Goal: Task Accomplishment & Management: Manage account settings

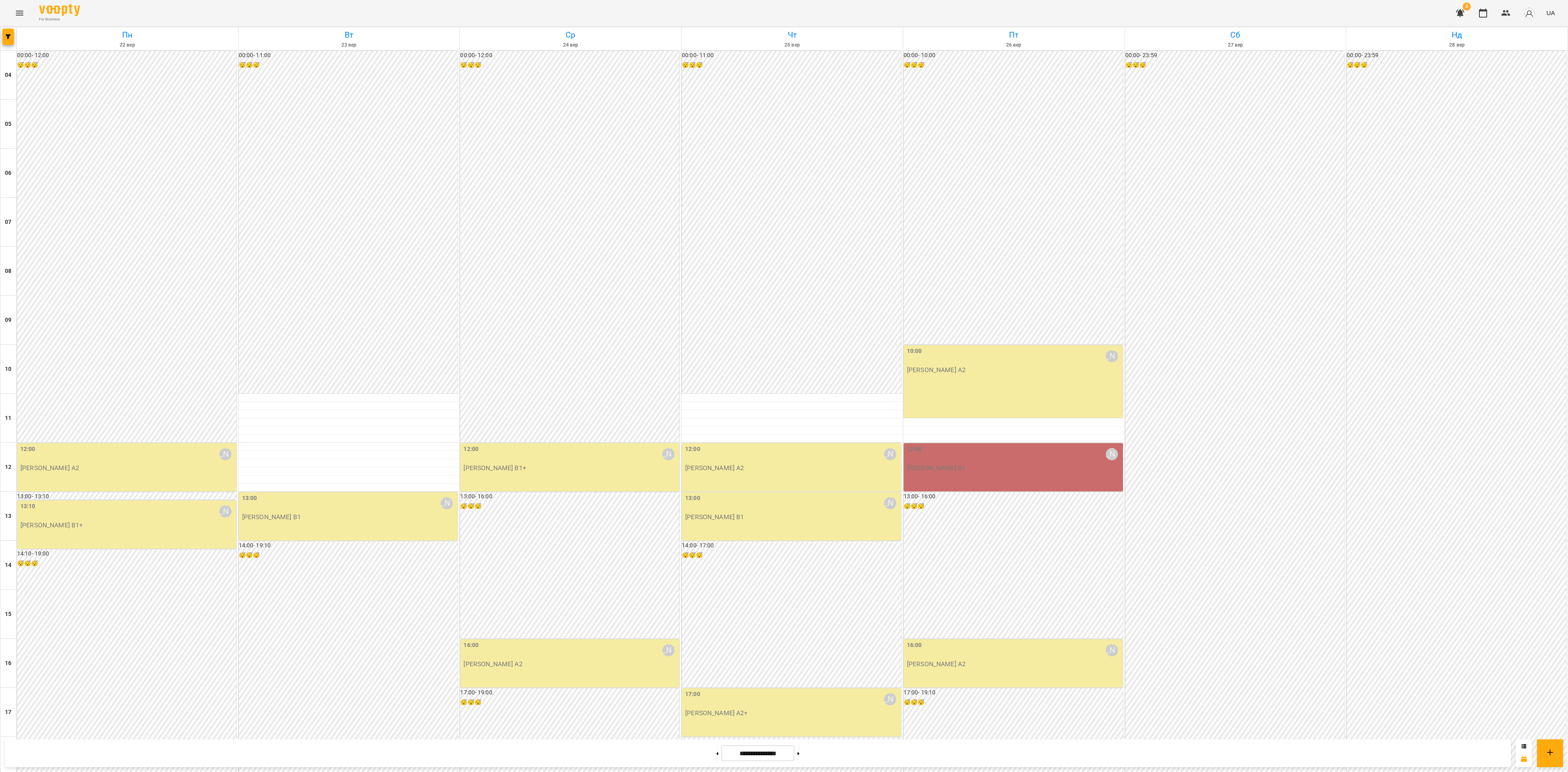
scroll to position [247, 0]
click at [7, 40] on button "button" at bounding box center [8, 36] width 12 height 16
click at [74, 283] on p "Викладач : Ірина Бутенко" at bounding box center [66, 279] width 87 height 10
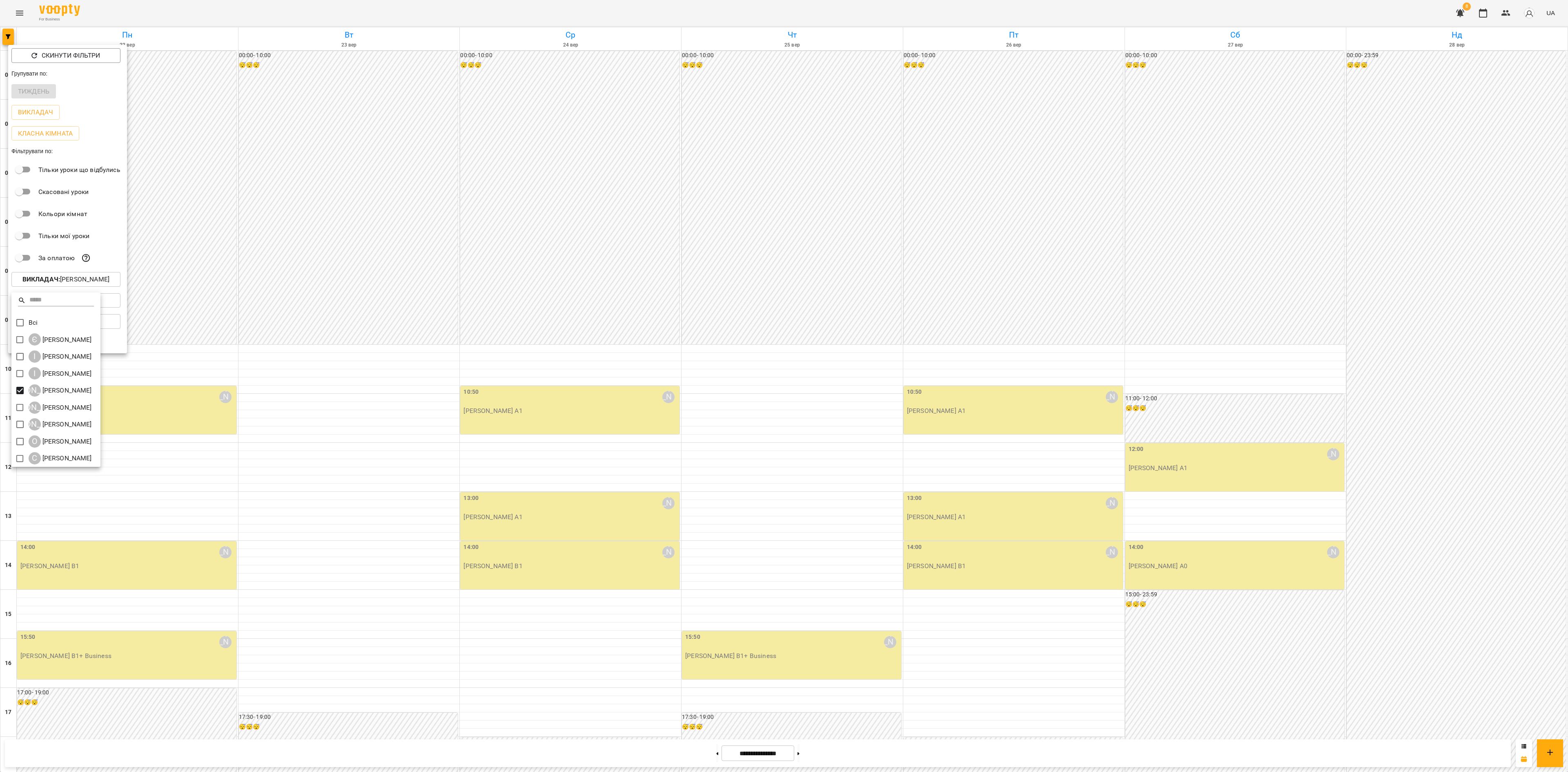
drag, startPoint x: 324, startPoint y: 353, endPoint x: 322, endPoint y: 361, distance: 8.2
click at [322, 355] on div at bounding box center [784, 386] width 1568 height 772
click at [366, 397] on div at bounding box center [784, 386] width 1568 height 772
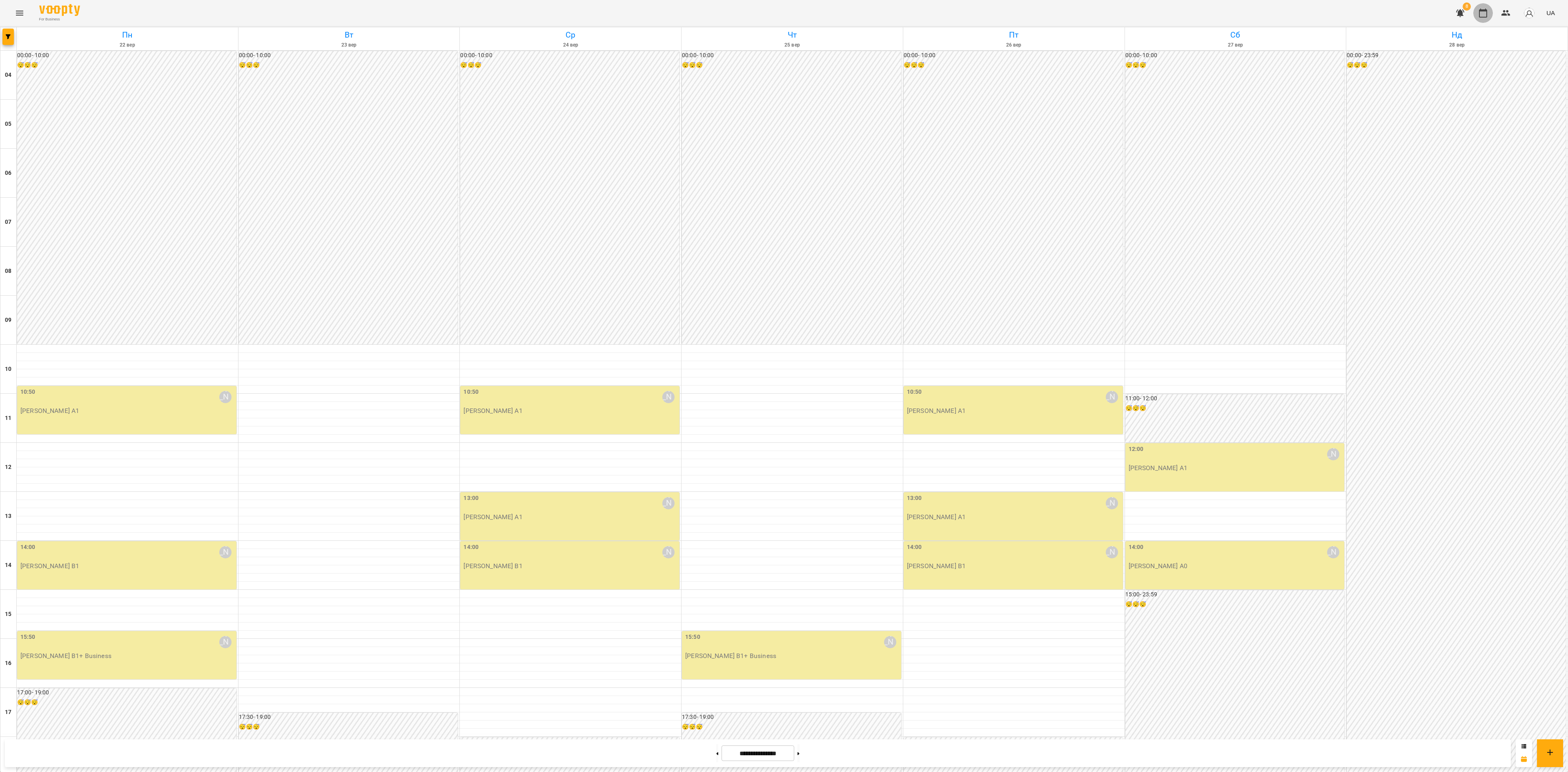
click at [1484, 15] on icon "button" at bounding box center [1482, 13] width 10 height 10
click at [6, 40] on button "button" at bounding box center [8, 36] width 12 height 16
click at [101, 280] on p "Викладач : [PERSON_NAME]" at bounding box center [66, 279] width 87 height 10
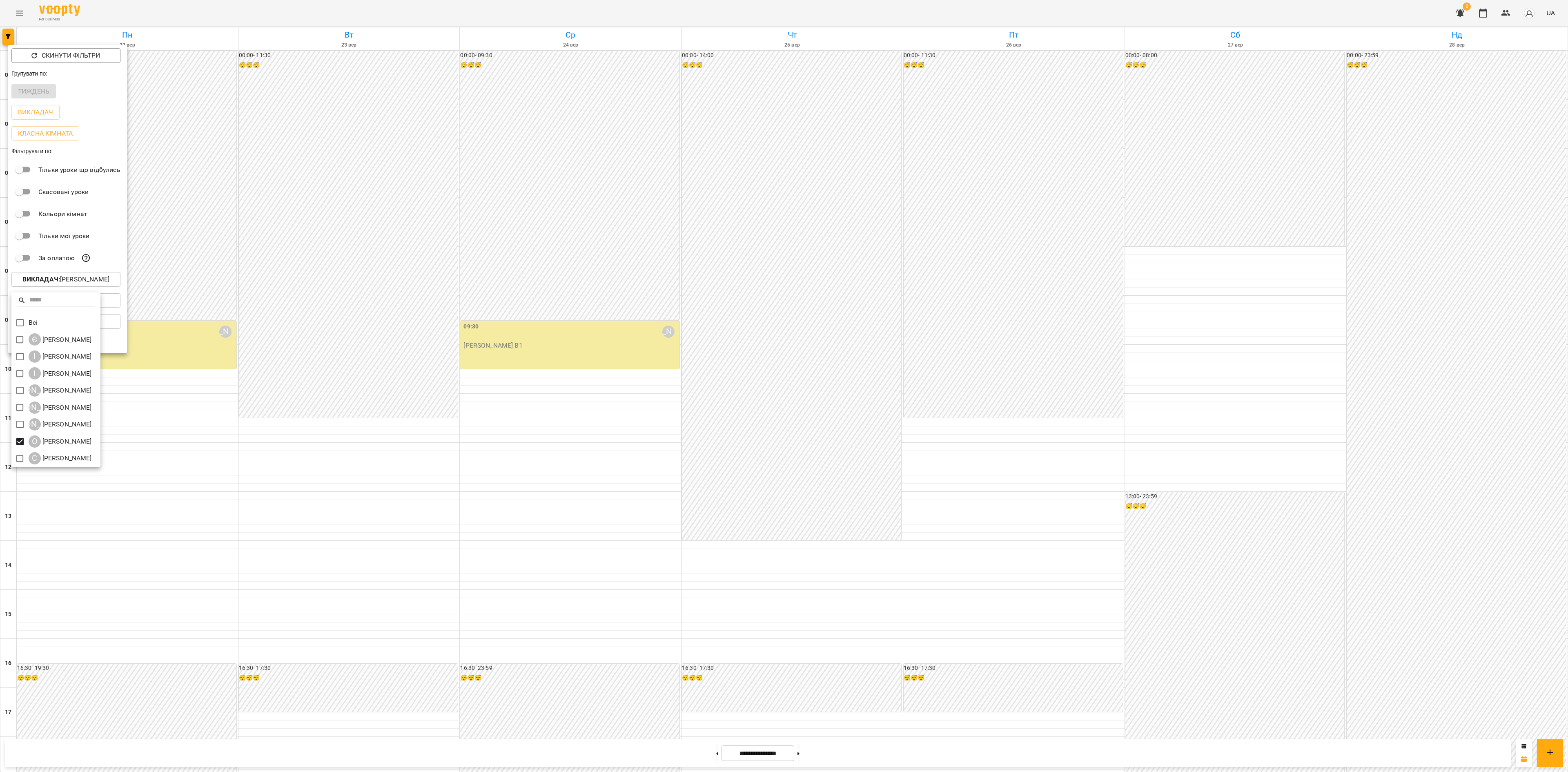
click at [333, 437] on div at bounding box center [784, 386] width 1568 height 772
click at [280, 338] on div at bounding box center [784, 386] width 1568 height 772
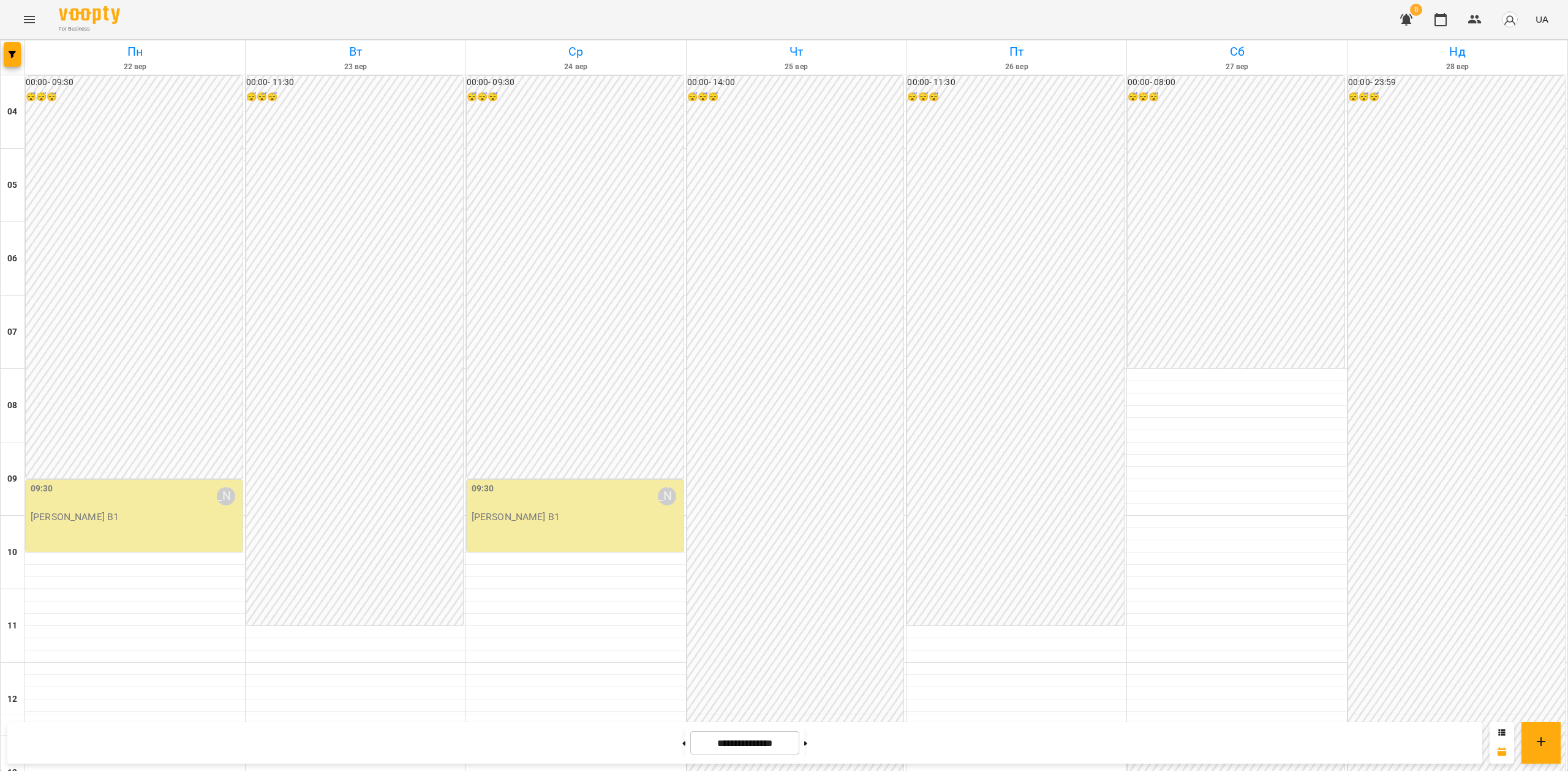
scroll to position [319, 0]
click at [356, 626] on div at bounding box center [355, 632] width 220 height 13
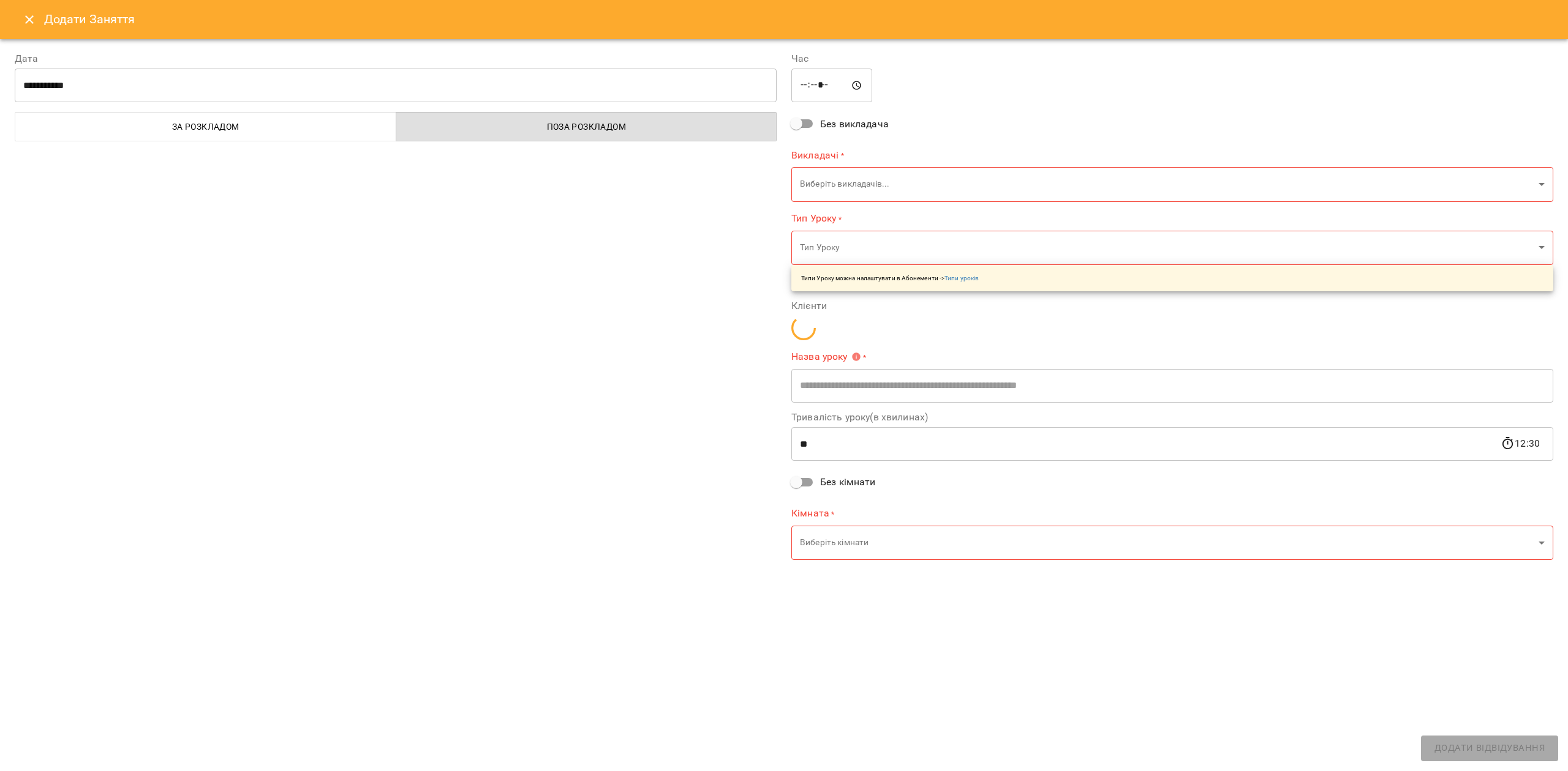
type input "**********"
click at [36, 15] on icon "Close" at bounding box center [29, 19] width 14 height 14
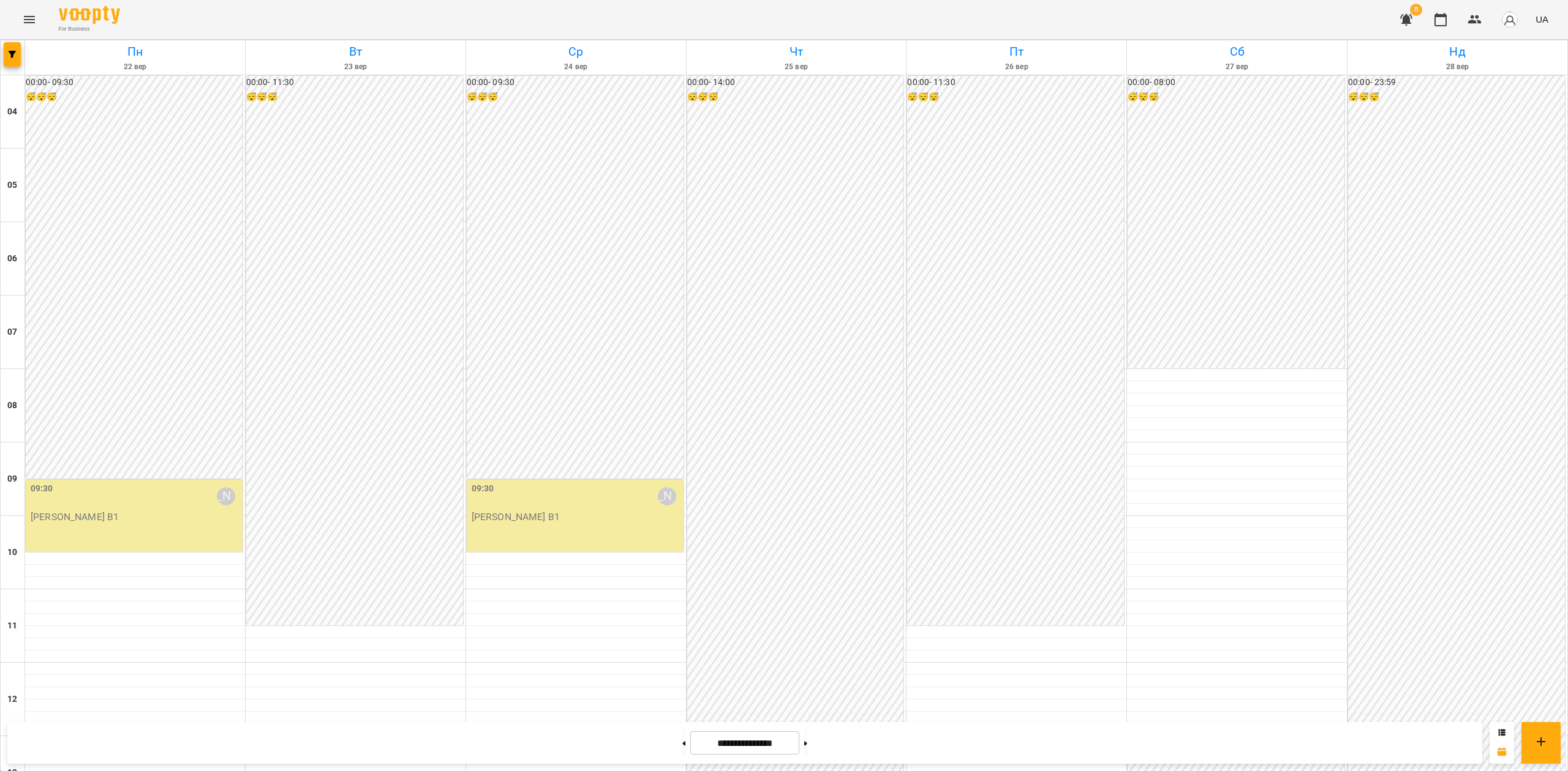
scroll to position [156, 0]
click at [8, 59] on button "button" at bounding box center [13, 54] width 17 height 24
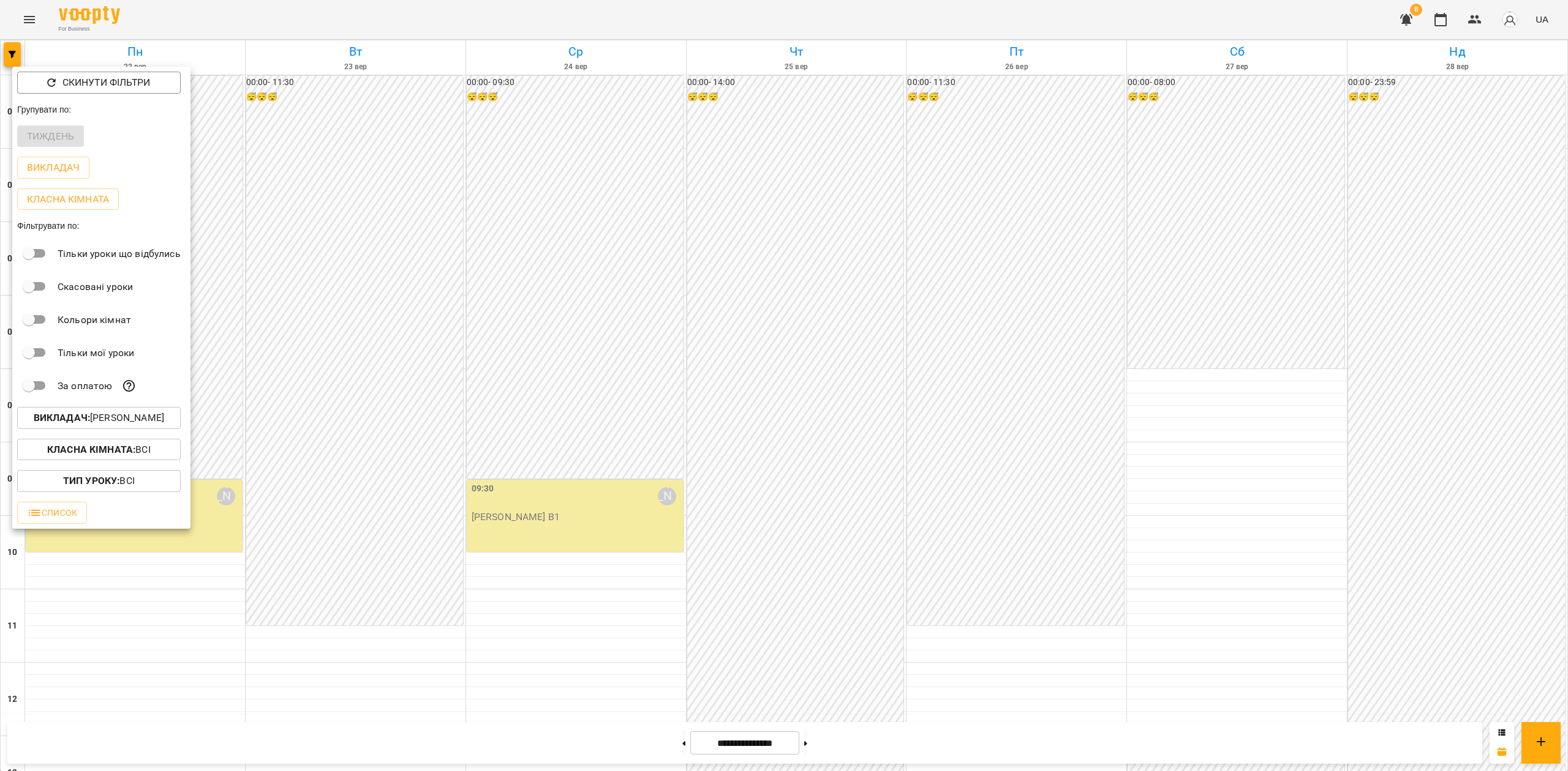
click at [128, 418] on p "Викладач : Олена Грицайко" at bounding box center [98, 418] width 130 height 14
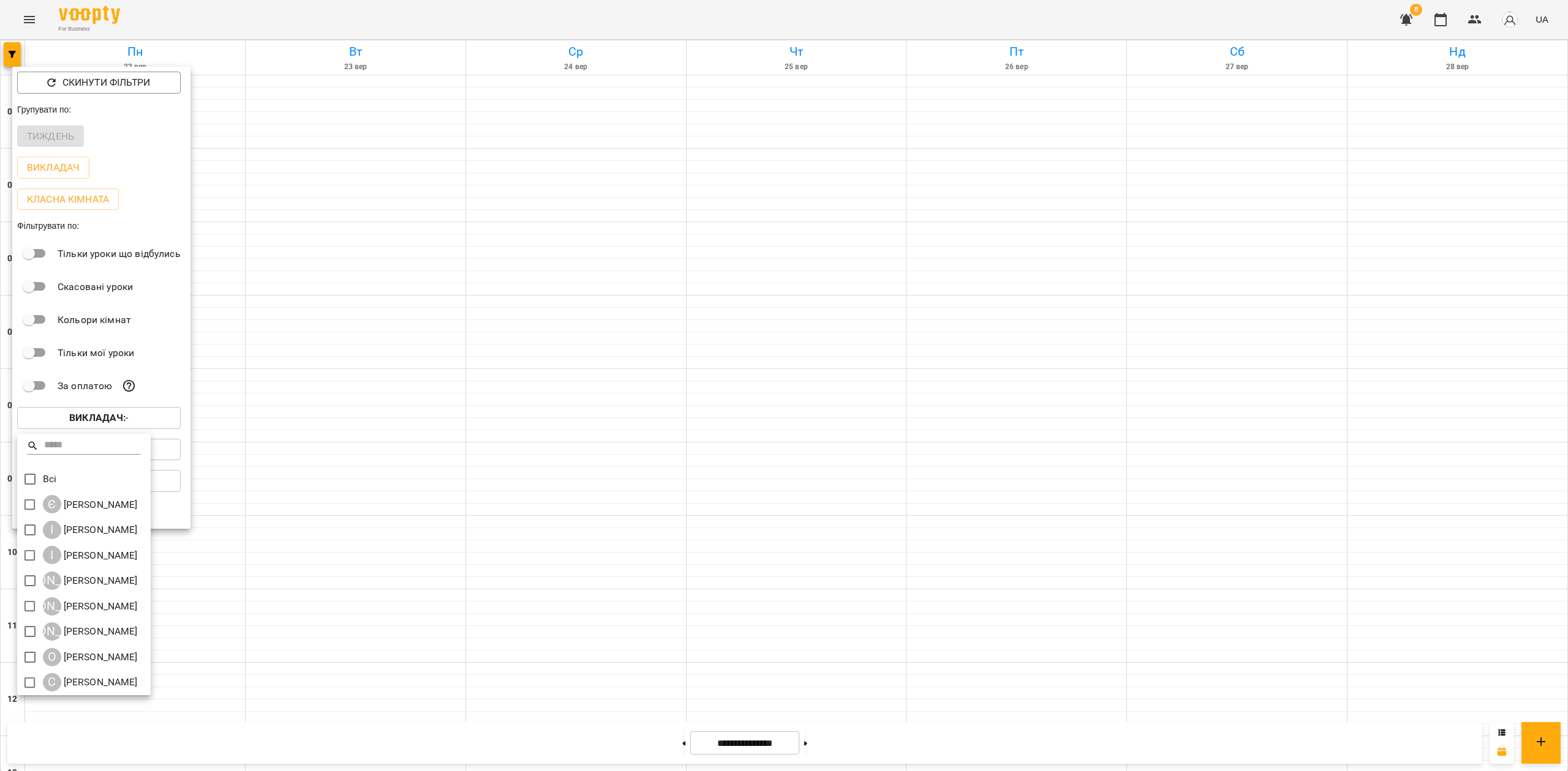
click at [704, 426] on div at bounding box center [784, 385] width 1568 height 771
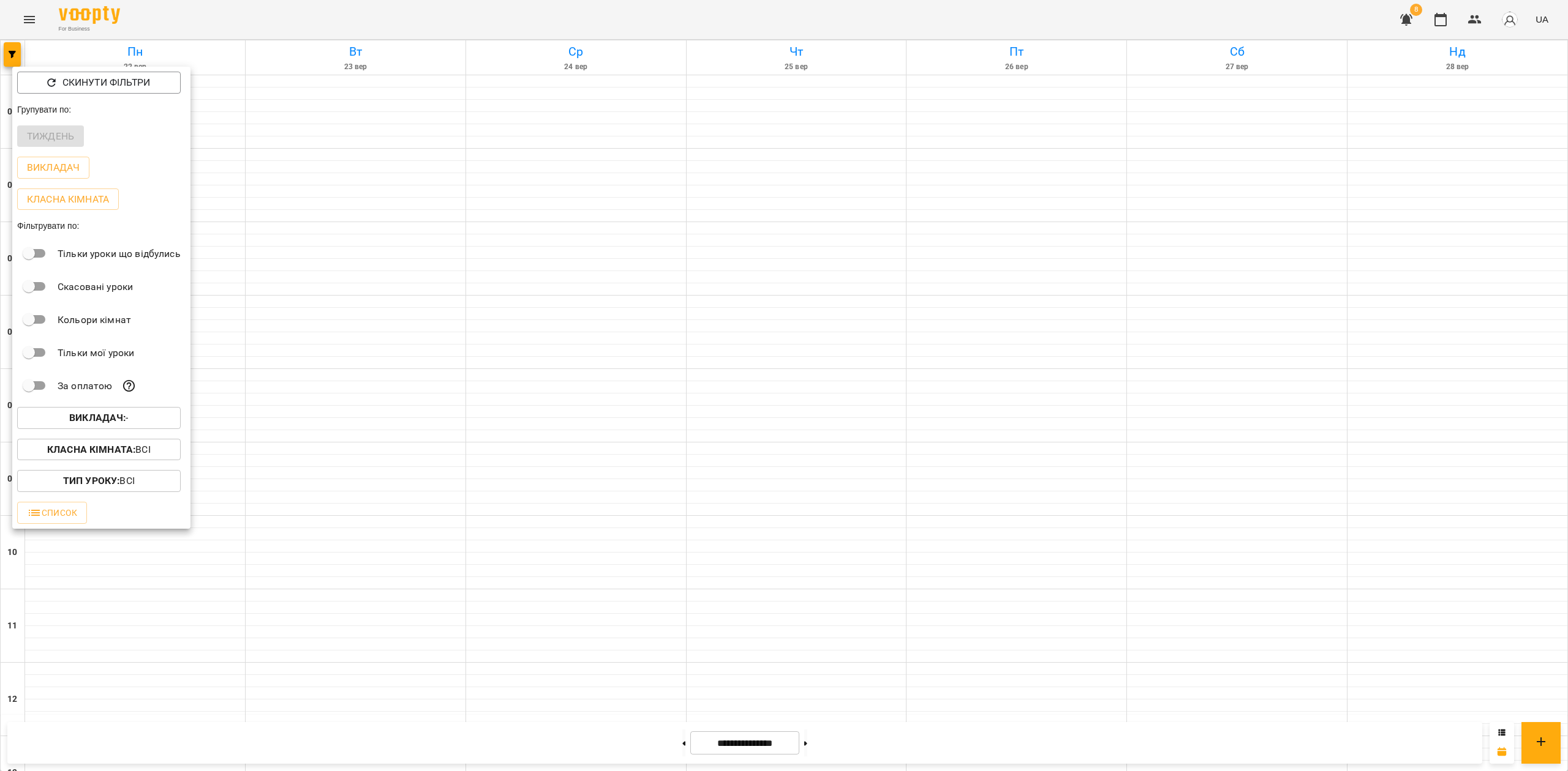
drag, startPoint x: 692, startPoint y: 425, endPoint x: 696, endPoint y: 429, distance: 5.7
click at [692, 426] on div at bounding box center [784, 385] width 1568 height 771
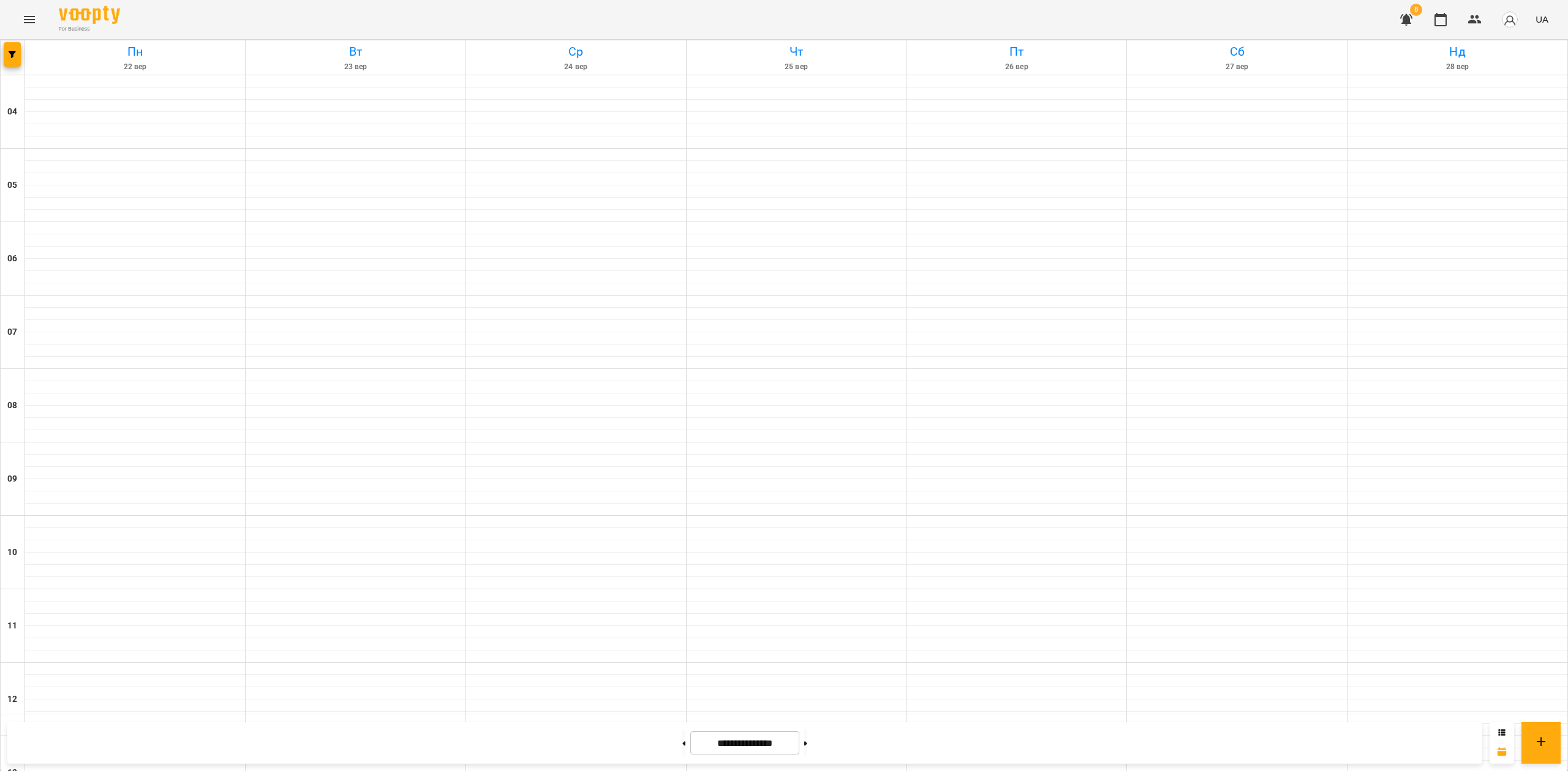
click at [38, 17] on button "Menu" at bounding box center [29, 19] width 29 height 29
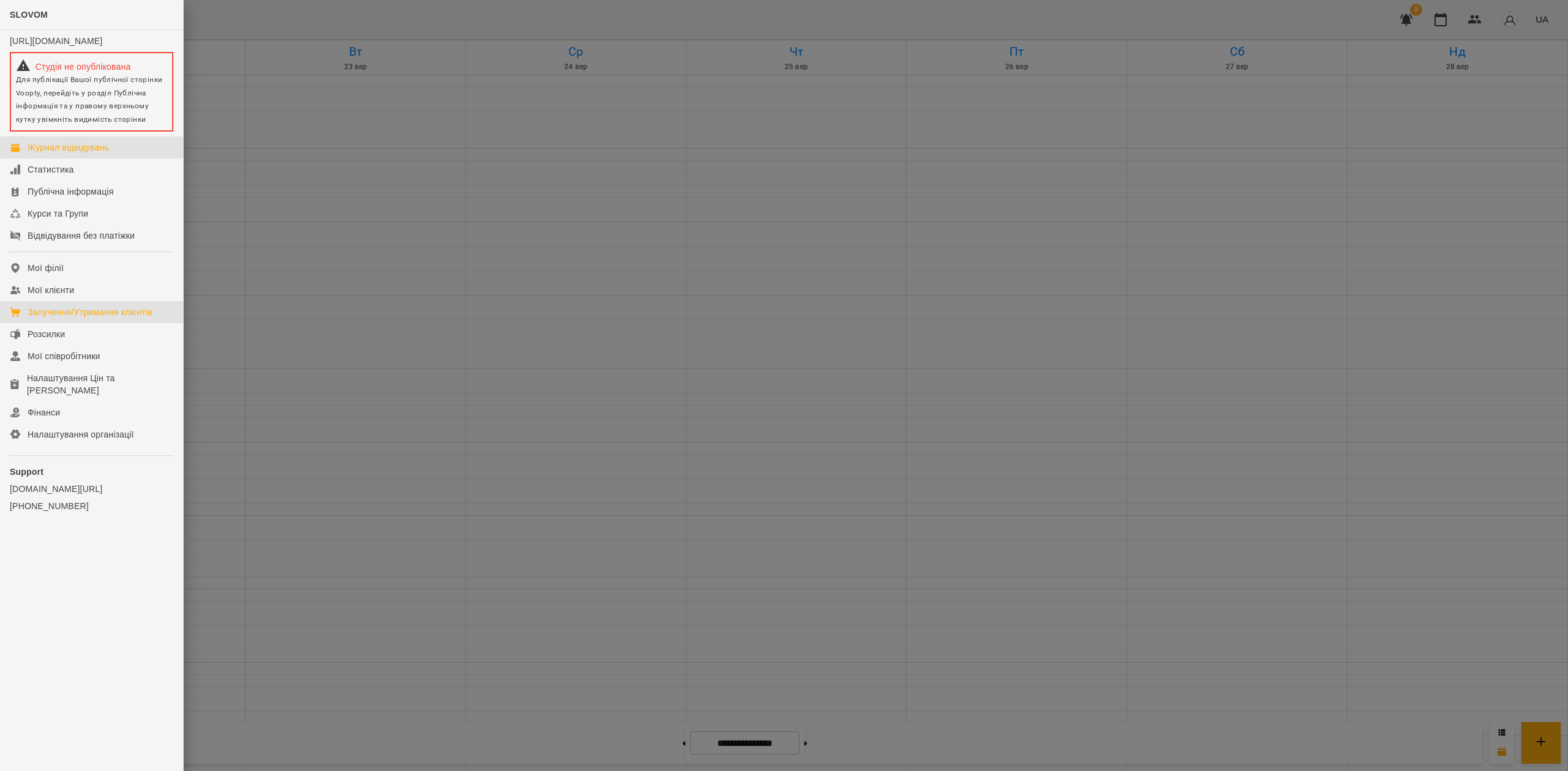
drag, startPoint x: 124, startPoint y: 318, endPoint x: 159, endPoint y: 328, distance: 36.4
click at [124, 318] on div "Залучення/Утримання клієнтів" at bounding box center [90, 312] width 125 height 13
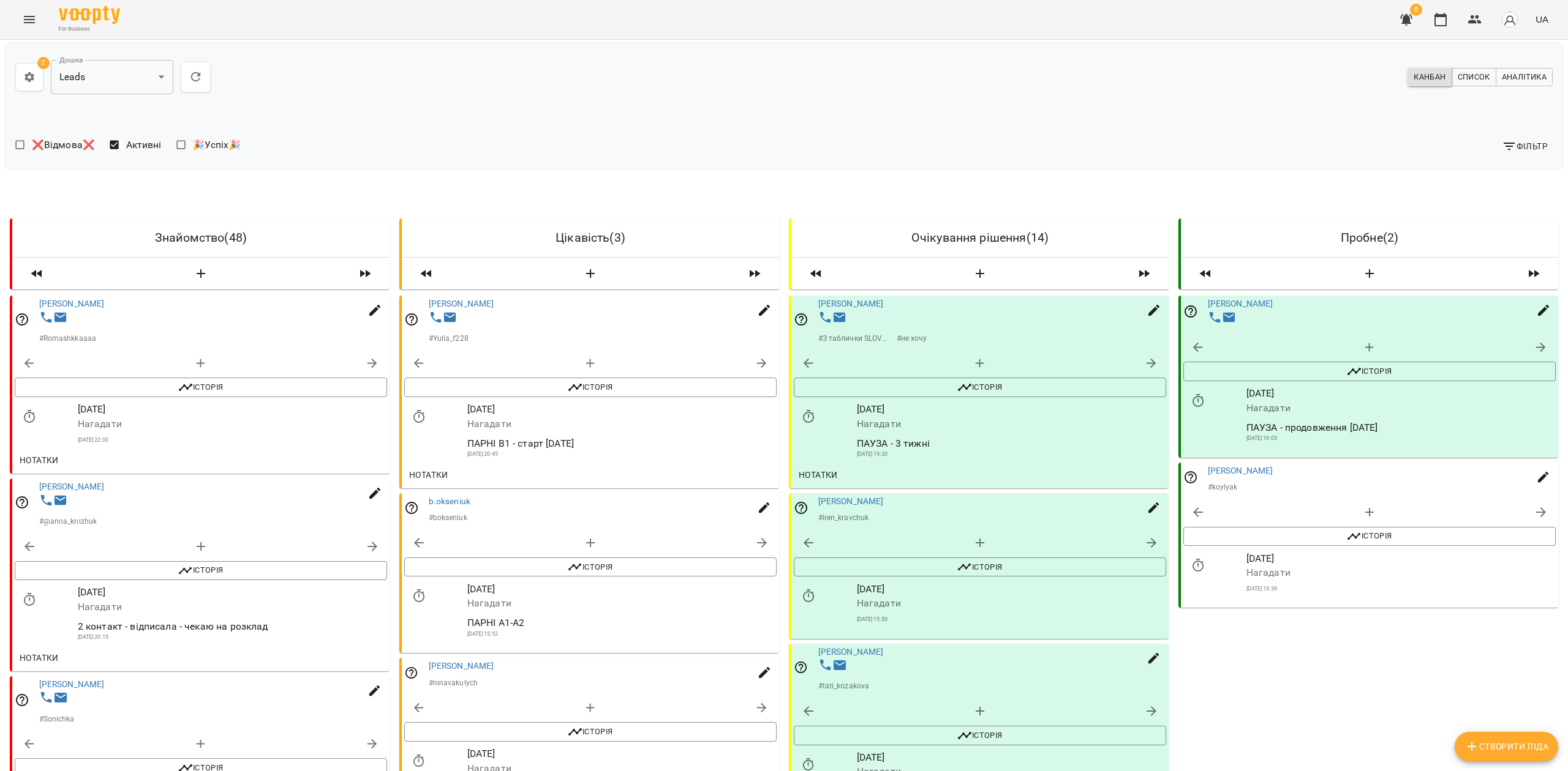
scroll to position [1436, 0]
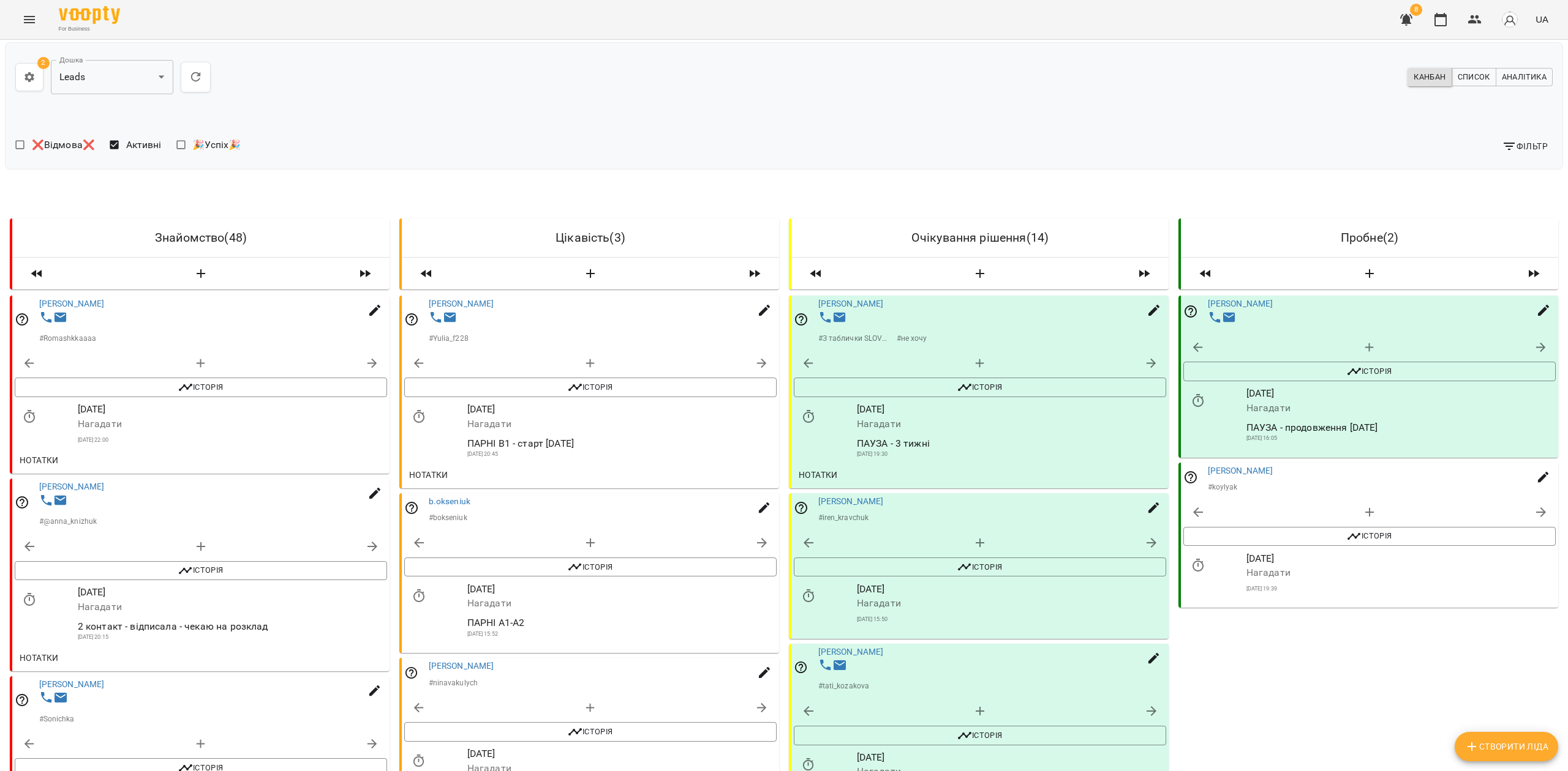
scroll to position [4585, 0]
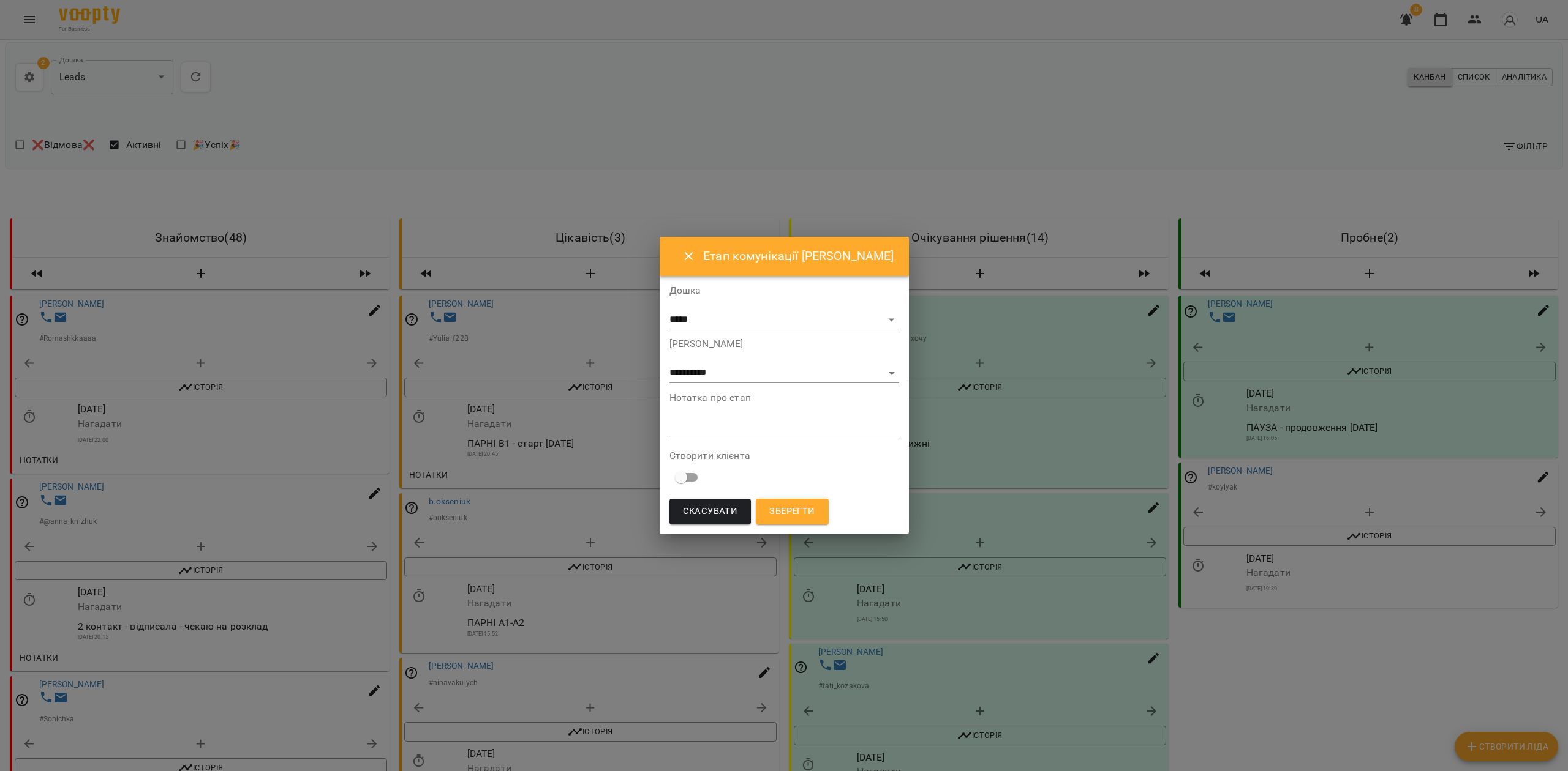
click at [758, 361] on div "**********" at bounding box center [784, 360] width 230 height 43
click at [760, 370] on select "**********" at bounding box center [784, 373] width 230 height 19
select select "**"
click at [699, 383] on select "**********" at bounding box center [784, 373] width 230 height 19
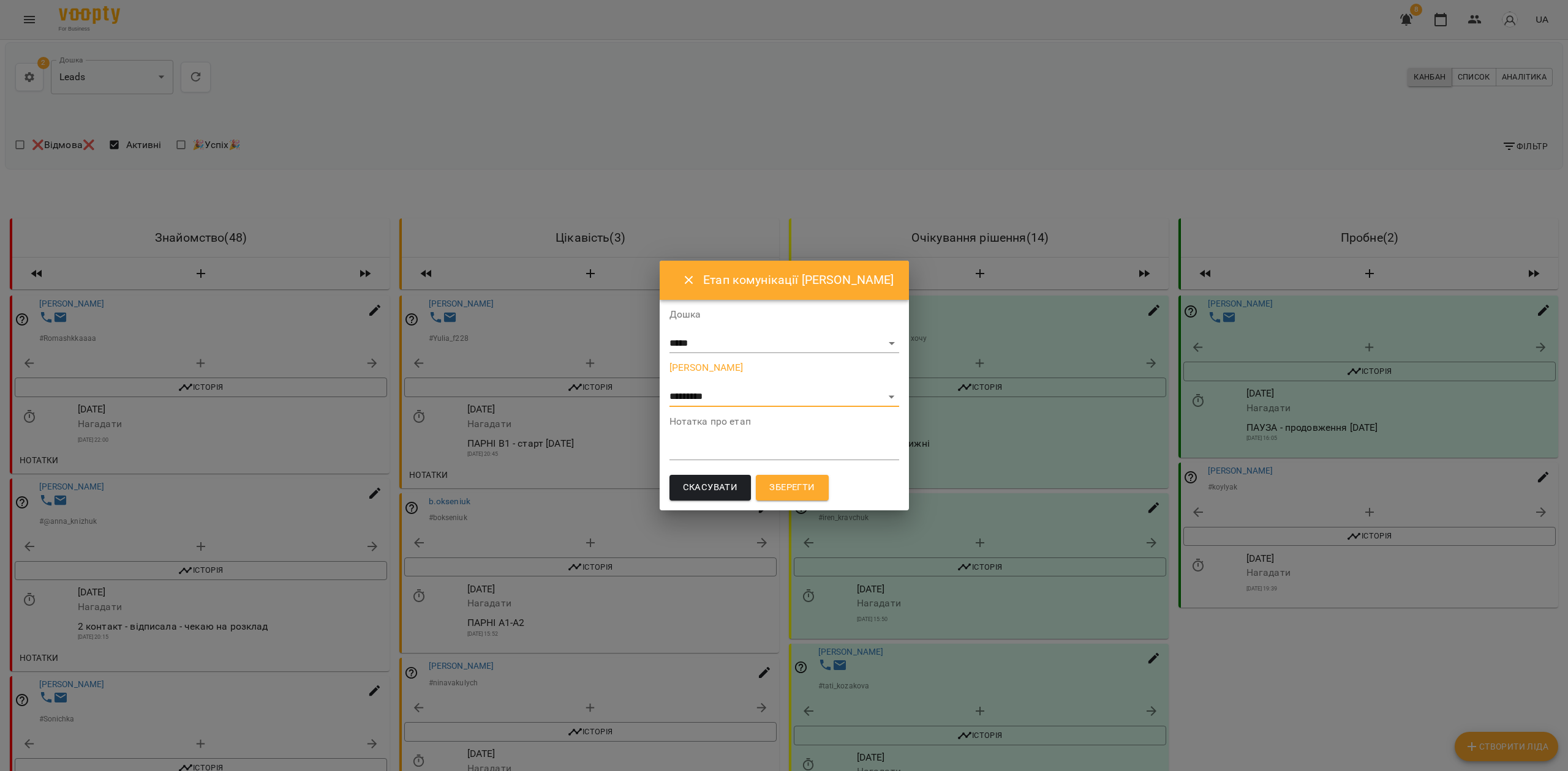
click at [815, 482] on span "Зберегти" at bounding box center [792, 487] width 45 height 15
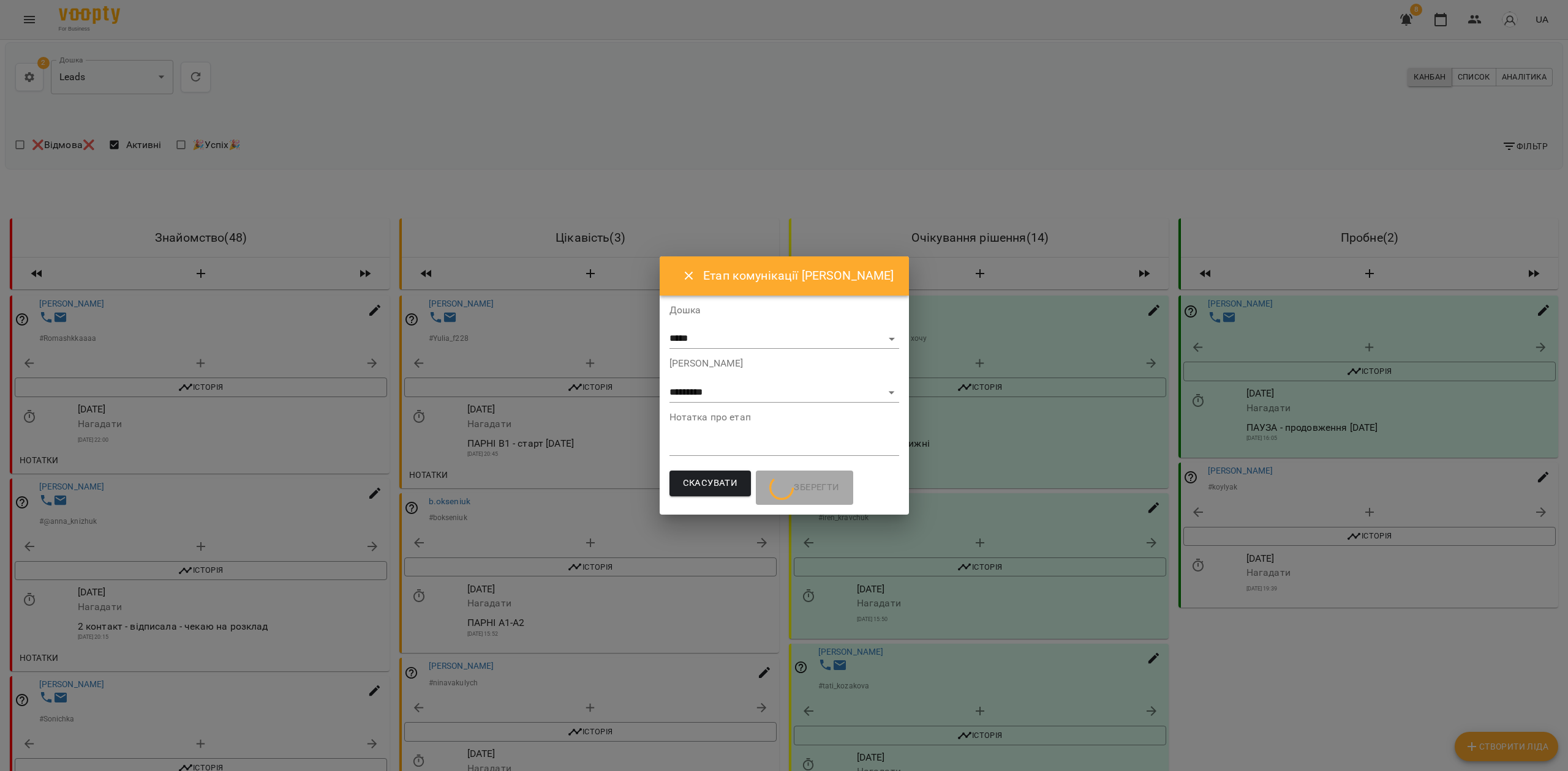
scroll to position [0, 0]
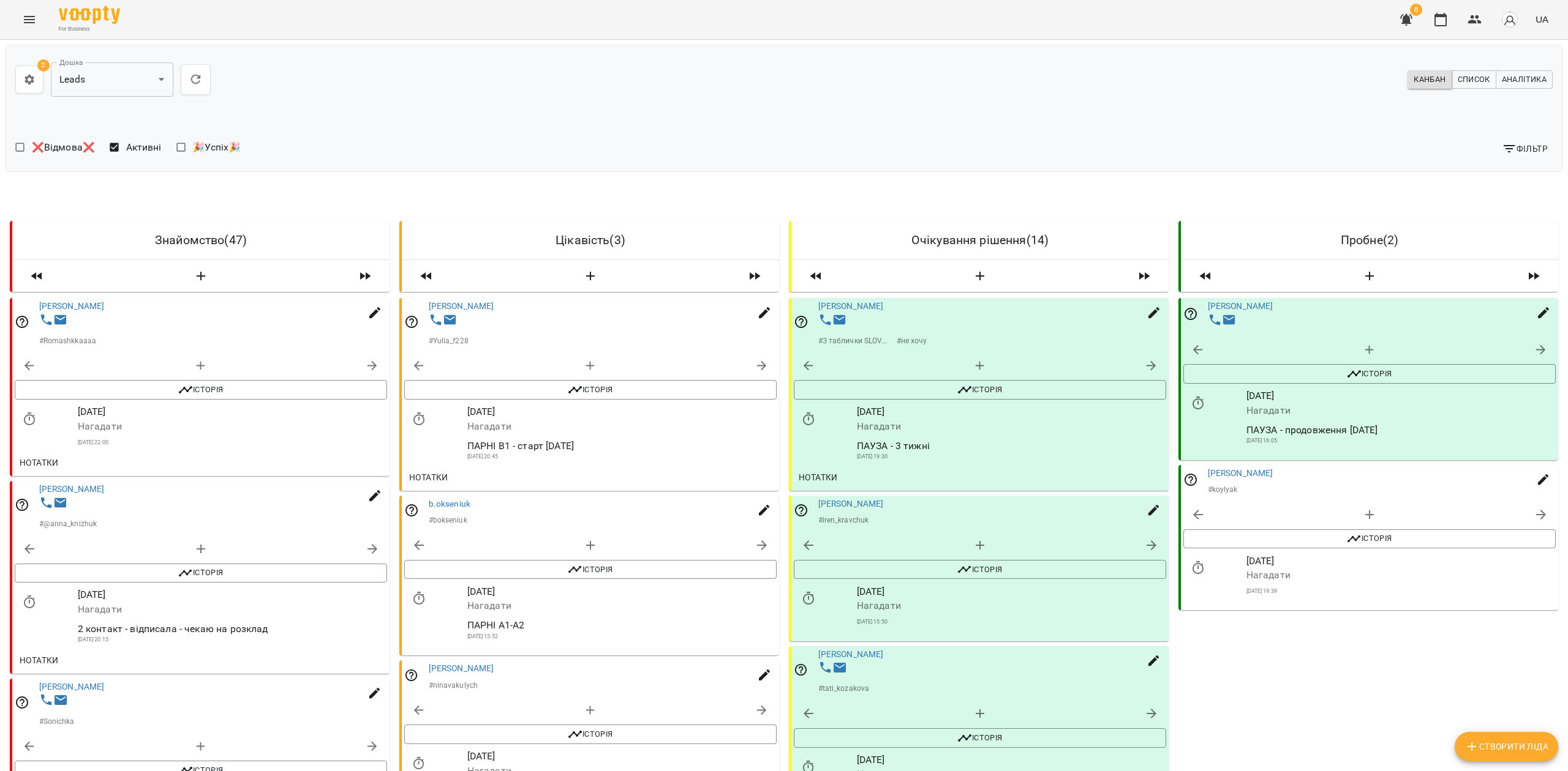
click at [667, 133] on div "❌Відмова❌ Активні 🎉Успіх🎉" at bounding box center [397, 149] width 773 height 36
click at [1474, 15] on icon "button" at bounding box center [1474, 19] width 14 height 14
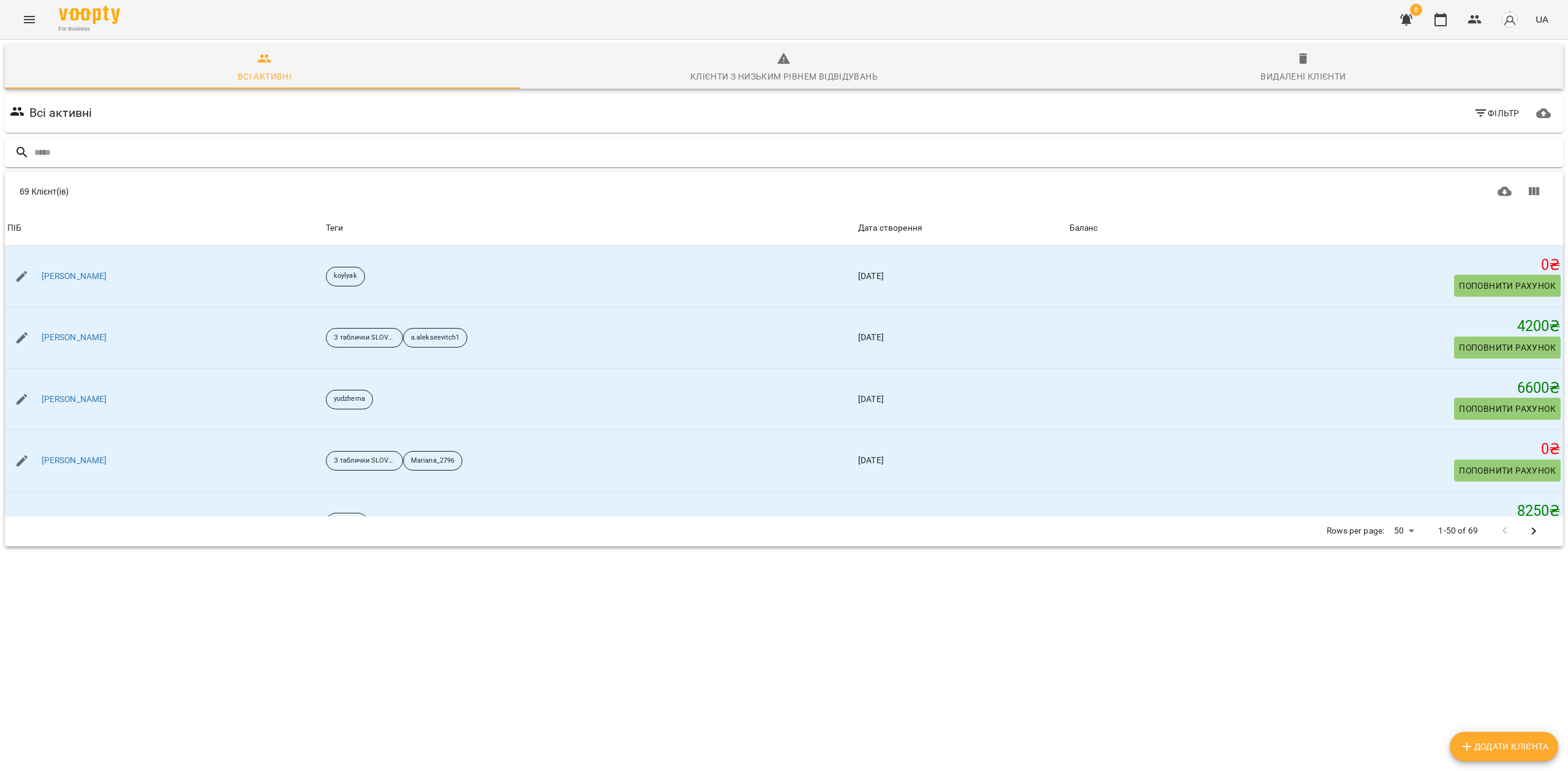
click at [90, 154] on input "text" at bounding box center [797, 152] width 1524 height 20
click at [133, 154] on input "********" at bounding box center [785, 152] width 1500 height 20
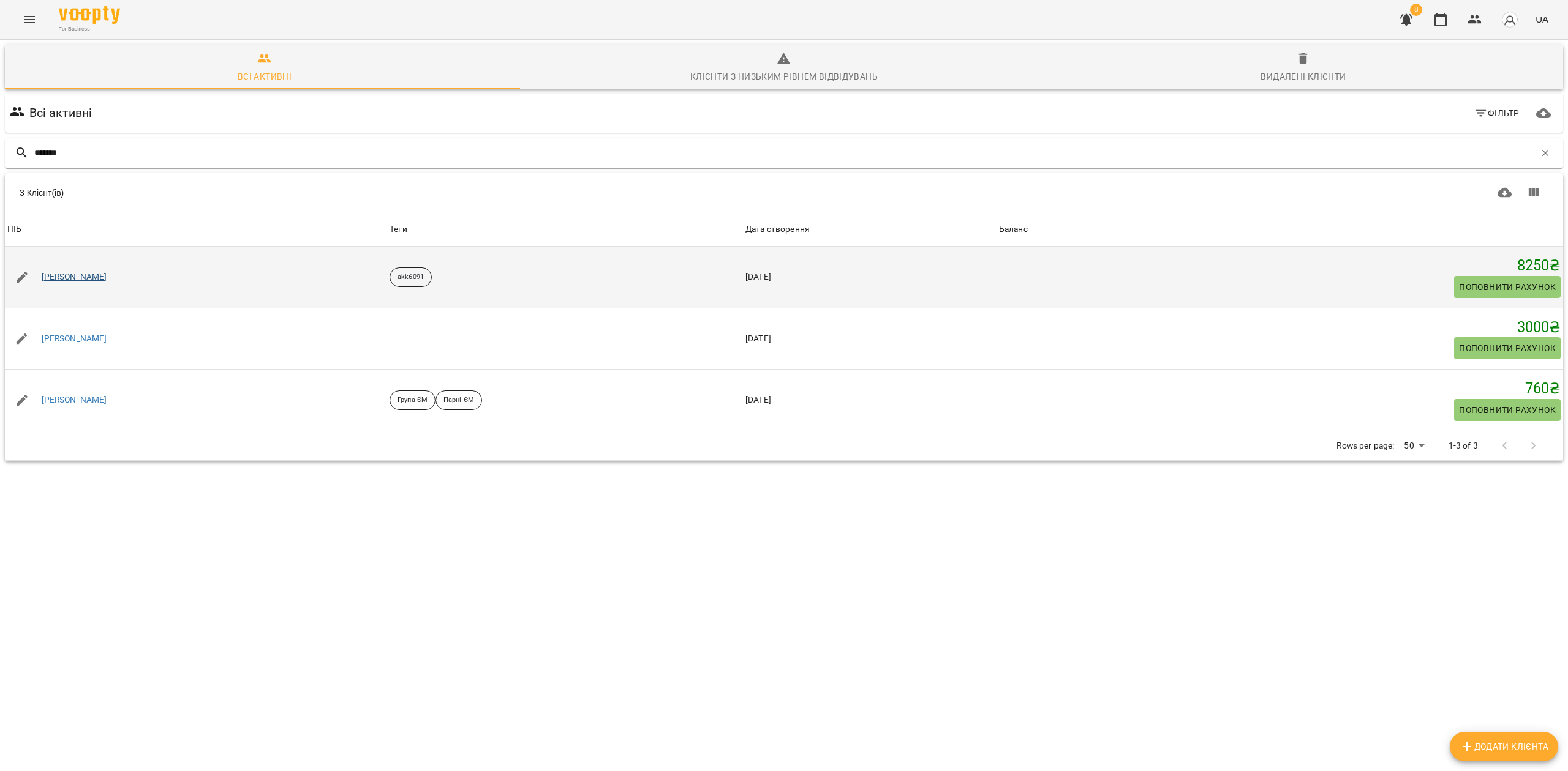
type input "*******"
click at [70, 275] on link "[PERSON_NAME]" at bounding box center [74, 277] width 66 height 13
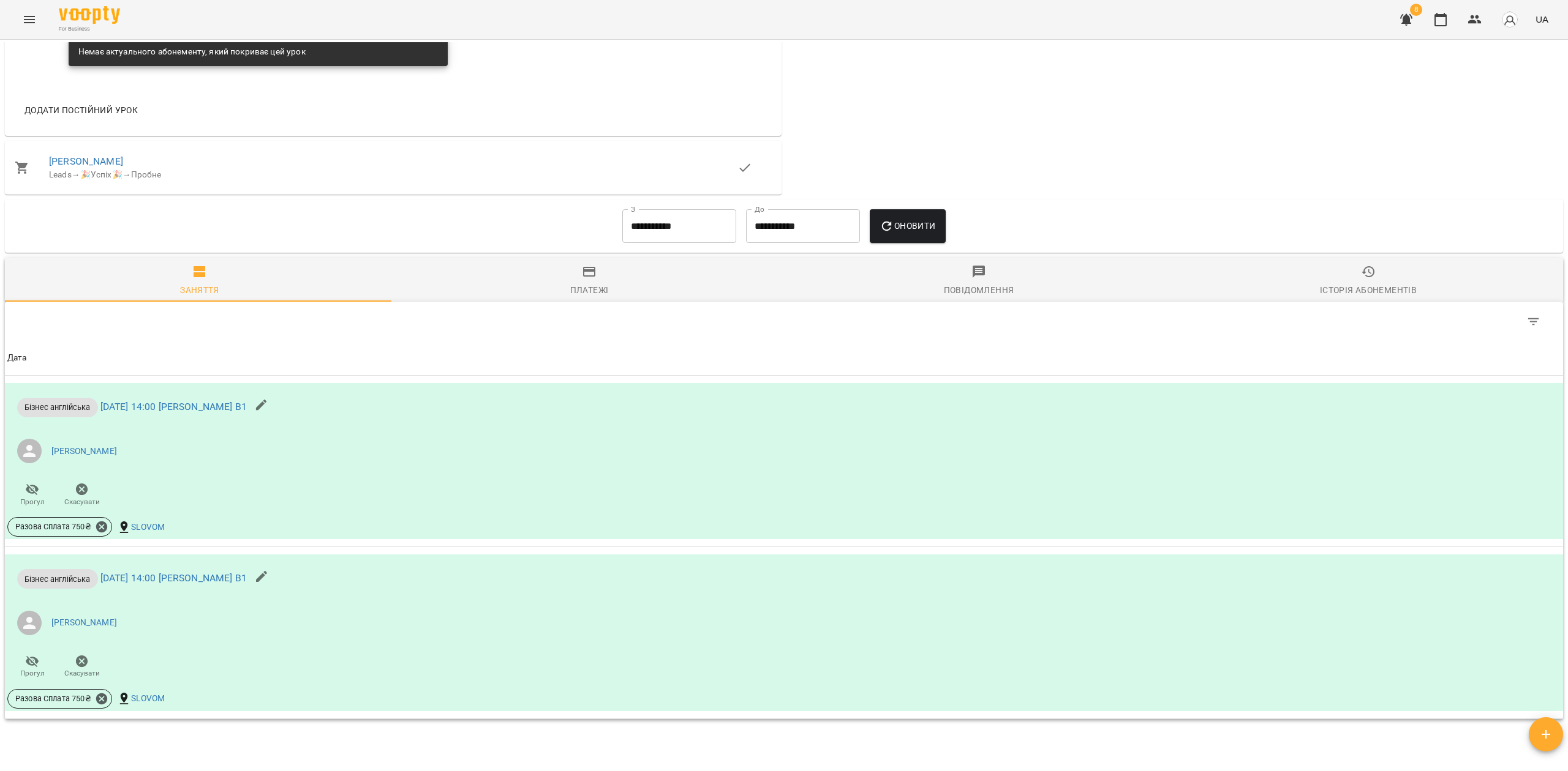
scroll to position [1052, 0]
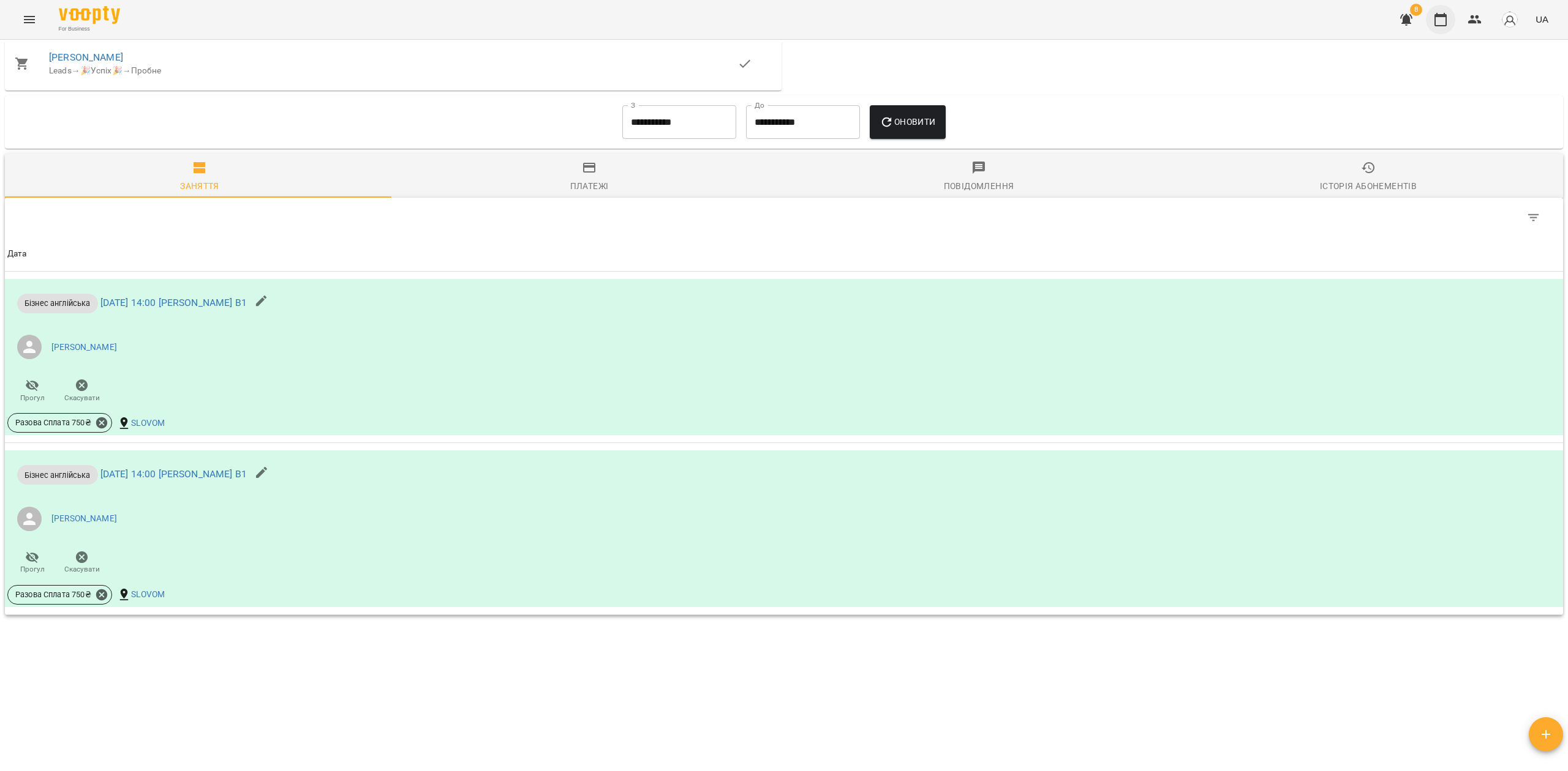
click at [1441, 22] on icon "button" at bounding box center [1440, 19] width 14 height 14
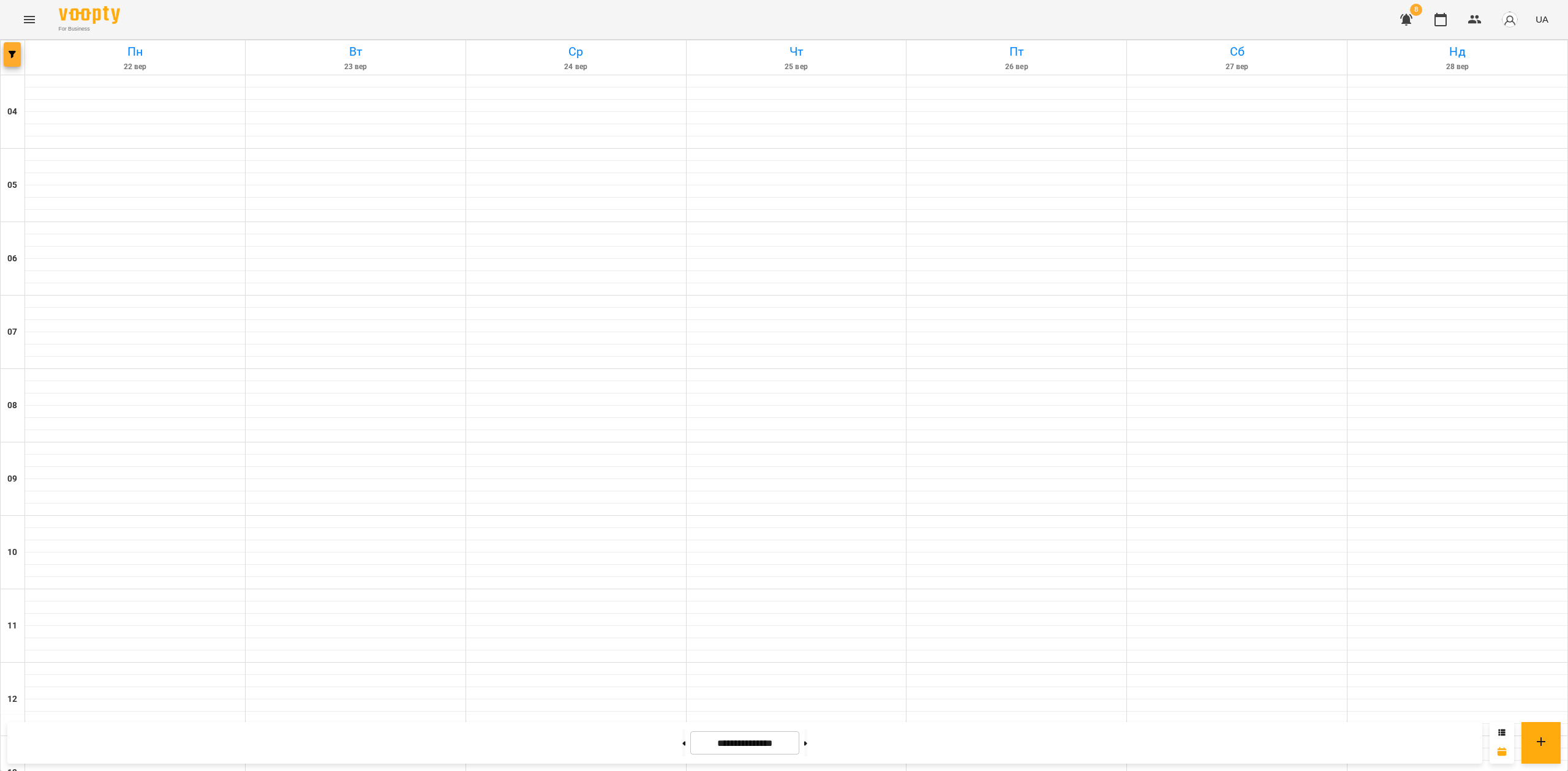
click at [9, 54] on icon "button" at bounding box center [13, 55] width 8 height 8
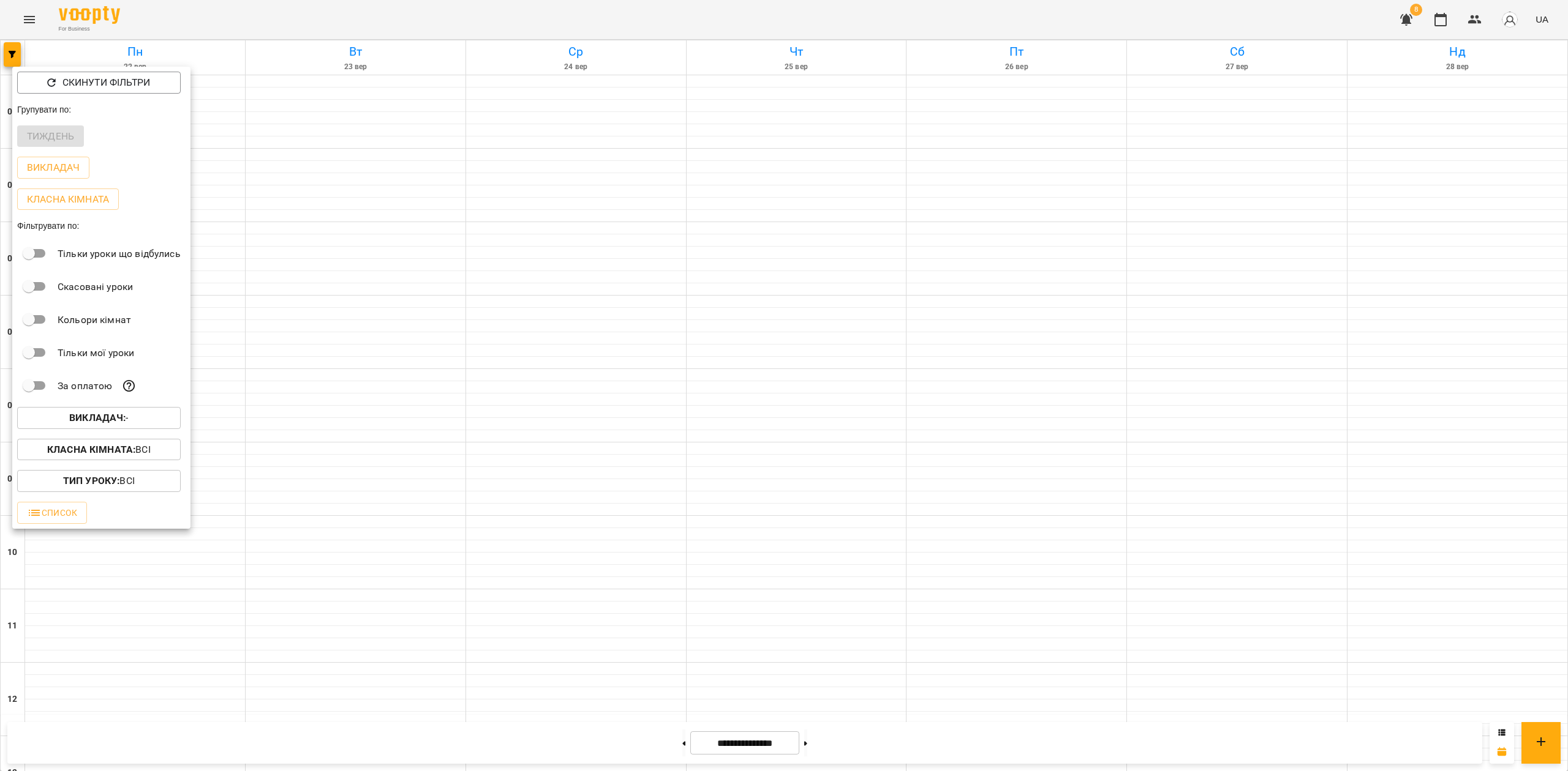
click at [131, 421] on span "Викладач : -" at bounding box center [98, 418] width 144 height 14
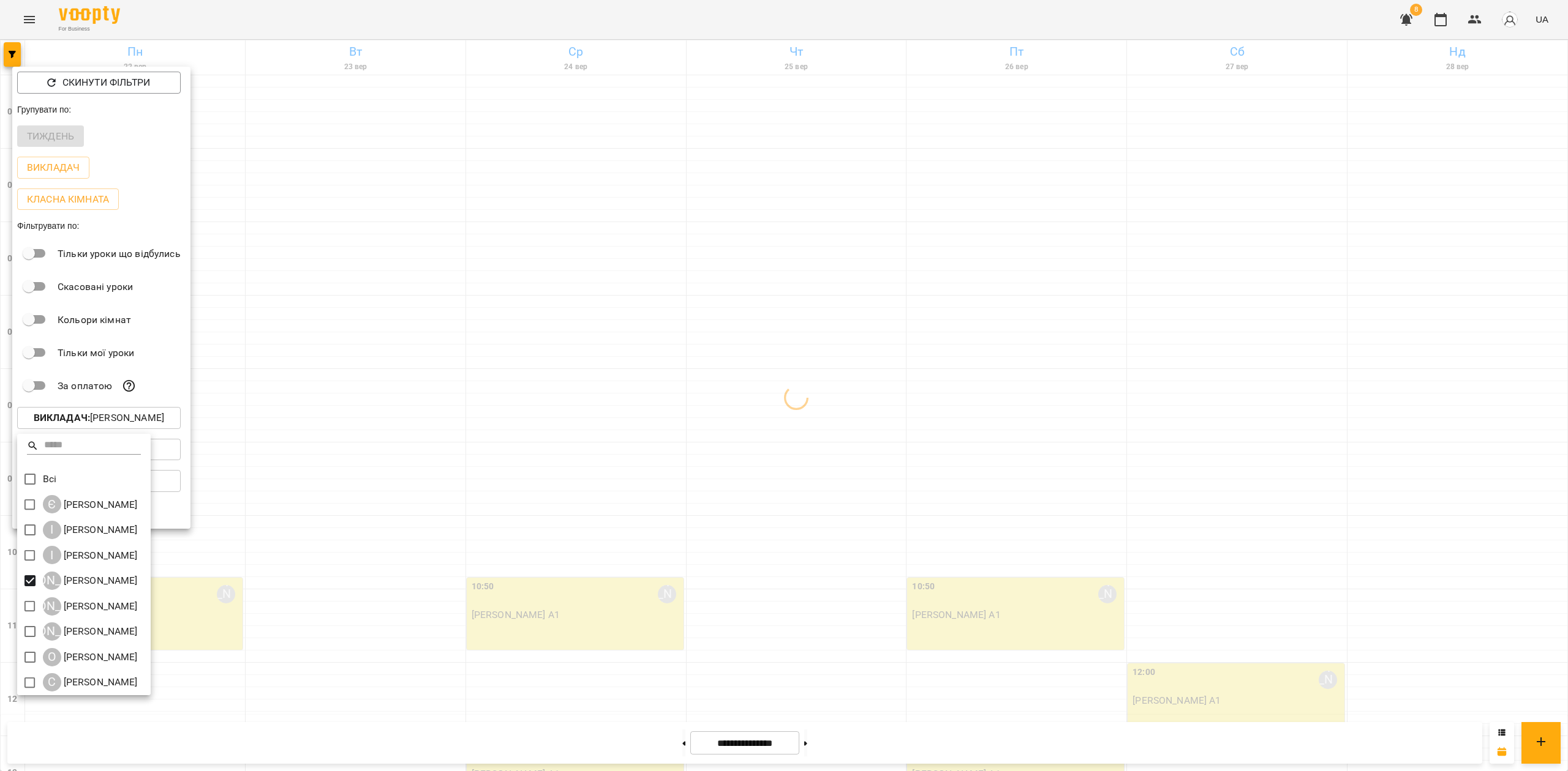
click at [761, 410] on div at bounding box center [784, 385] width 1568 height 771
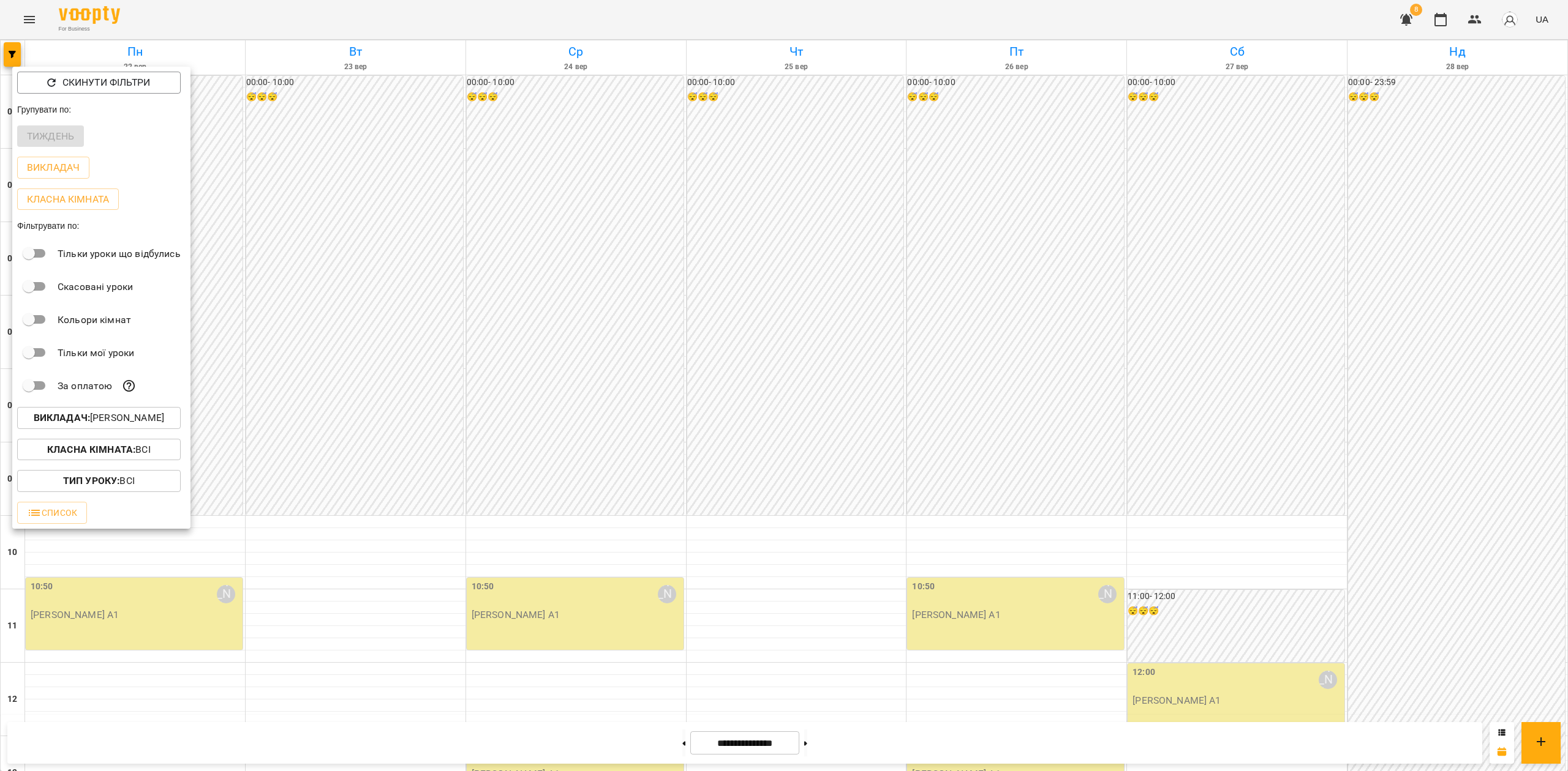
click at [763, 411] on div at bounding box center [784, 385] width 1568 height 771
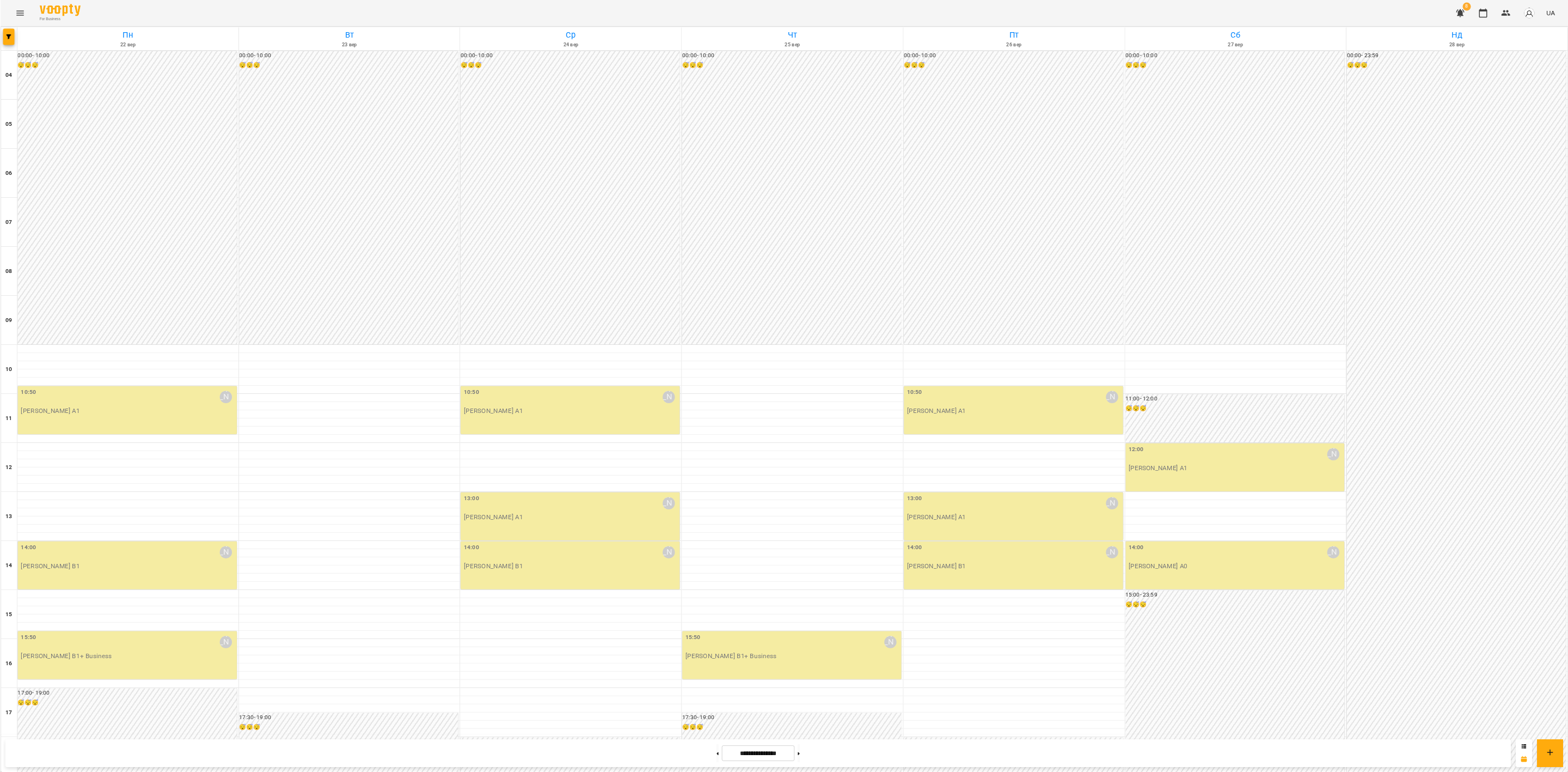
scroll to position [220, 0]
type input "**********"
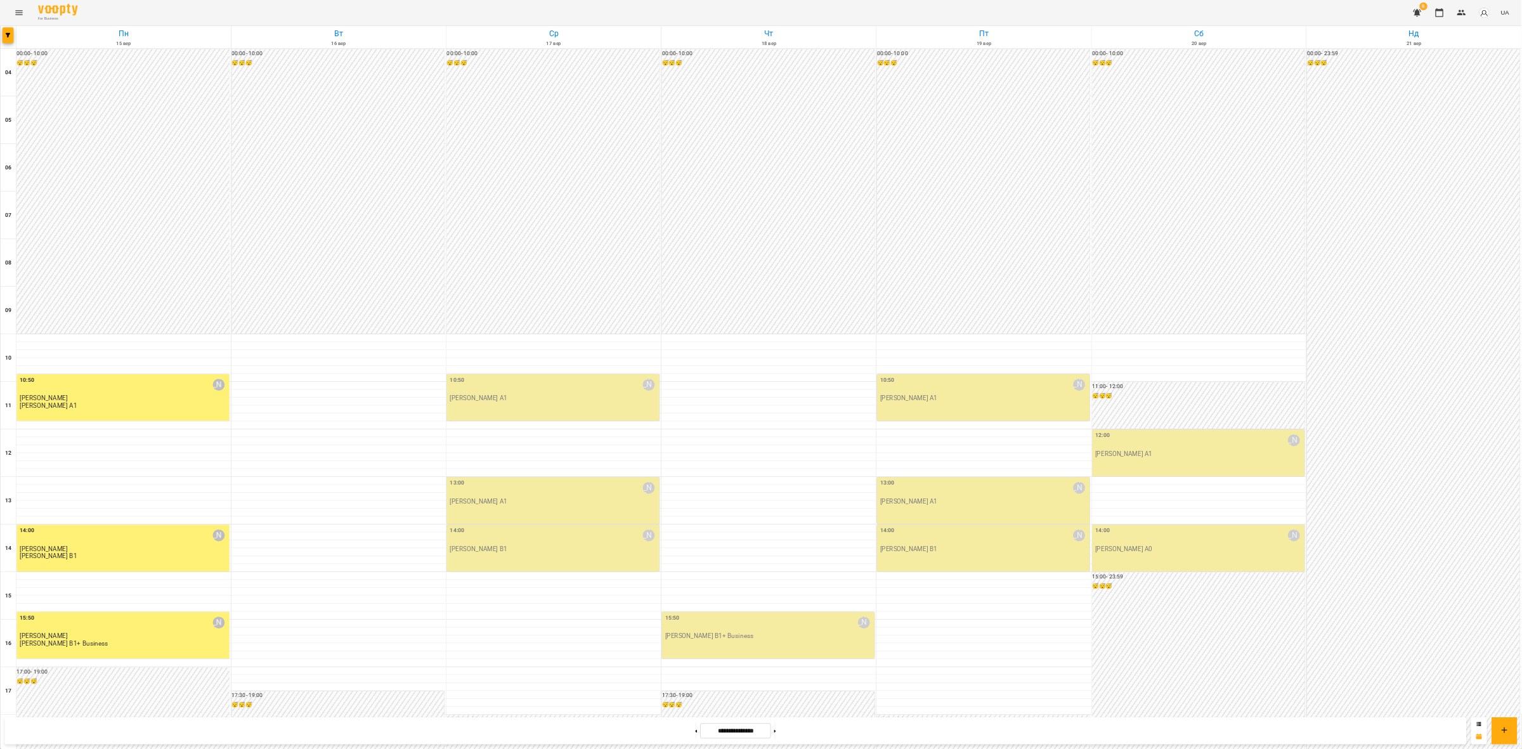
scroll to position [256, 0]
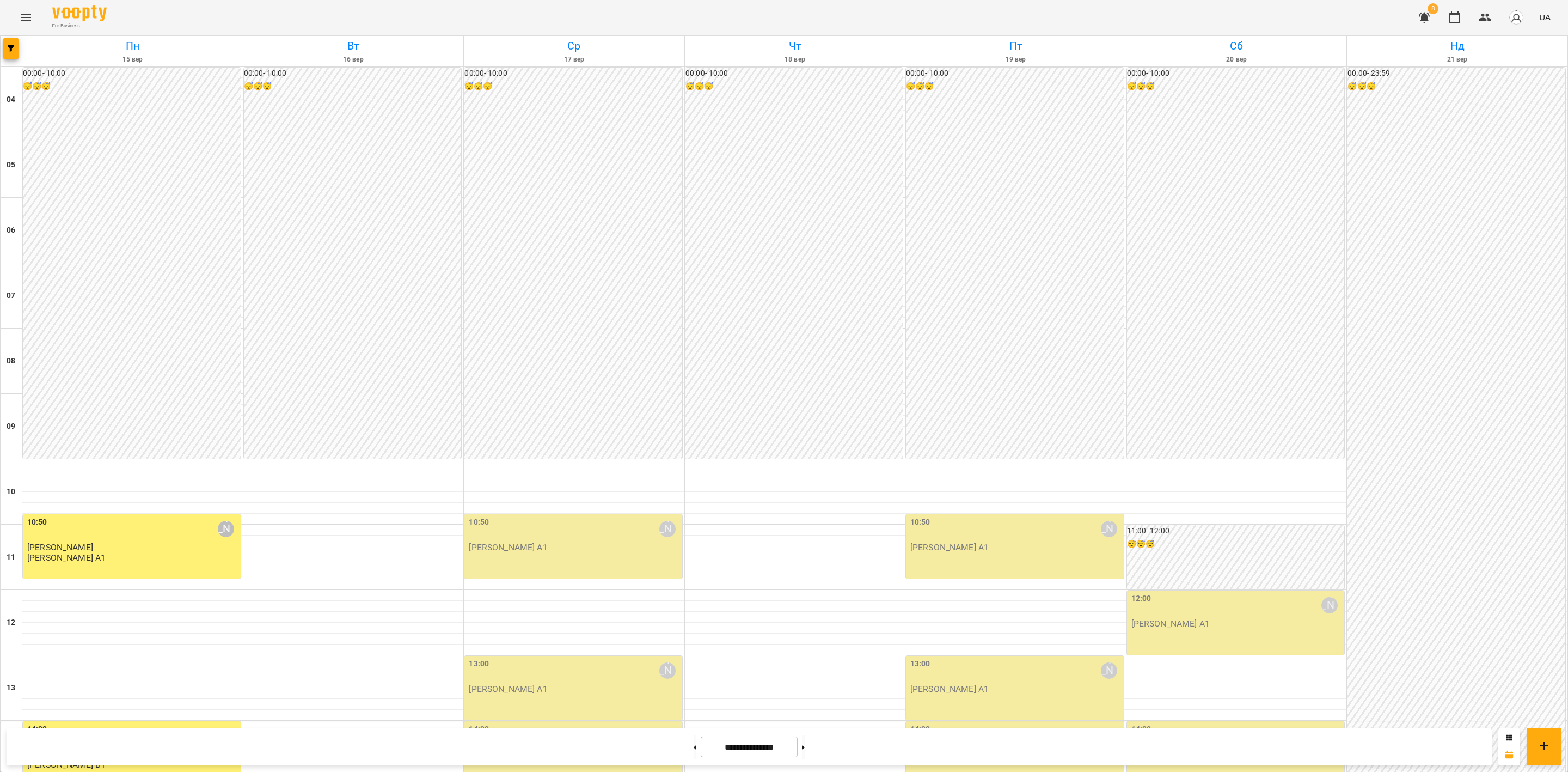
click at [1468, 187] on div "00:00 - 23:59 😴😴😴" at bounding box center [1456, 688] width 218 height 1241
click at [1183, 19] on div at bounding box center [784, 386] width 1568 height 772
click at [1485, 17] on icon "button" at bounding box center [1485, 17] width 13 height 13
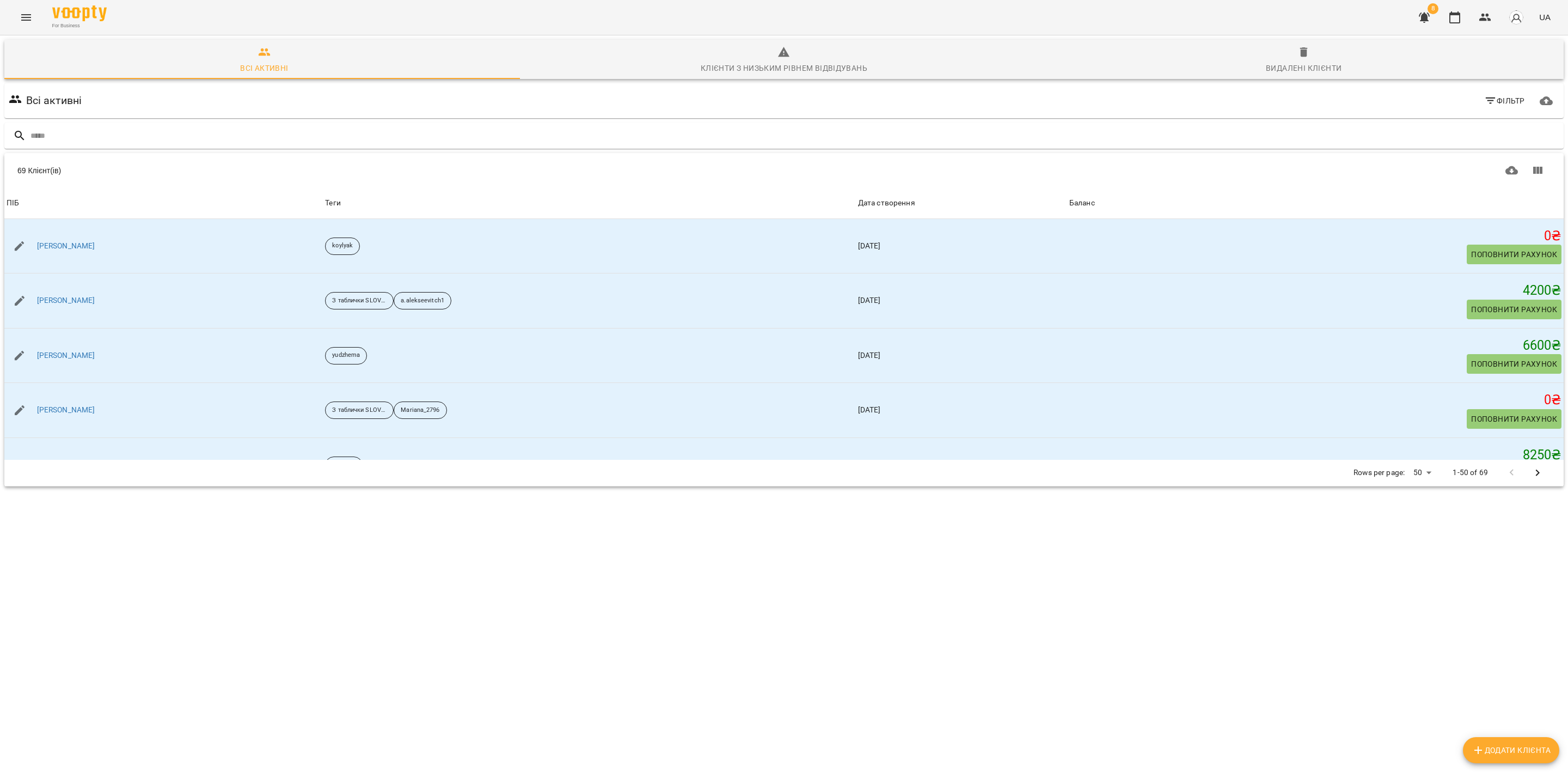
click at [133, 136] on input "text" at bounding box center [795, 136] width 1529 height 18
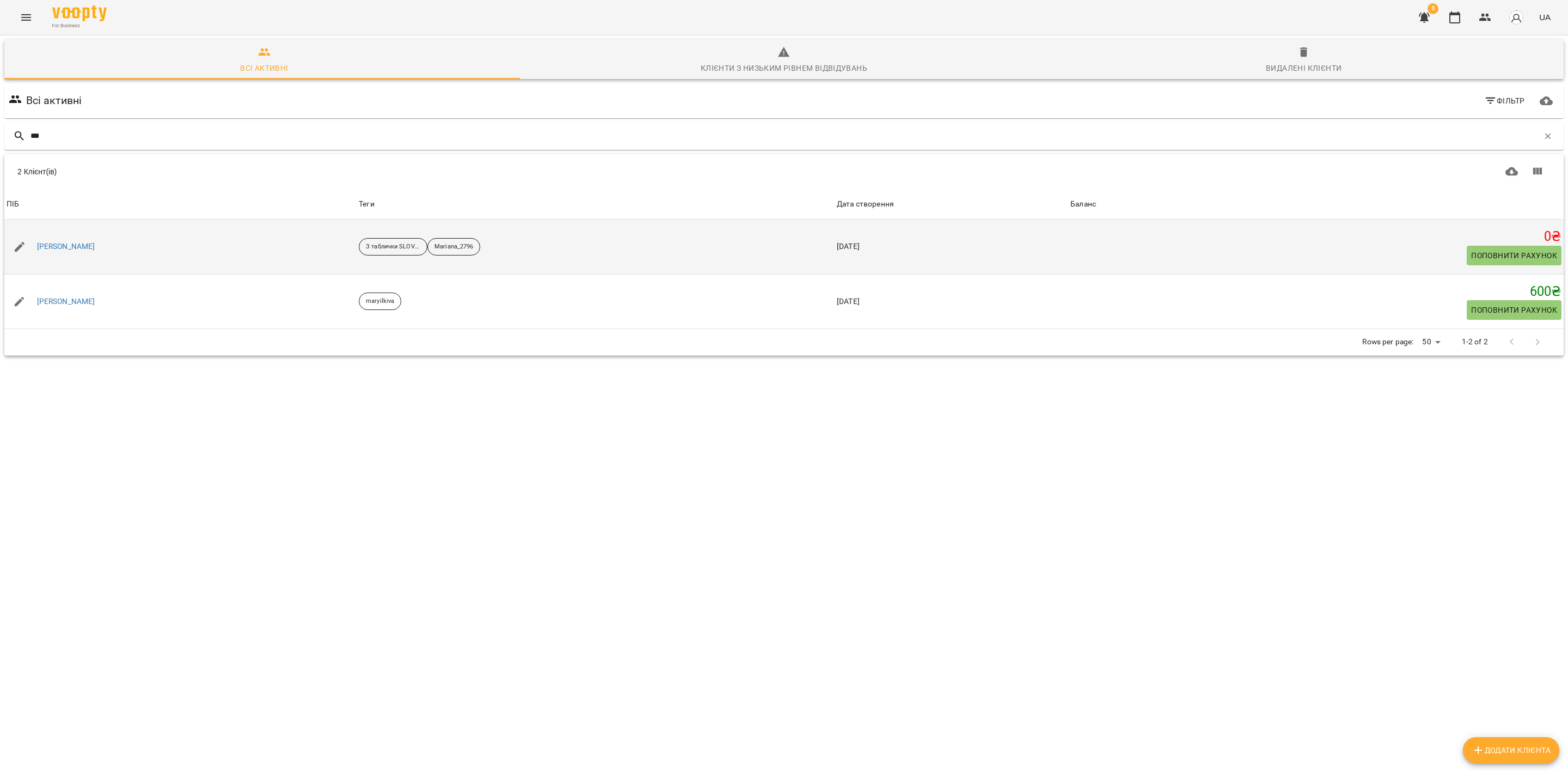
type input "***"
click at [1481, 255] on span "Поповнити рахунок" at bounding box center [1514, 255] width 86 height 13
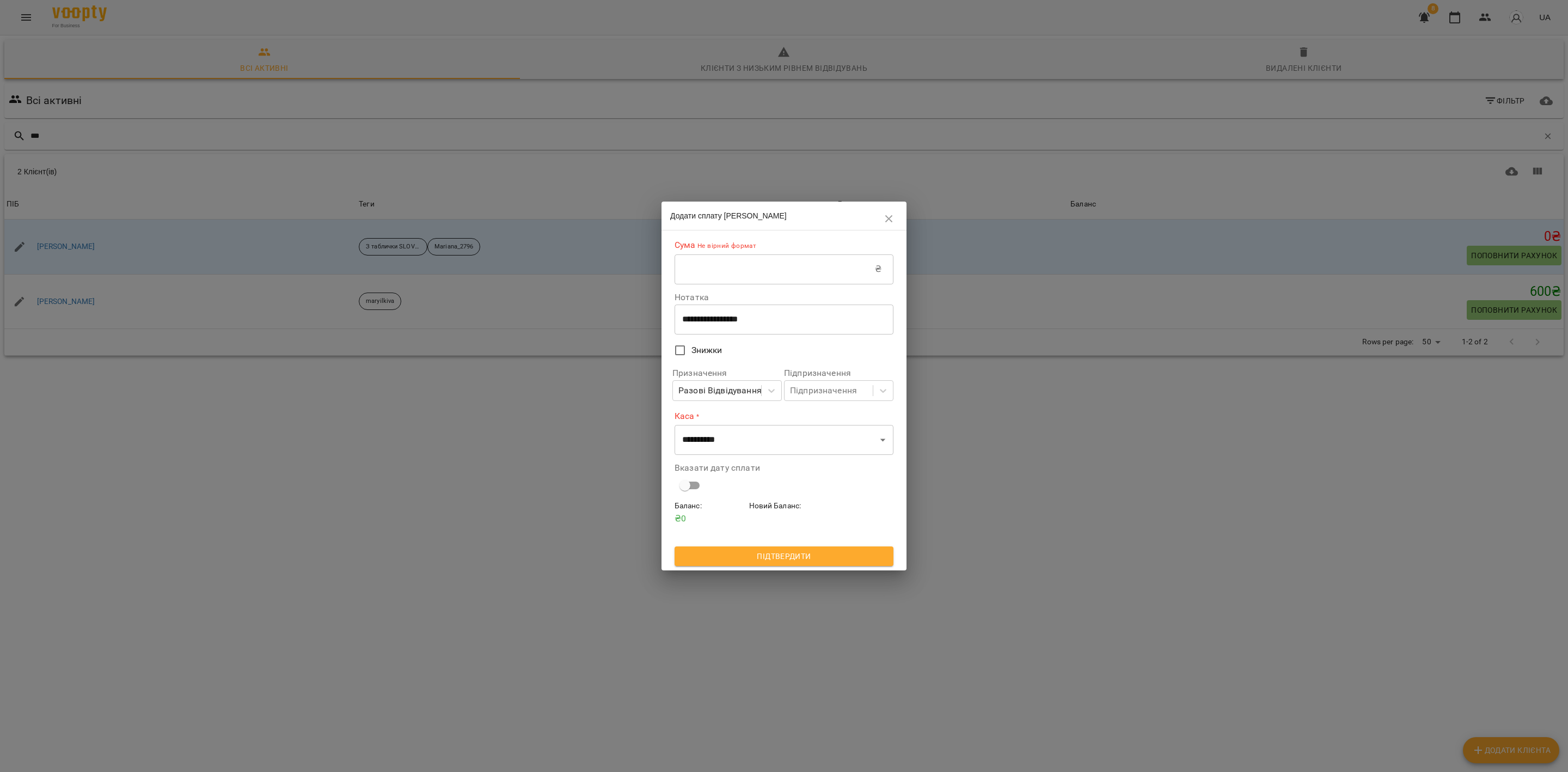
click at [723, 271] on input "text" at bounding box center [774, 270] width 200 height 31
type input "****"
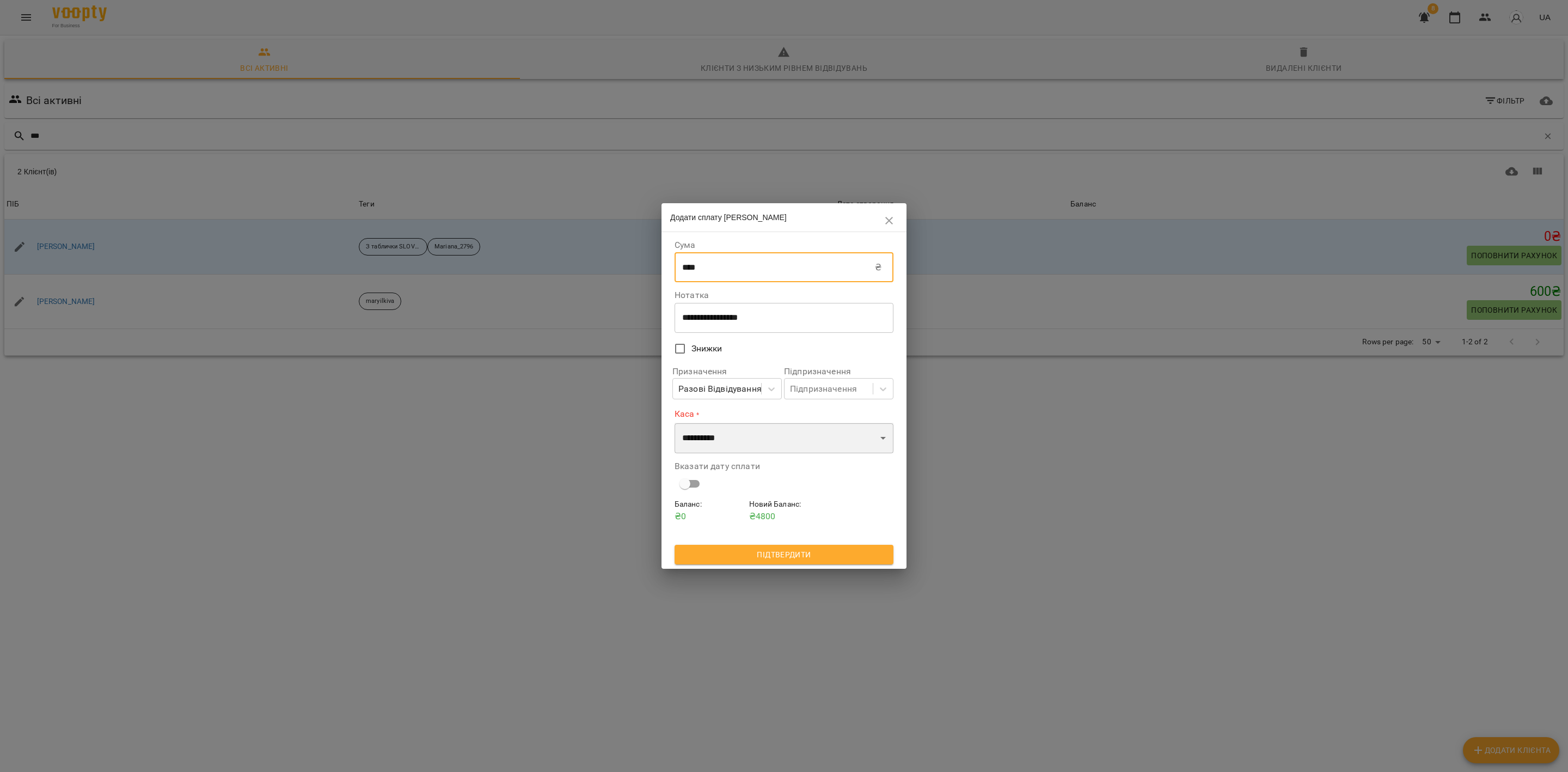
click at [784, 447] on select "**********" at bounding box center [784, 438] width 219 height 31
select select "****"
click at [675, 422] on select "**********" at bounding box center [784, 438] width 219 height 31
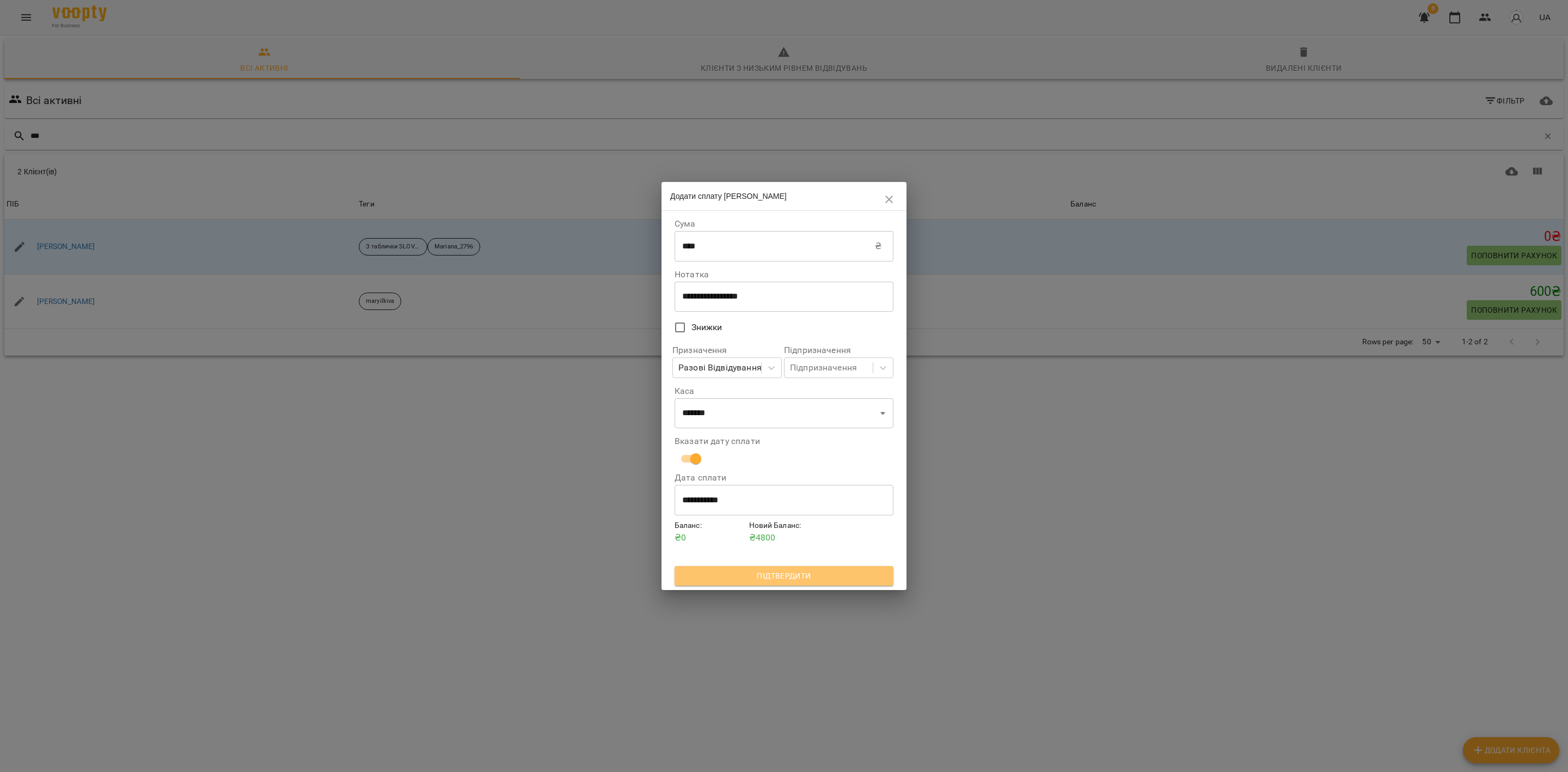
click at [791, 579] on span "Підтвердити" at bounding box center [784, 575] width 202 height 13
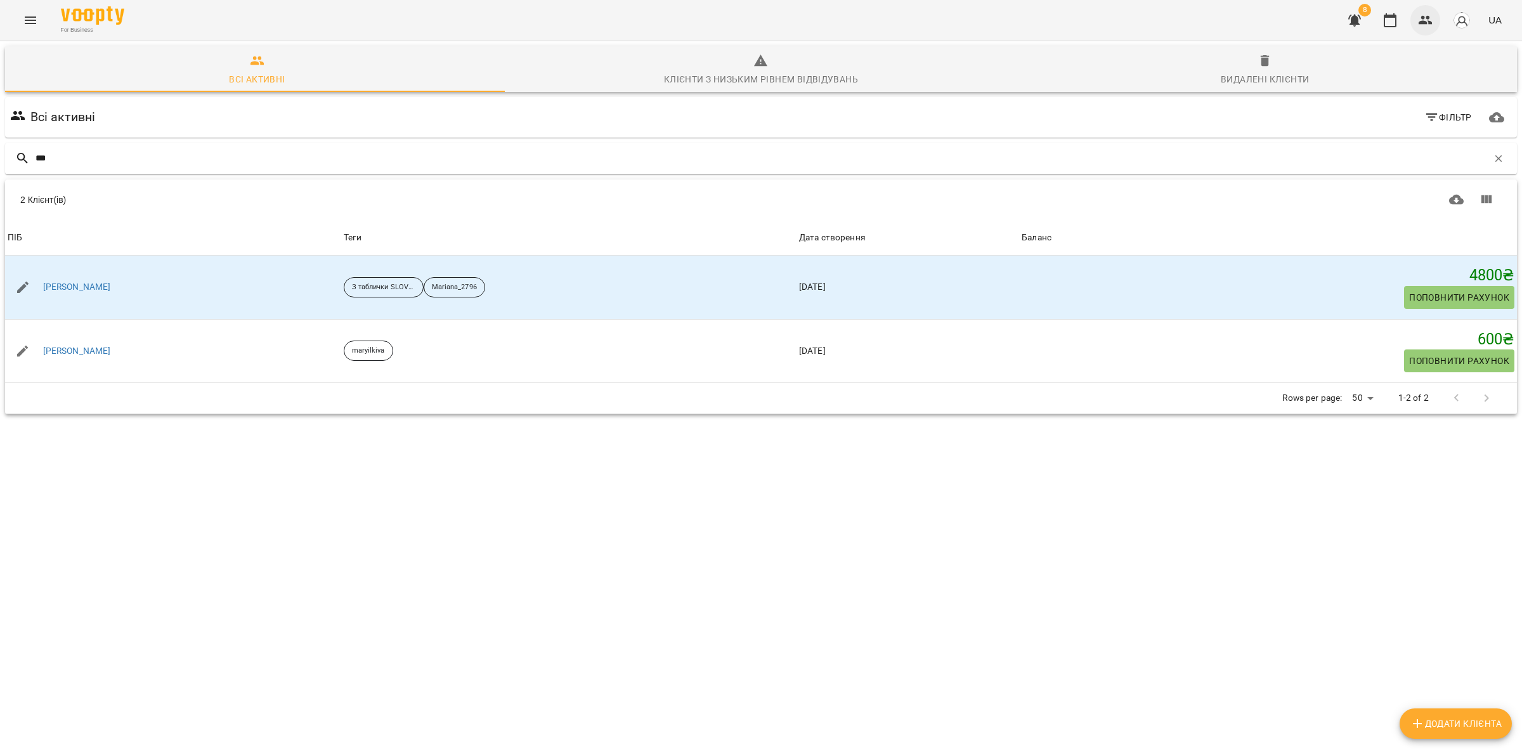
click at [1425, 17] on icon "button" at bounding box center [1426, 20] width 14 height 9
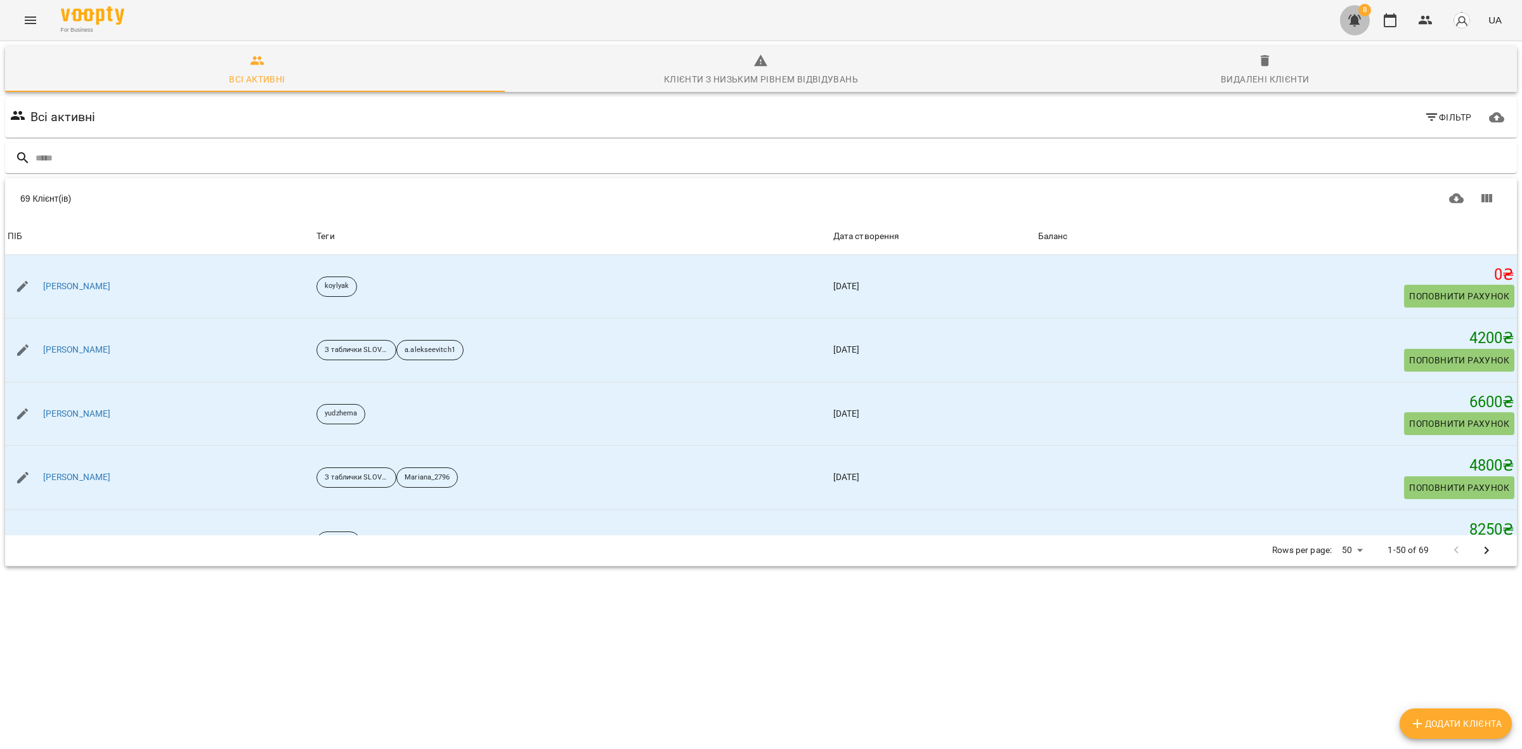
click at [1358, 23] on icon "button" at bounding box center [1355, 21] width 13 height 12
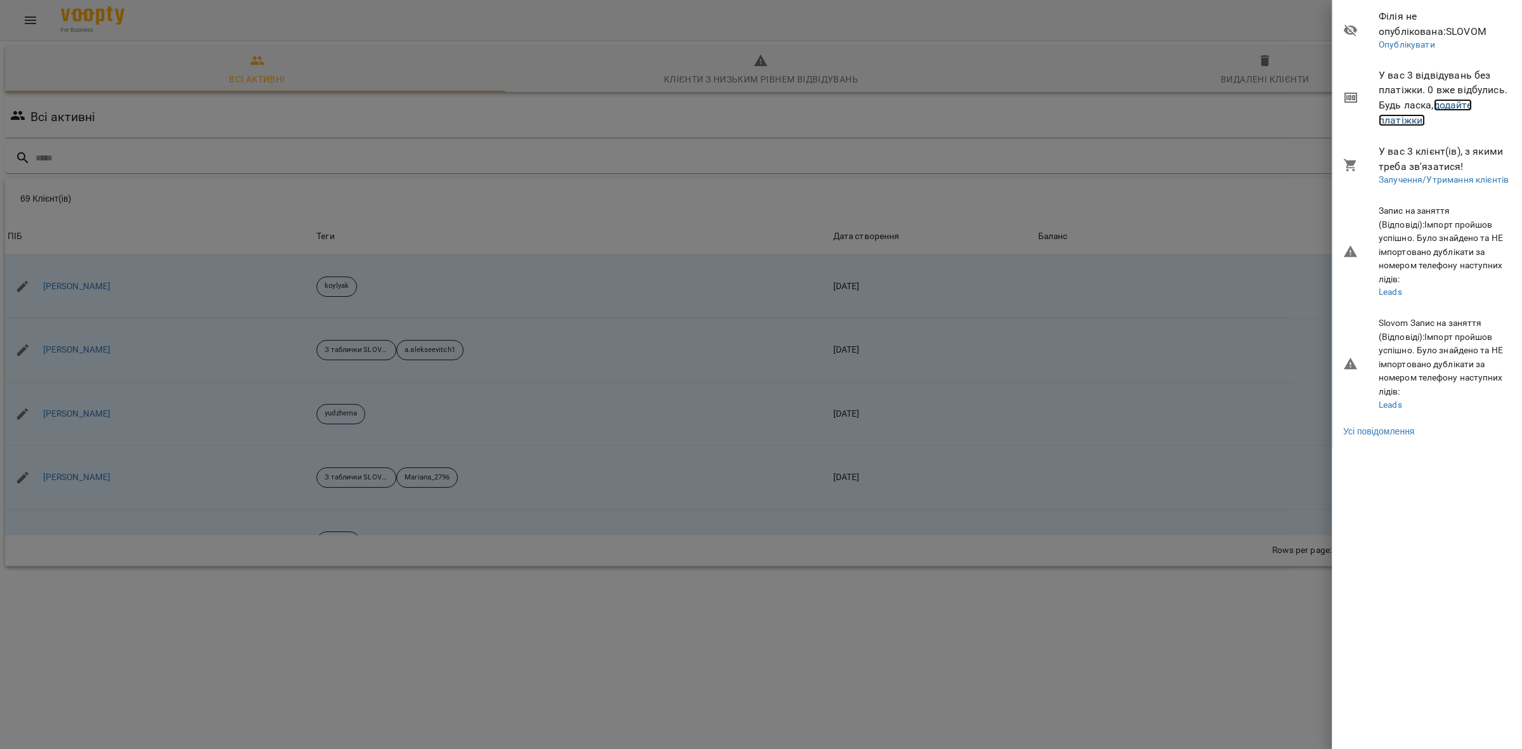
click at [1446, 107] on link "додайте платіжки!" at bounding box center [1425, 112] width 93 height 27
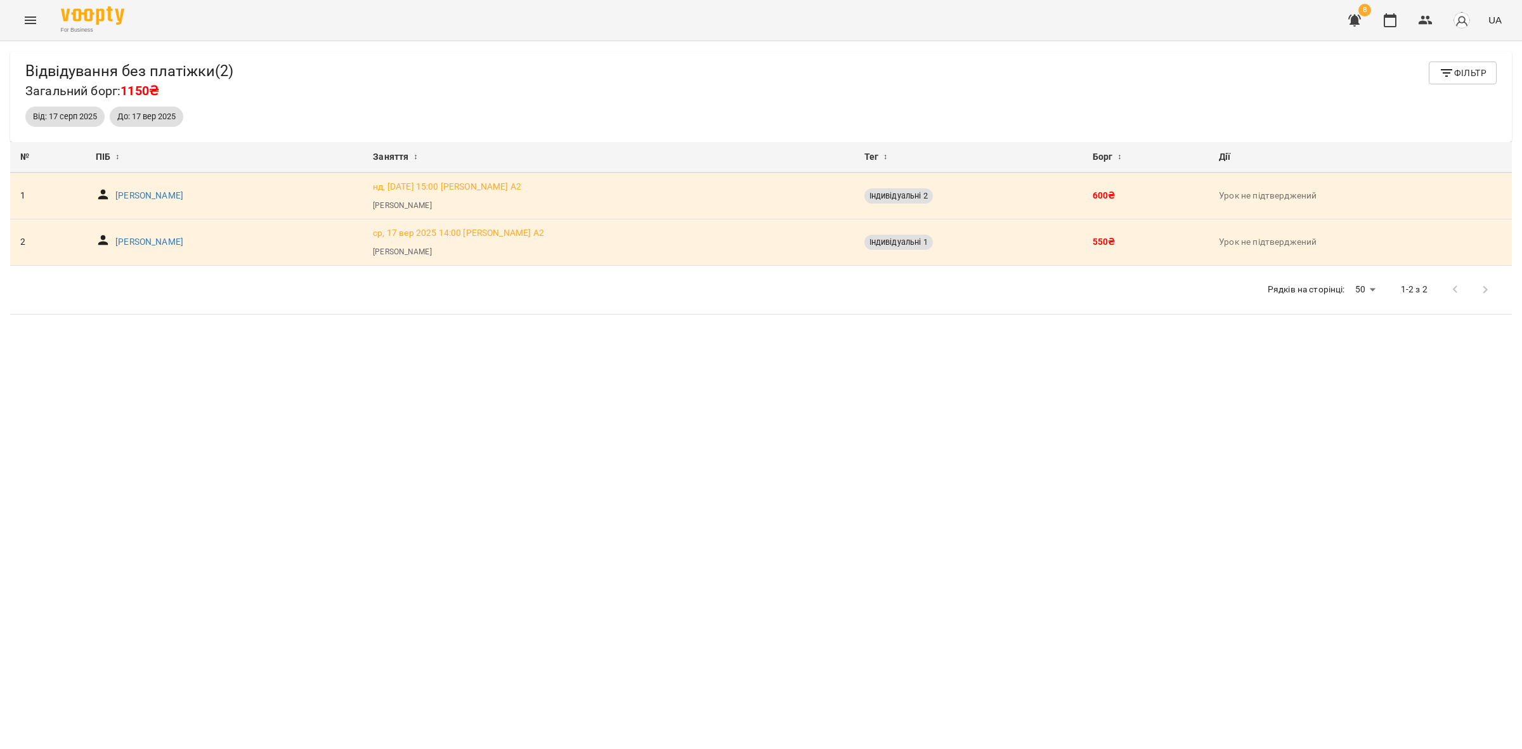
click at [1361, 20] on icon "button" at bounding box center [1354, 20] width 15 height 15
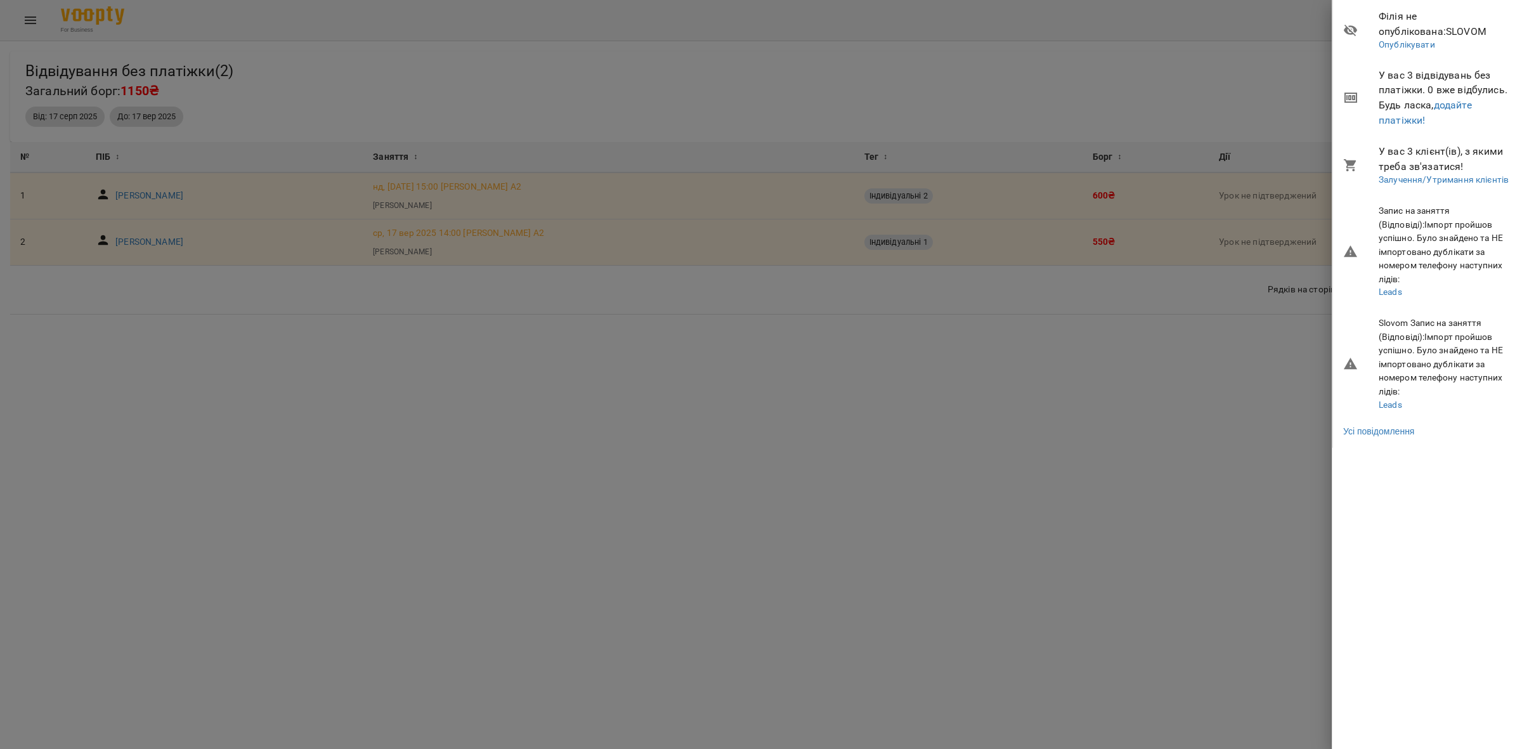
click at [674, 730] on div at bounding box center [761, 374] width 1522 height 749
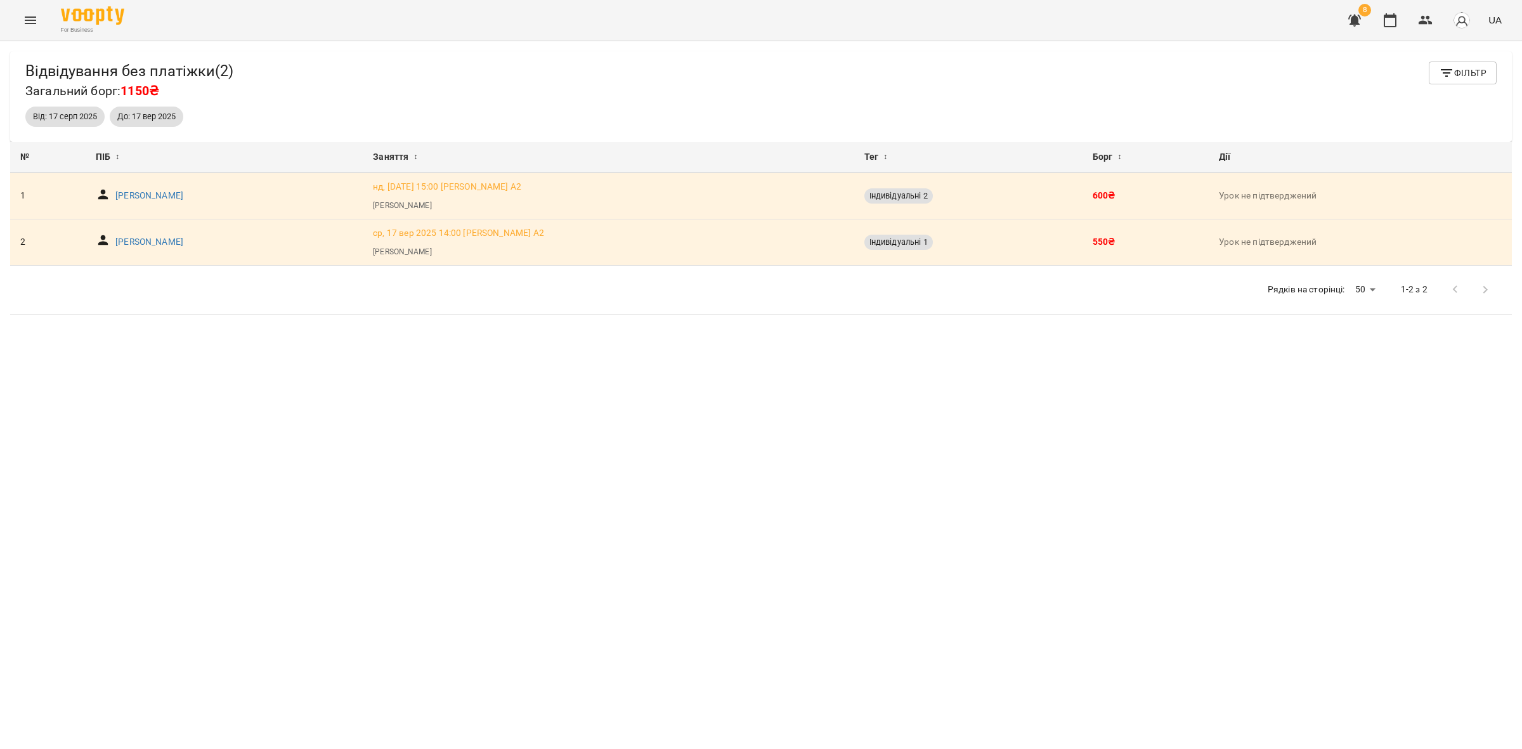
click at [1368, 16] on button "button" at bounding box center [1355, 20] width 30 height 30
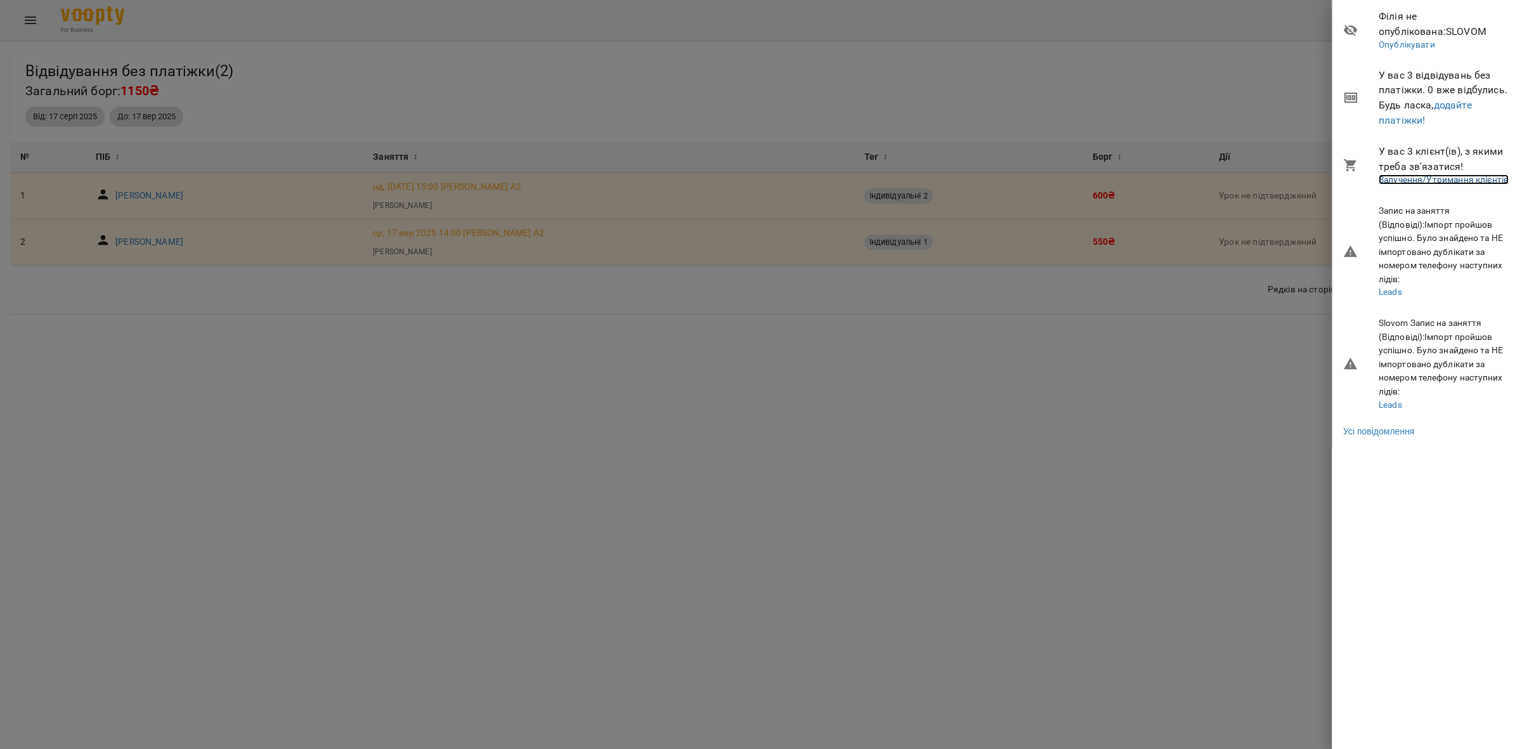
click at [1432, 181] on link "Залучення/Утримання клієнтів" at bounding box center [1444, 179] width 130 height 10
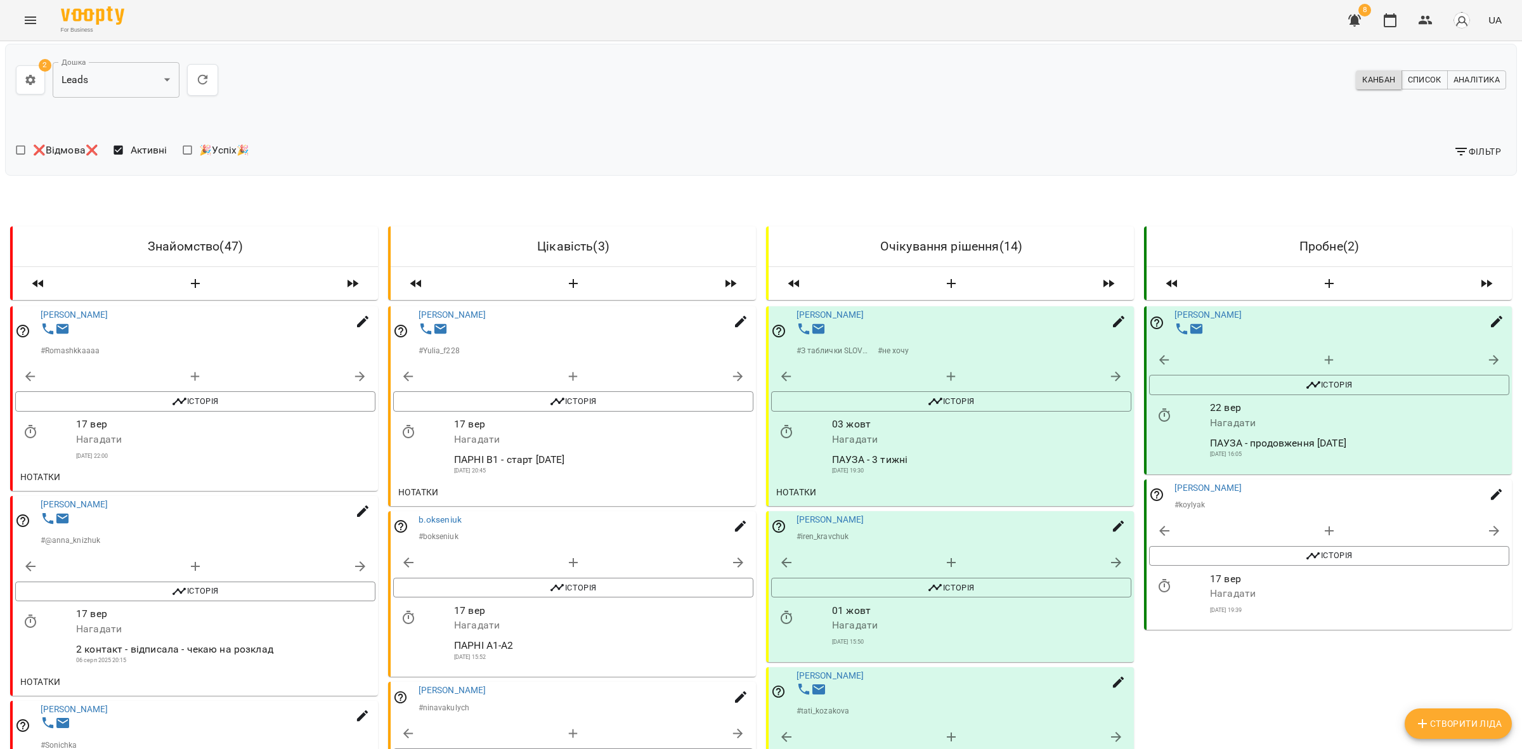
scroll to position [1533, 0]
drag, startPoint x: 965, startPoint y: 635, endPoint x: 1000, endPoint y: 595, distance: 53.0
click at [1434, 22] on button "button" at bounding box center [1426, 20] width 30 height 30
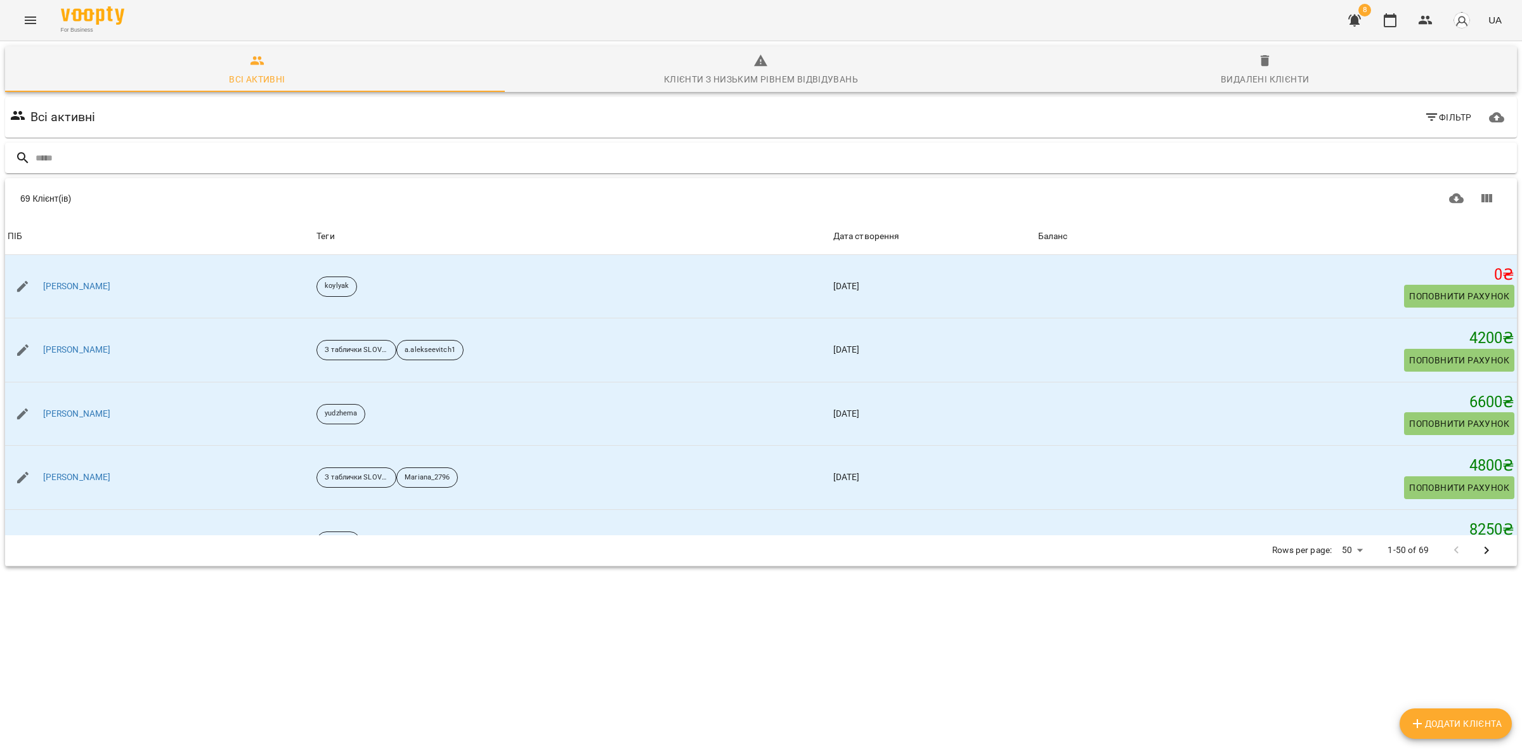
drag, startPoint x: 115, startPoint y: 150, endPoint x: 116, endPoint y: 157, distance: 7.0
click at [115, 153] on input "text" at bounding box center [774, 158] width 1477 height 21
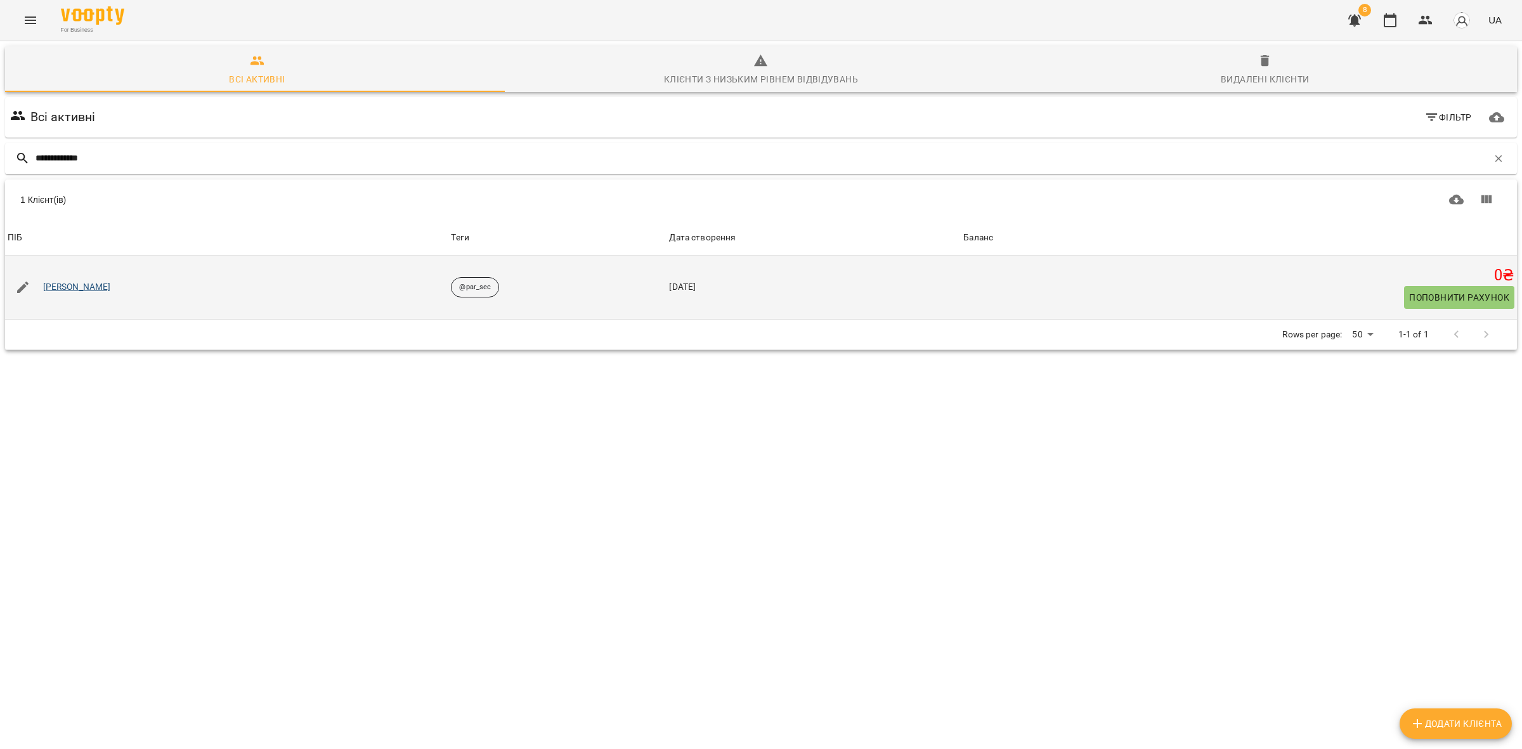
type input "**********"
click at [93, 283] on link "[PERSON_NAME]" at bounding box center [77, 287] width 68 height 13
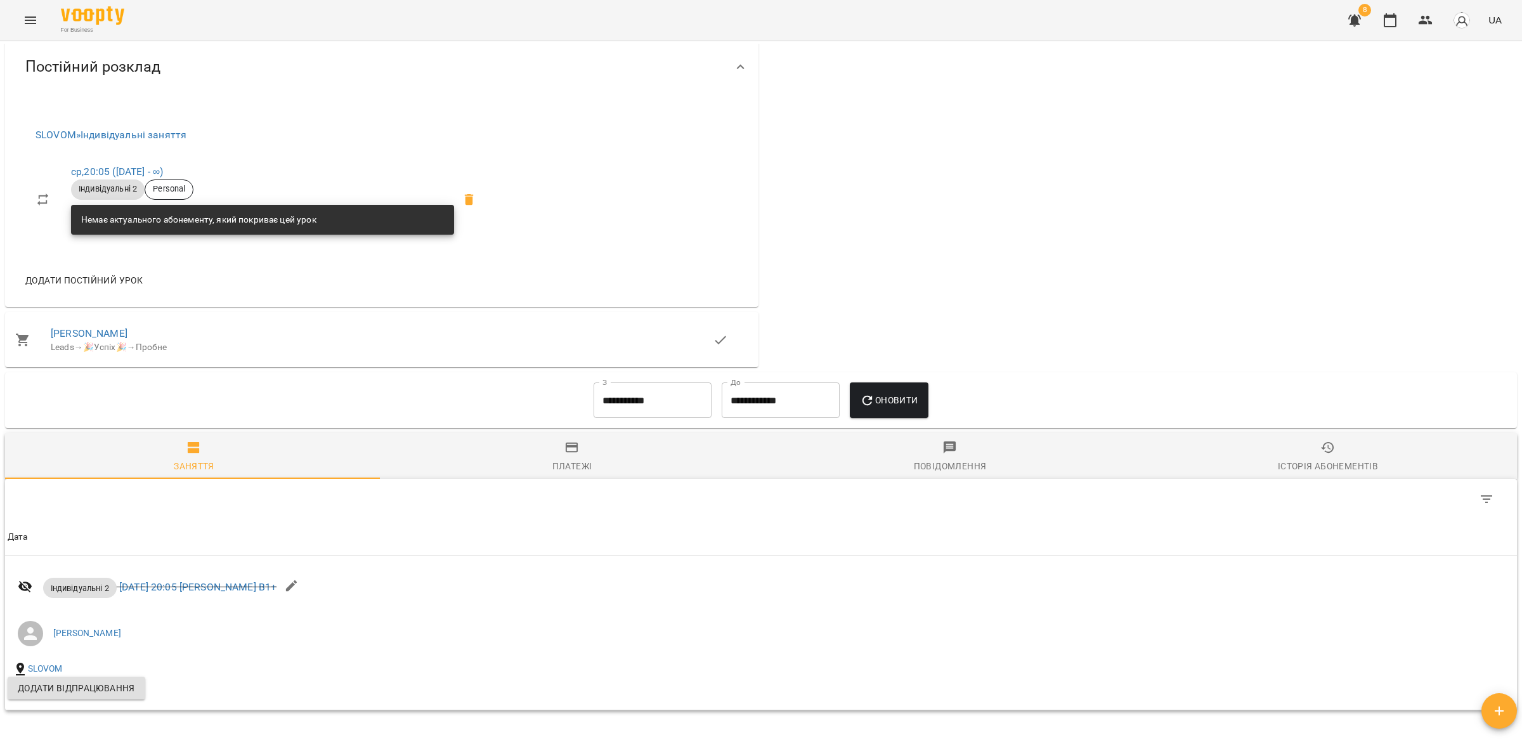
scroll to position [624, 0]
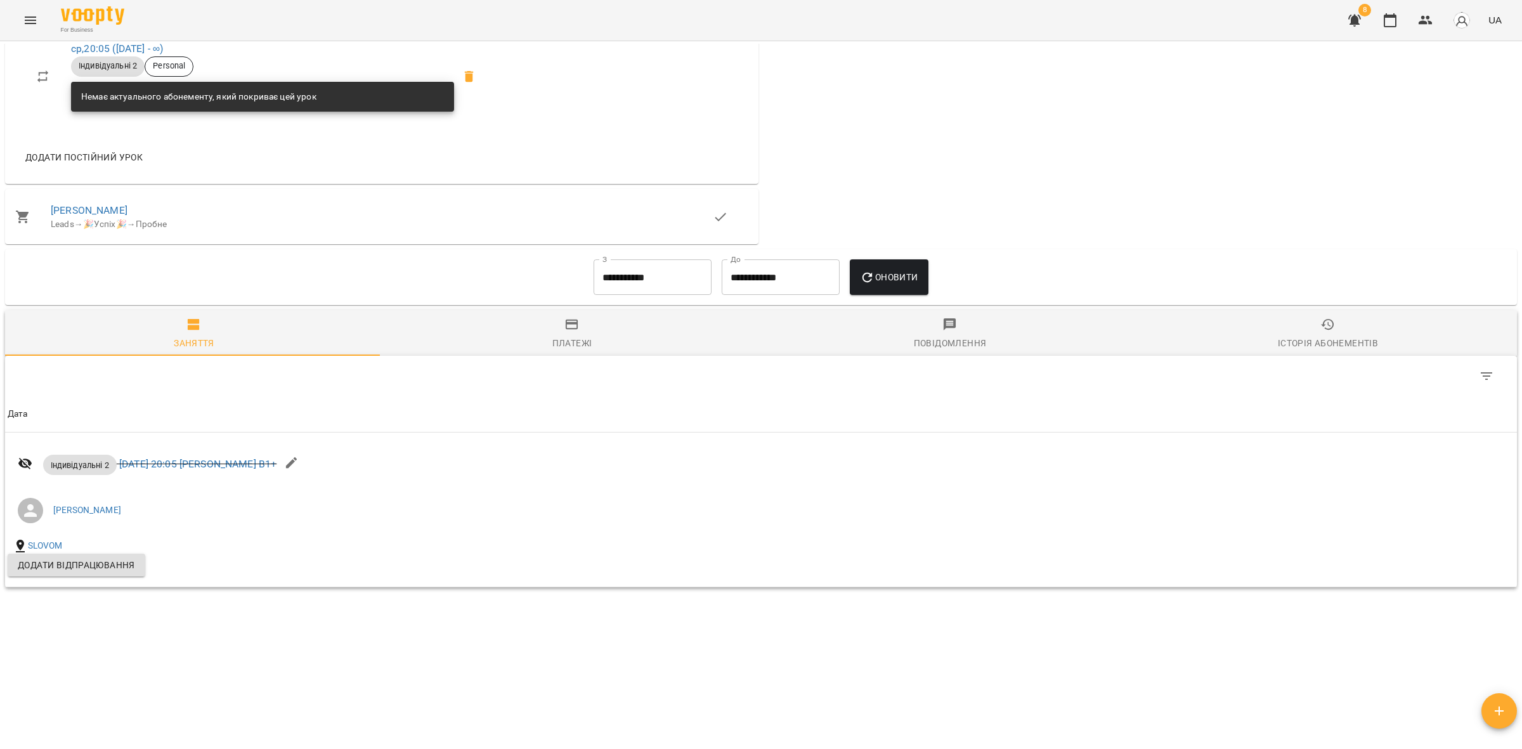
click at [634, 273] on input "**********" at bounding box center [653, 277] width 118 height 36
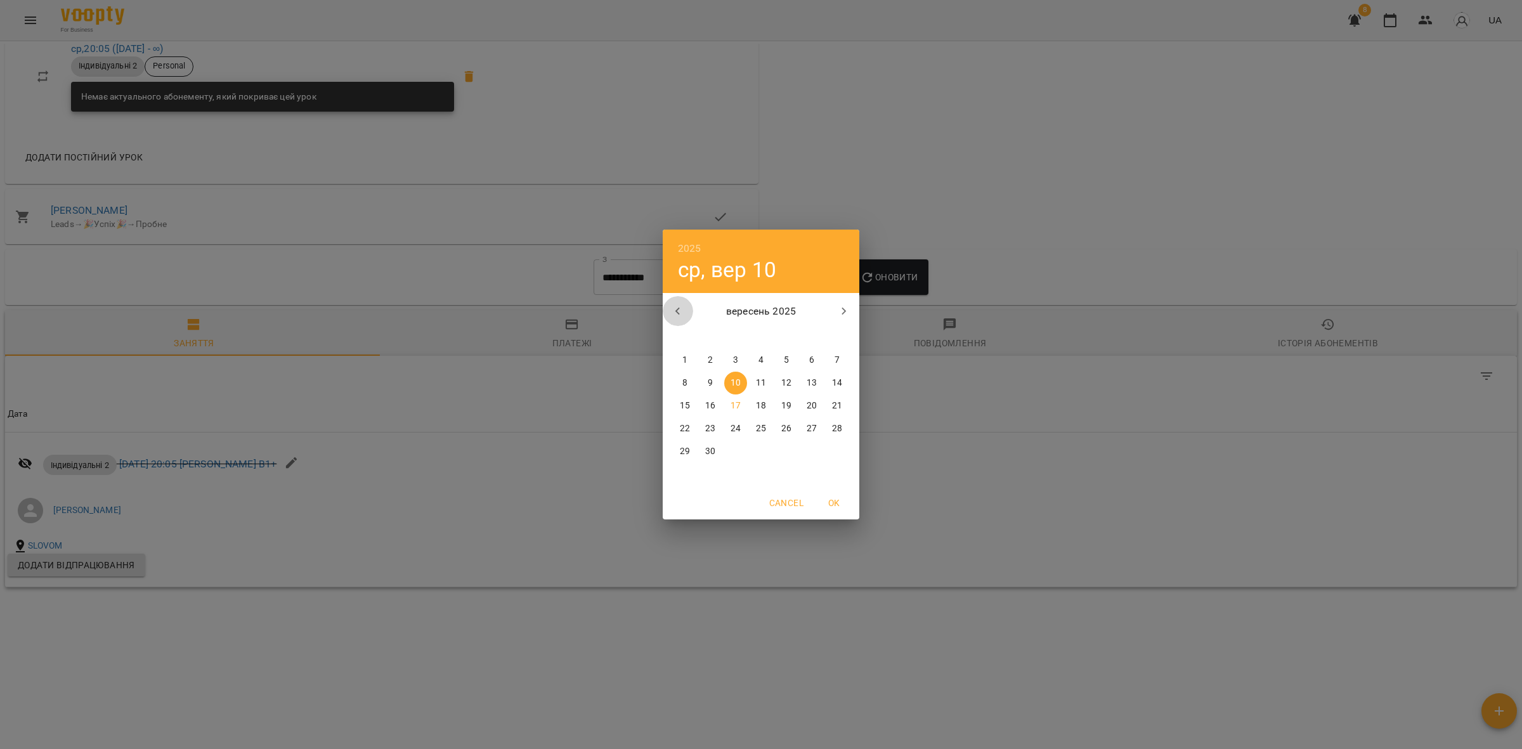
click at [676, 315] on icon "button" at bounding box center [677, 311] width 15 height 15
click at [674, 315] on icon "button" at bounding box center [677, 311] width 15 height 15
click at [701, 356] on span "1" at bounding box center [710, 360] width 23 height 13
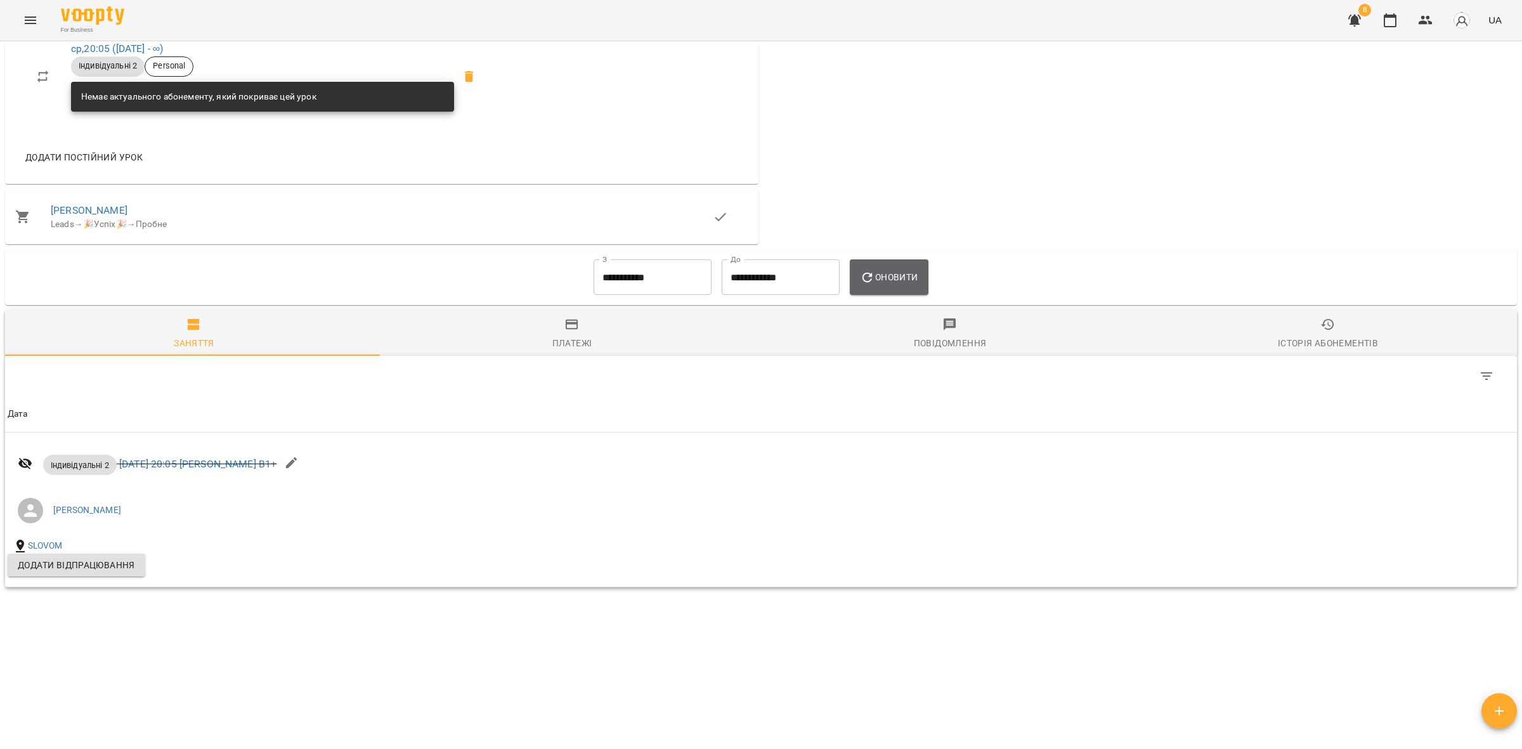
click at [924, 268] on button "Оновити" at bounding box center [889, 277] width 78 height 36
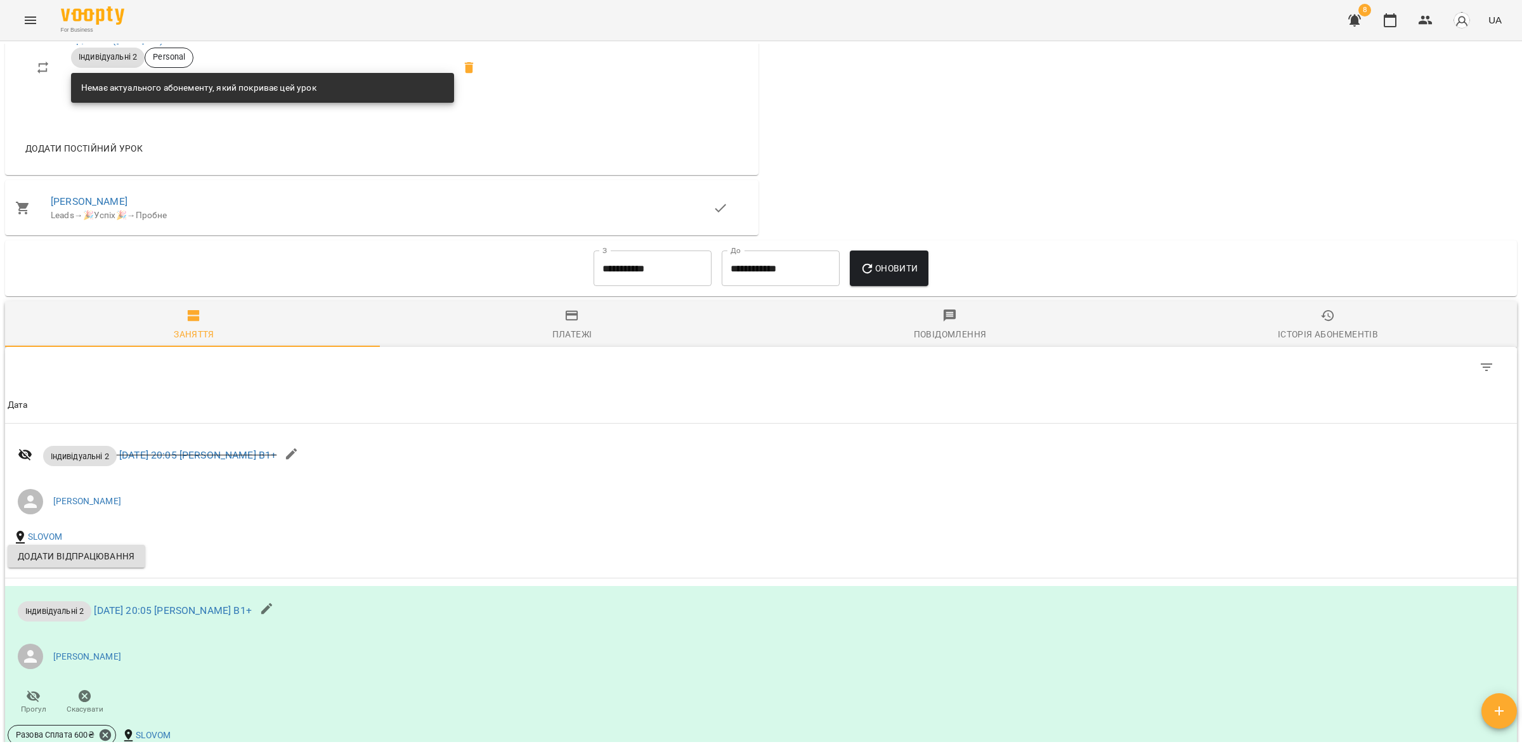
click at [626, 277] on input "**********" at bounding box center [653, 269] width 118 height 36
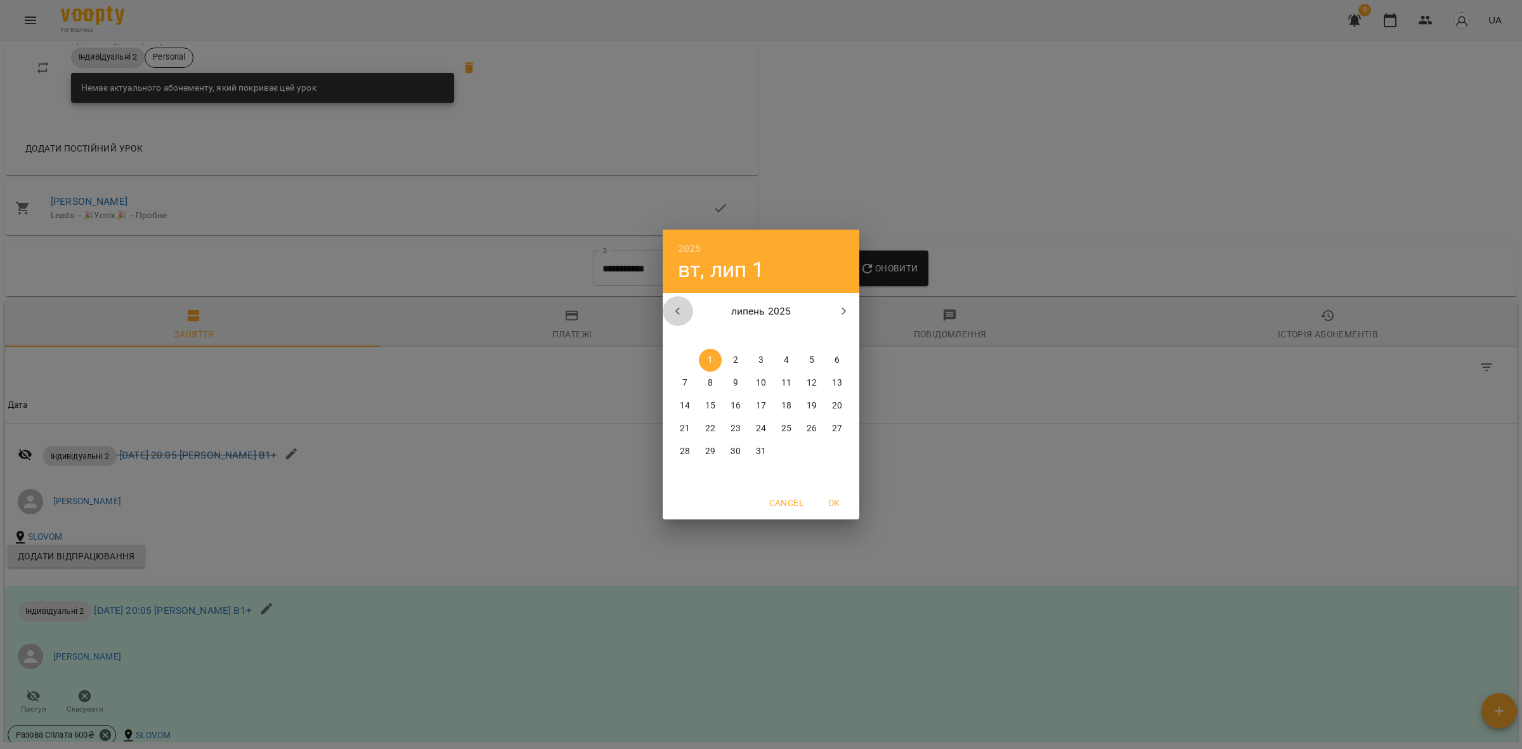
click at [677, 306] on icon "button" at bounding box center [677, 311] width 15 height 15
click at [765, 360] on span "1" at bounding box center [761, 360] width 23 height 13
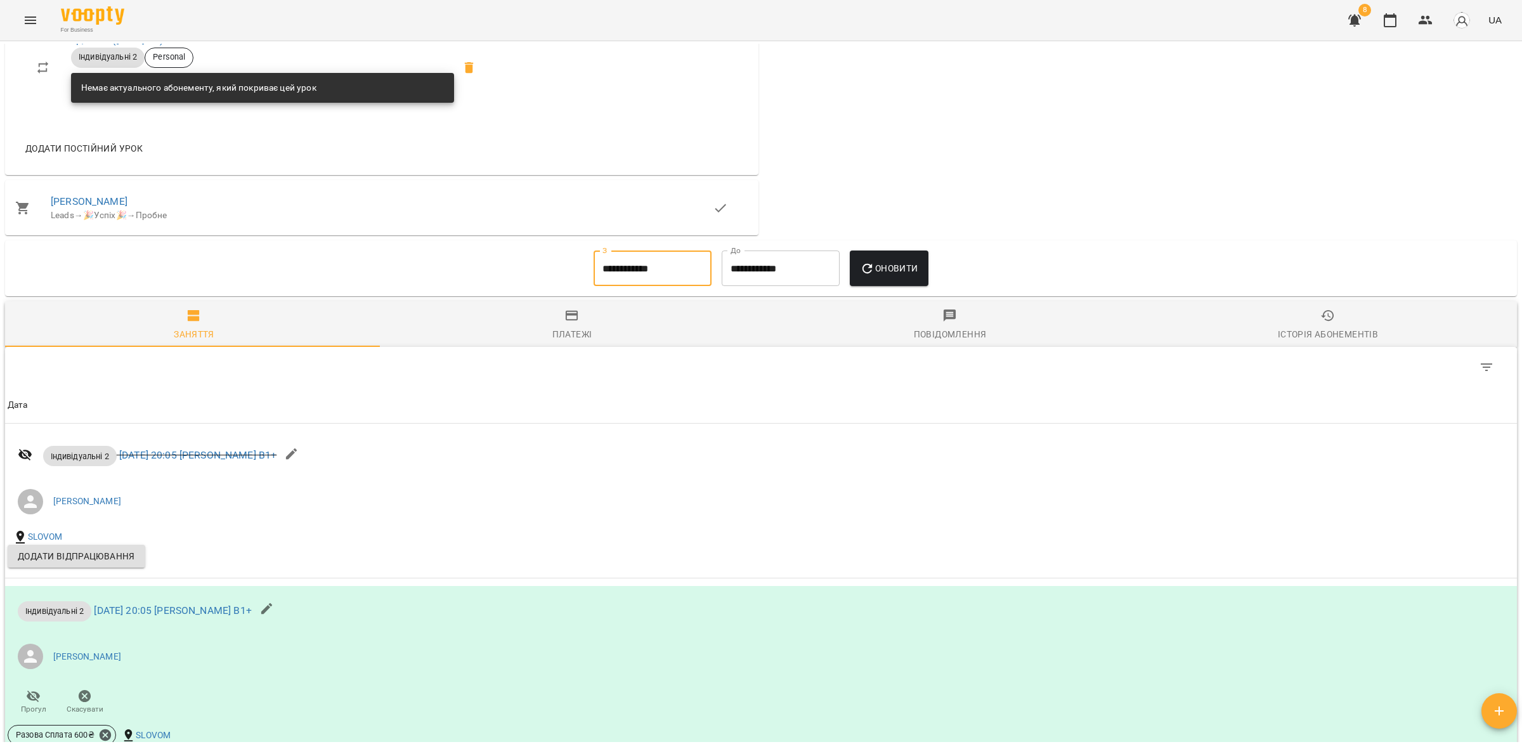
click at [879, 284] on button "Оновити" at bounding box center [889, 269] width 78 height 36
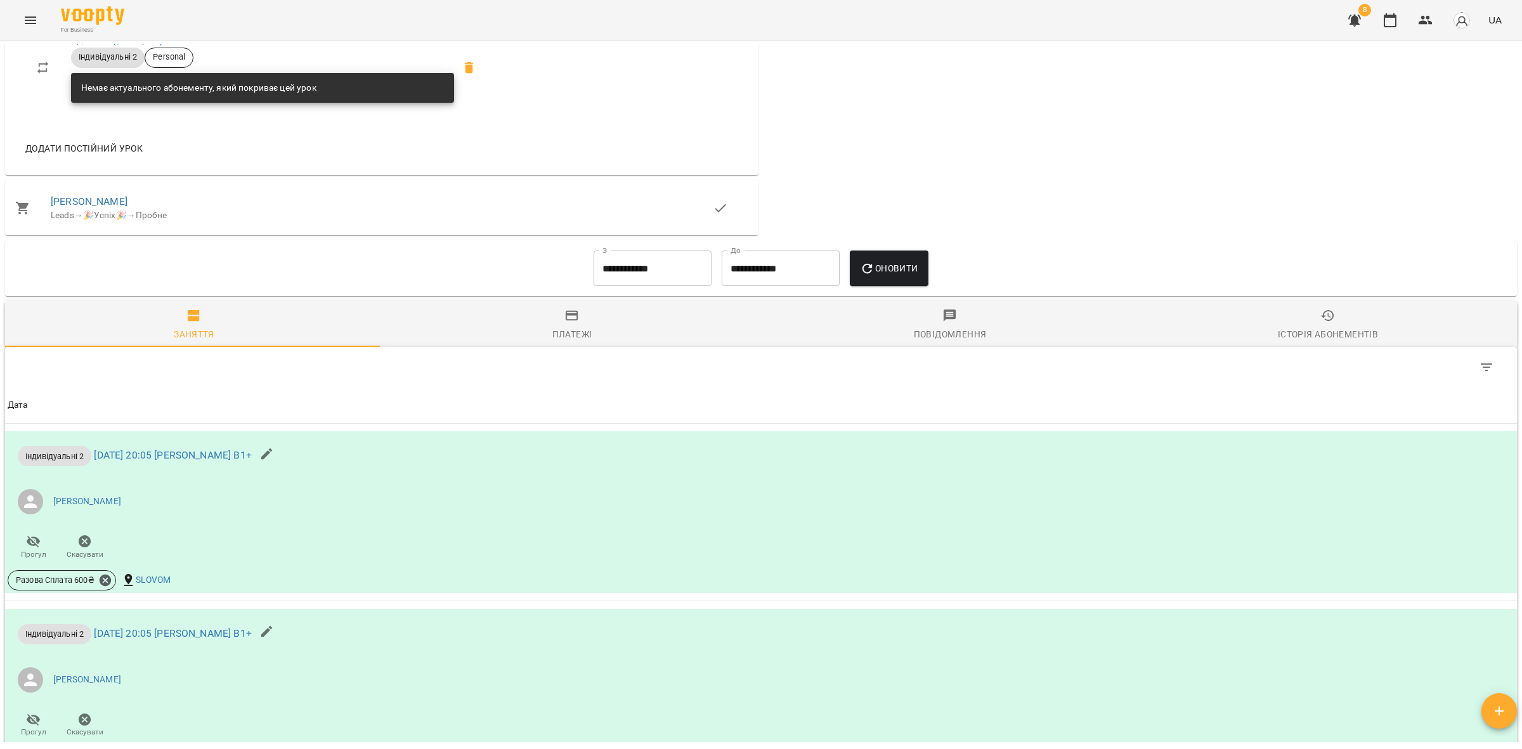
click at [629, 275] on input "**********" at bounding box center [653, 269] width 118 height 36
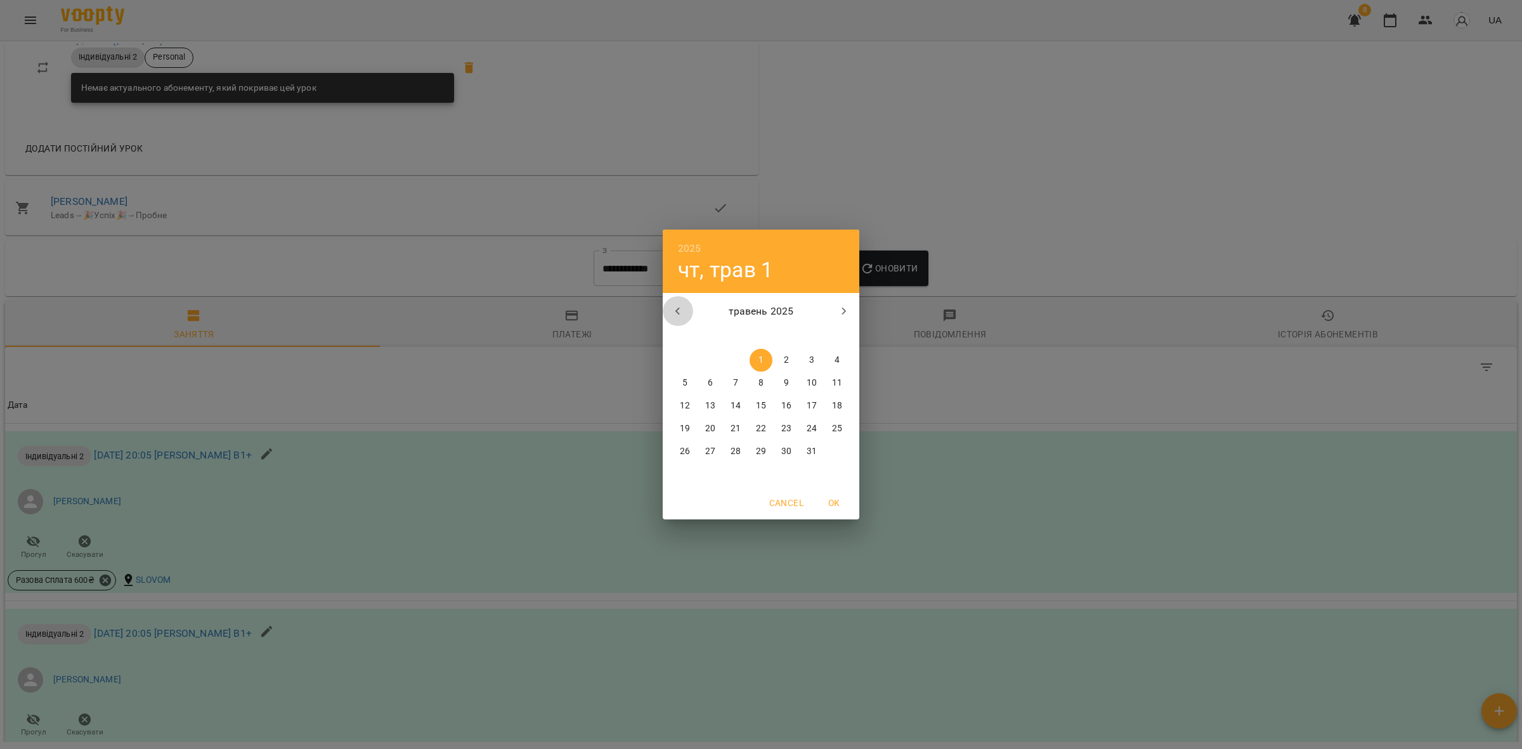
drag, startPoint x: 677, startPoint y: 308, endPoint x: 695, endPoint y: 318, distance: 19.9
click at [679, 311] on icon "button" at bounding box center [677, 311] width 15 height 15
click at [718, 362] on span "1" at bounding box center [710, 360] width 23 height 13
type input "**********"
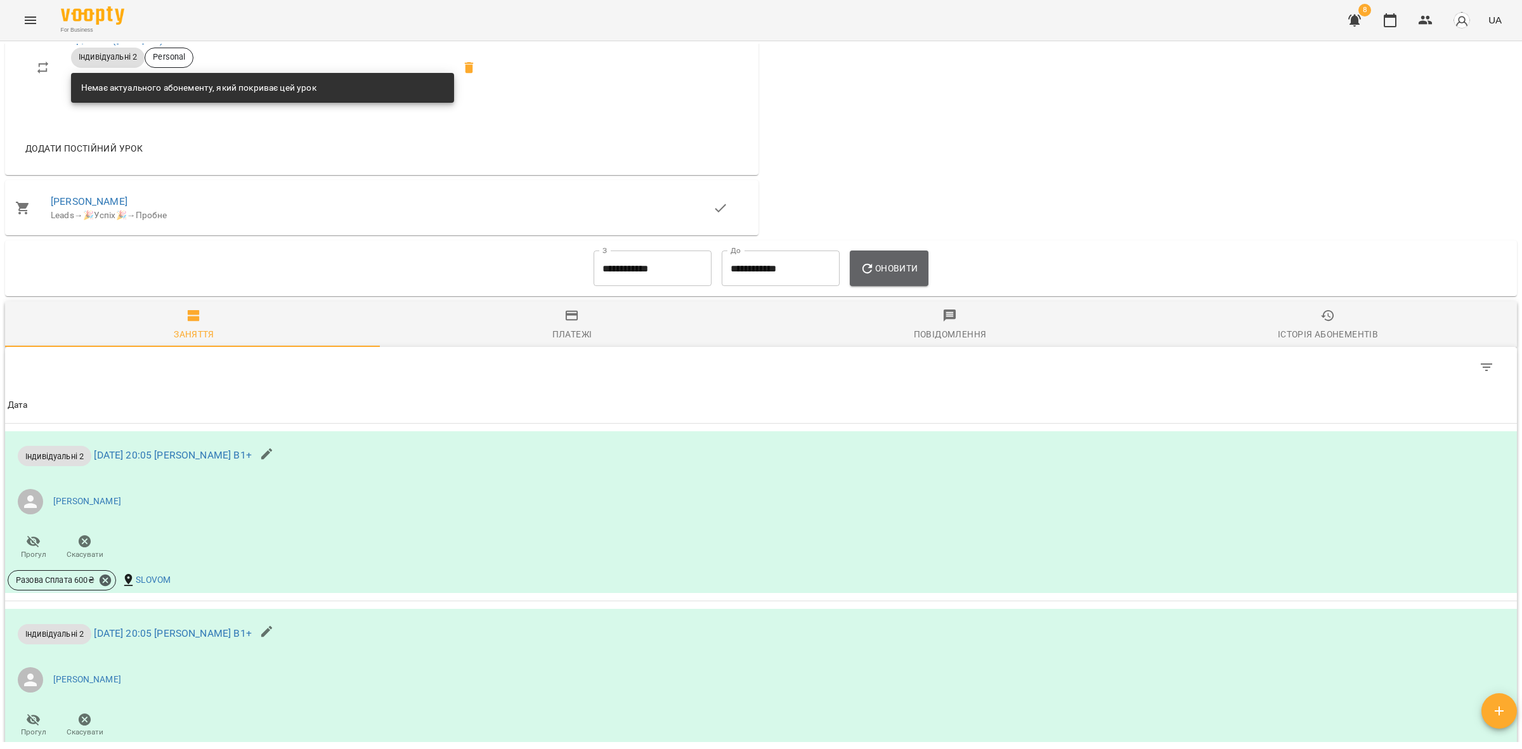
drag, startPoint x: 918, startPoint y: 284, endPoint x: 923, endPoint y: 279, distance: 7.2
click at [920, 284] on button "Оновити" at bounding box center [889, 269] width 78 height 36
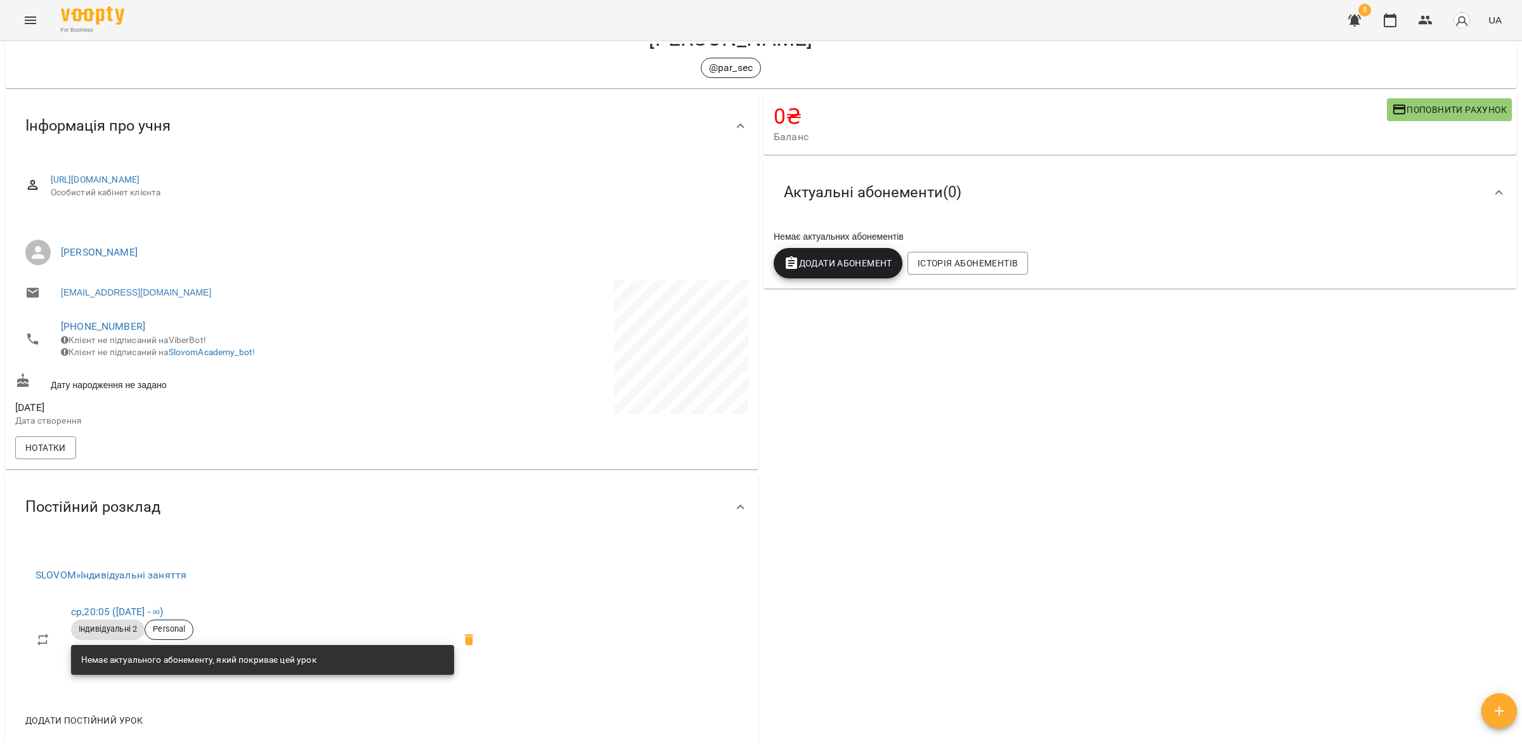
scroll to position [0, 0]
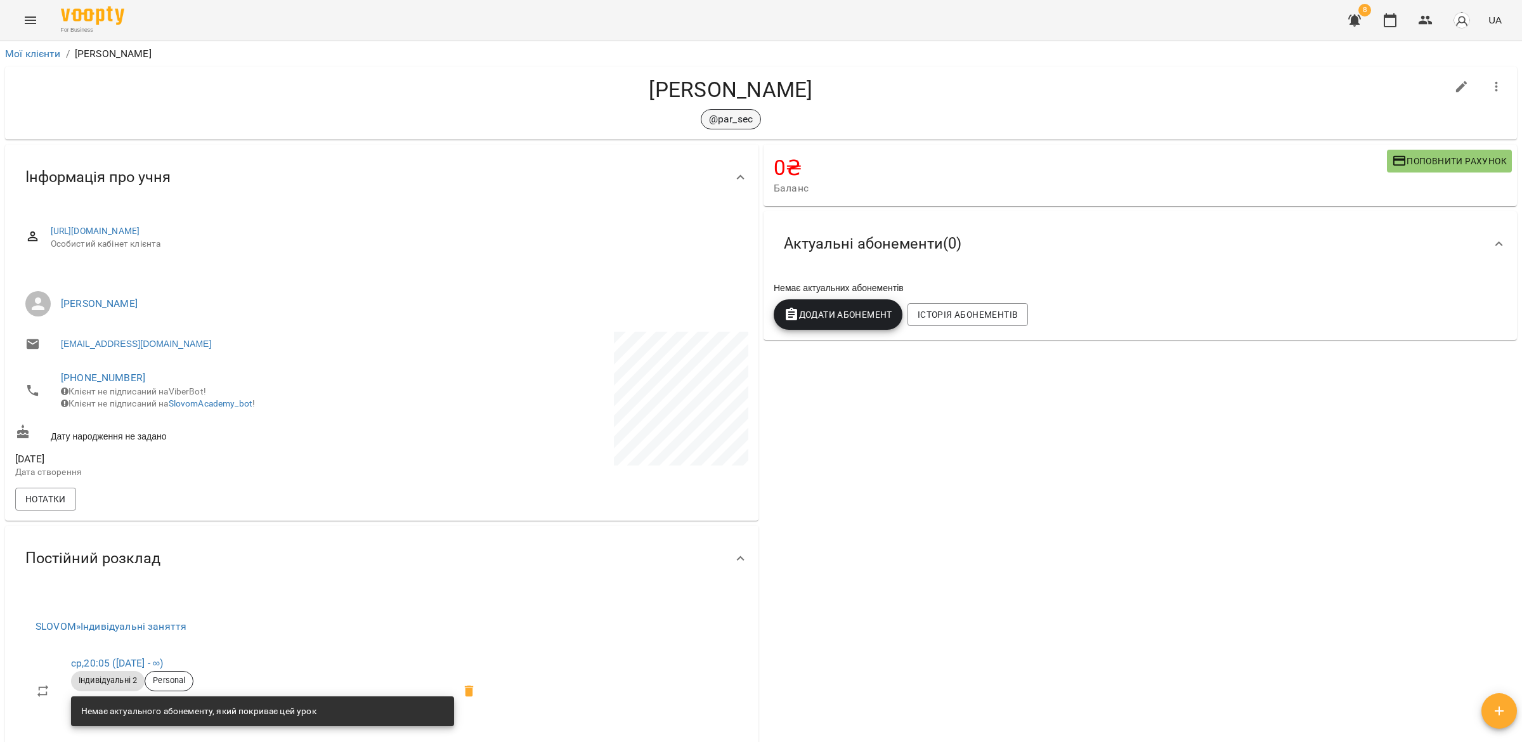
click at [734, 109] on div "@par_sec" at bounding box center [731, 119] width 60 height 20
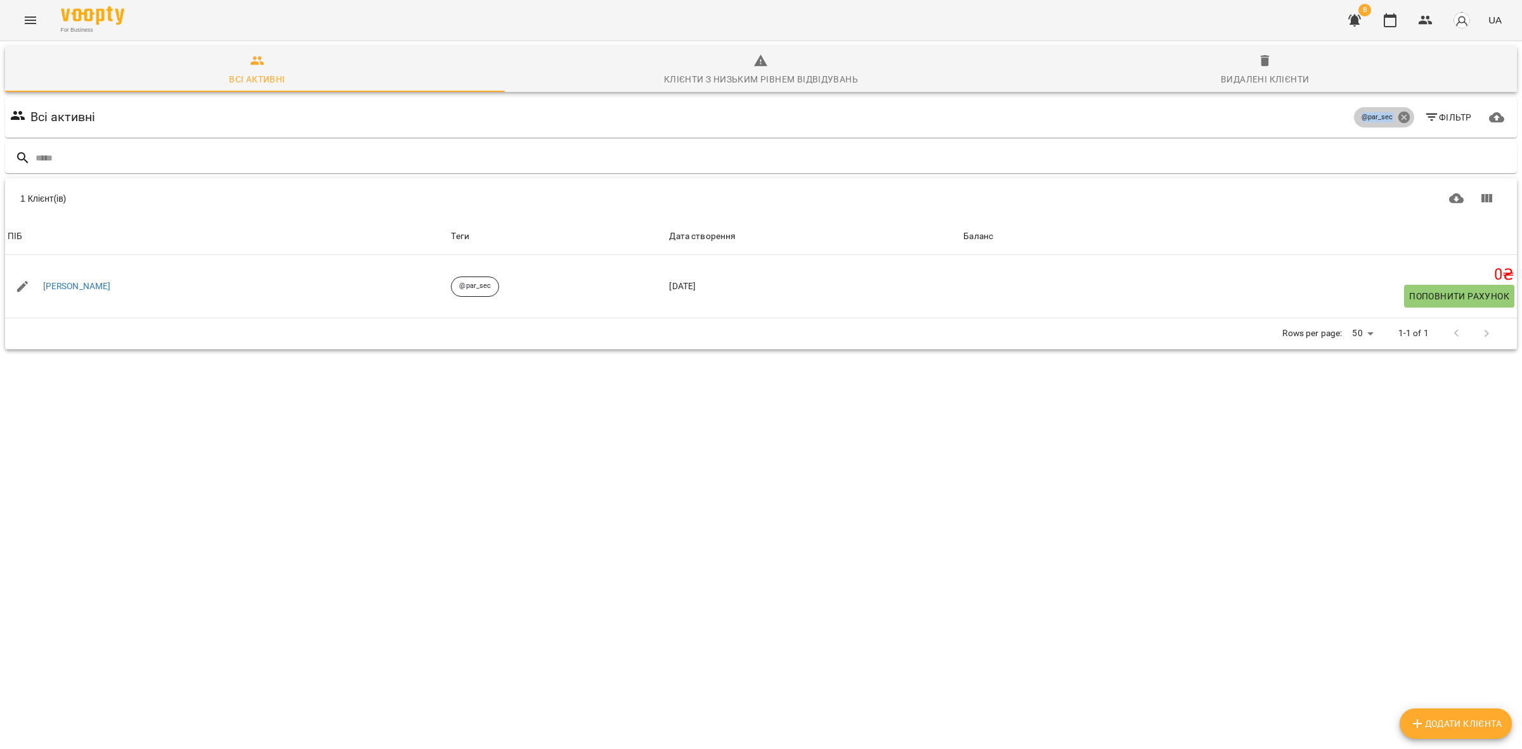
drag, startPoint x: 1345, startPoint y: 115, endPoint x: 1387, endPoint y: 116, distance: 42.5
click at [1388, 116] on div "@par_sec" at bounding box center [1384, 117] width 60 height 20
copy div "@par_sec Фільтр"
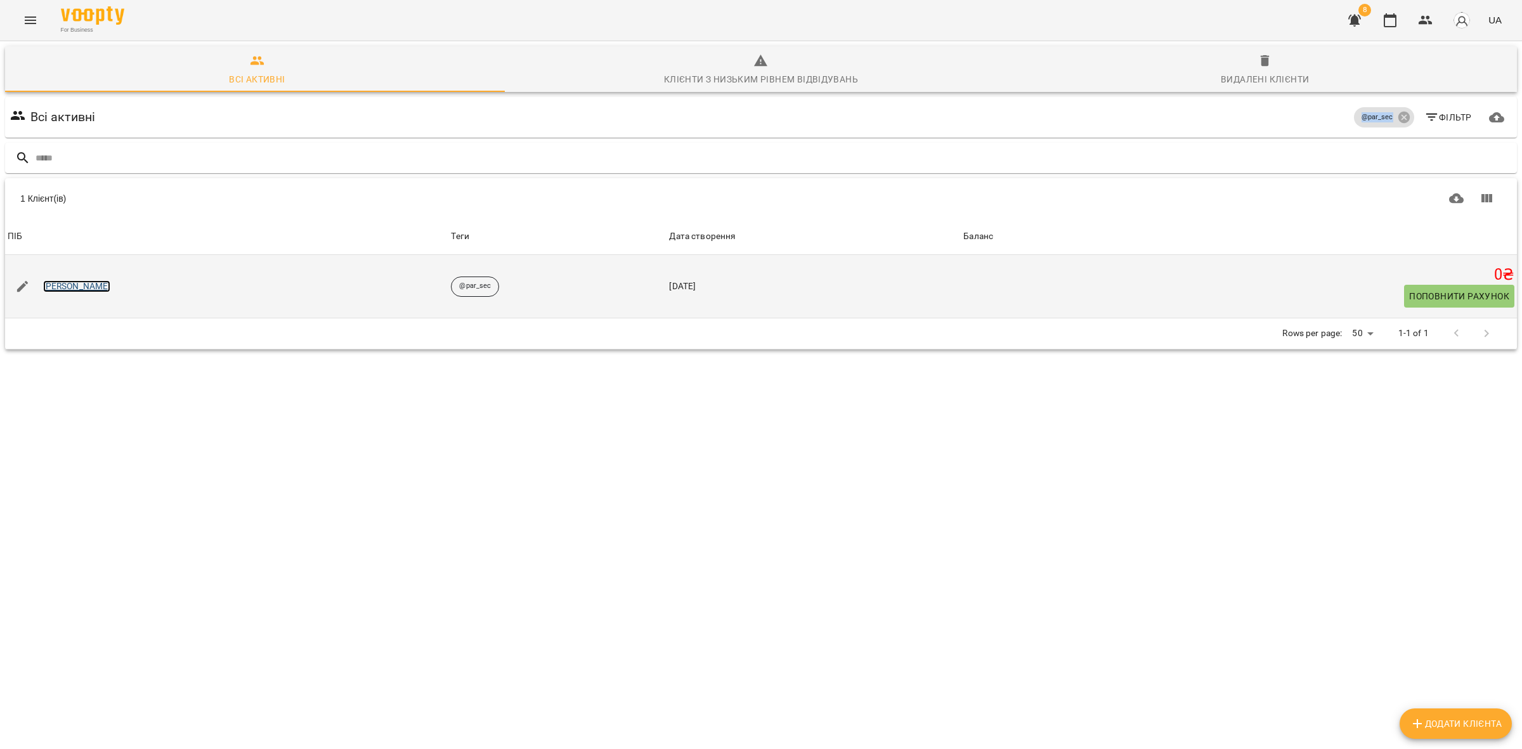
click at [60, 287] on link "[PERSON_NAME]" at bounding box center [77, 286] width 68 height 13
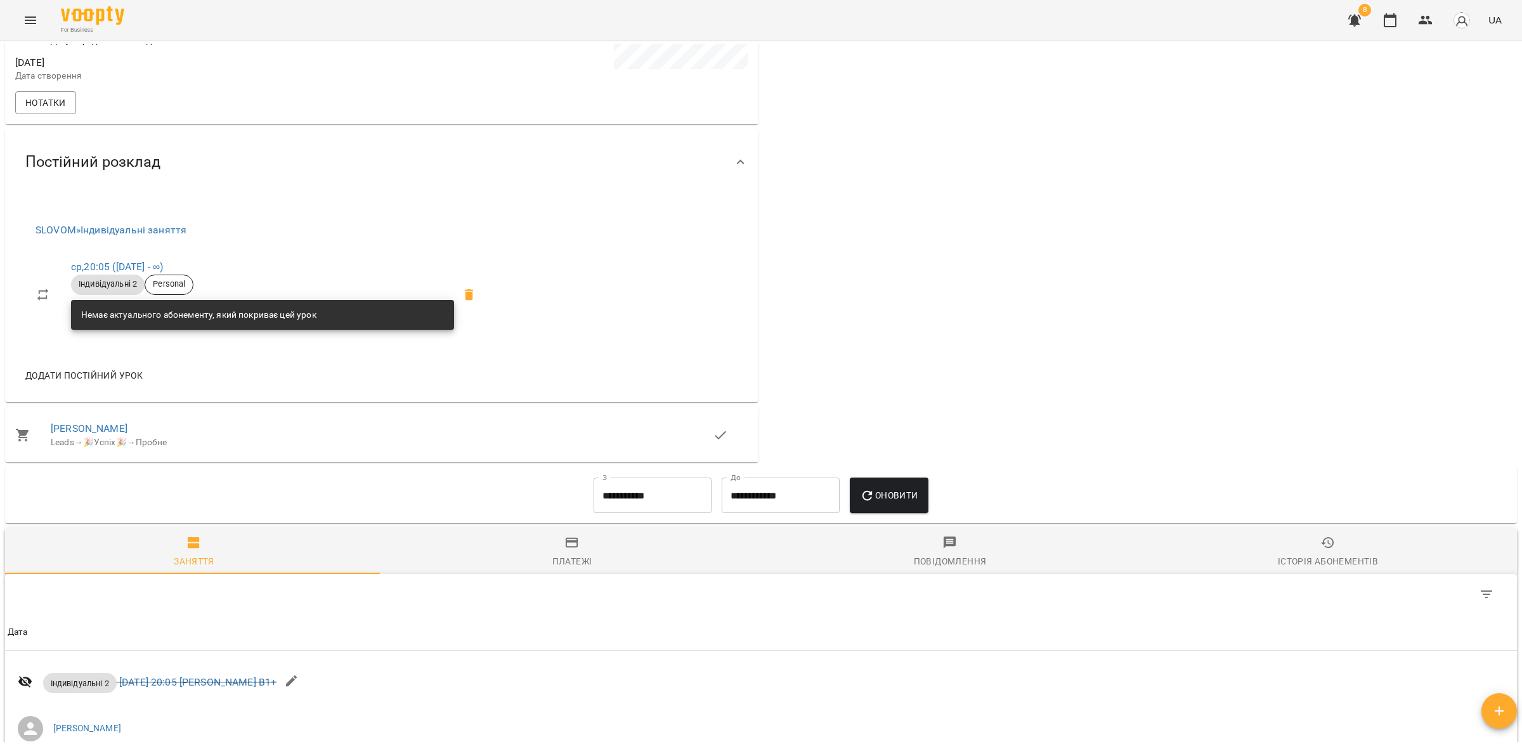
scroll to position [624, 0]
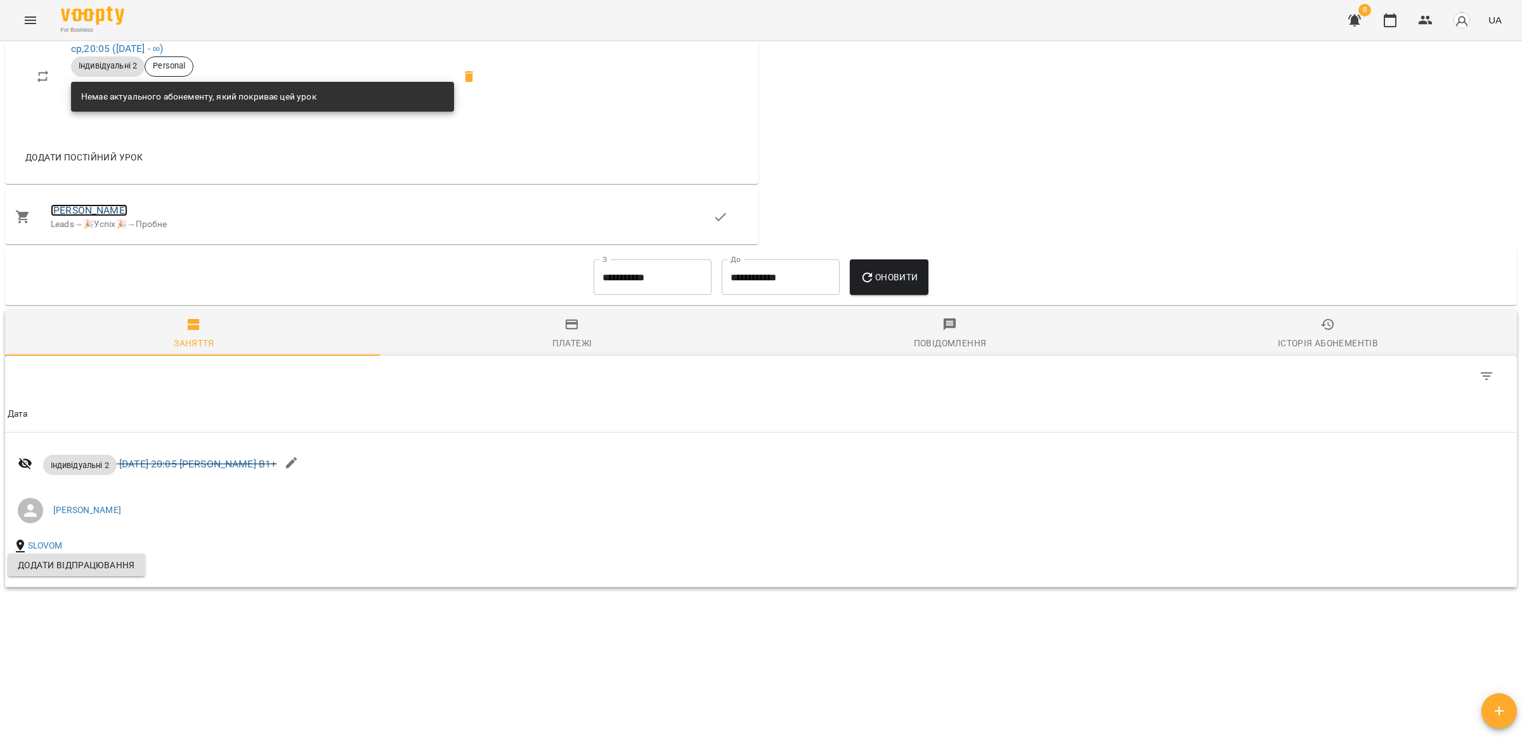
click at [93, 209] on link "Шатунов Пилип" at bounding box center [89, 210] width 77 height 12
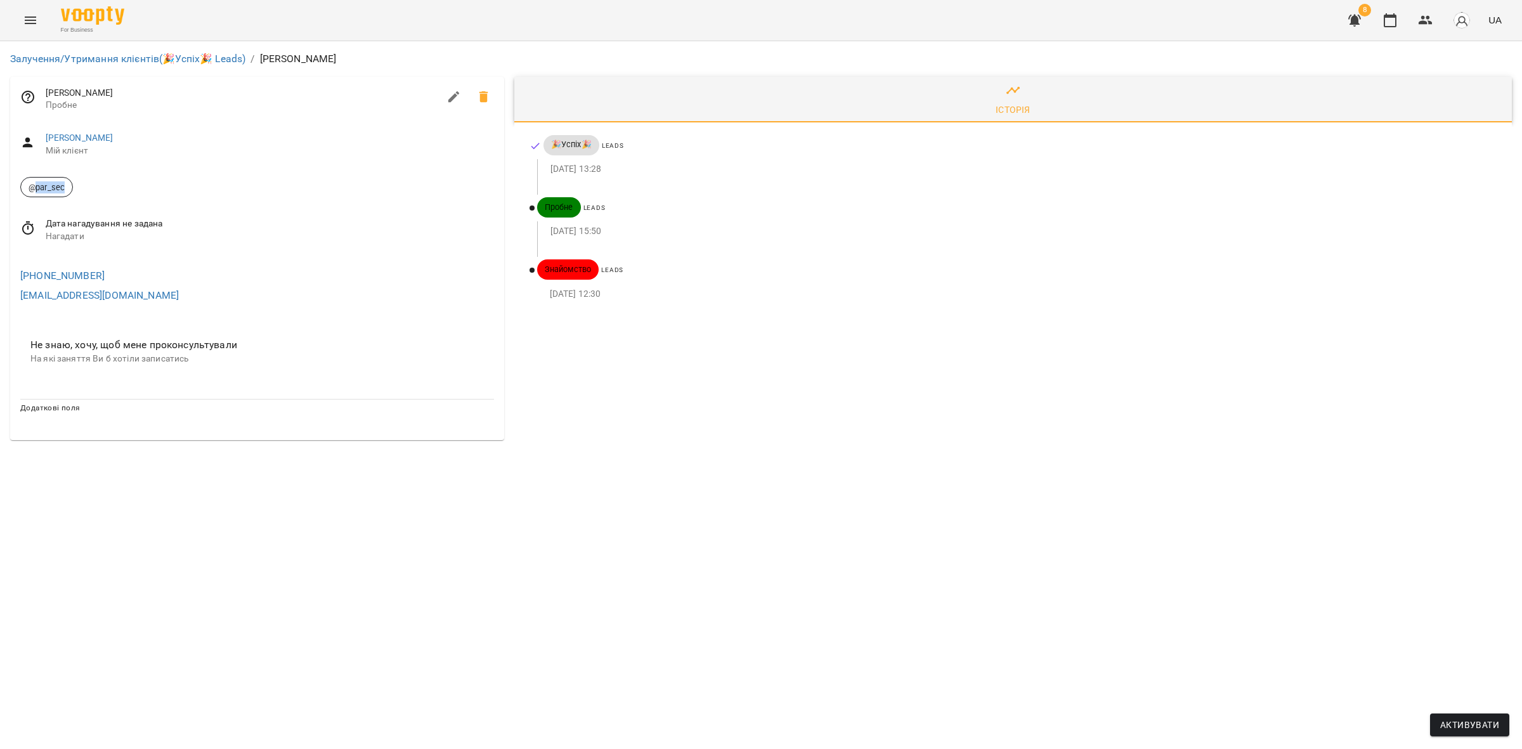
drag, startPoint x: 70, startPoint y: 186, endPoint x: 36, endPoint y: 190, distance: 35.2
click at [36, 190] on span "@par_sec" at bounding box center [46, 187] width 51 height 12
copy span "par_sec"
click at [1429, 27] on icon "button" at bounding box center [1425, 20] width 15 height 15
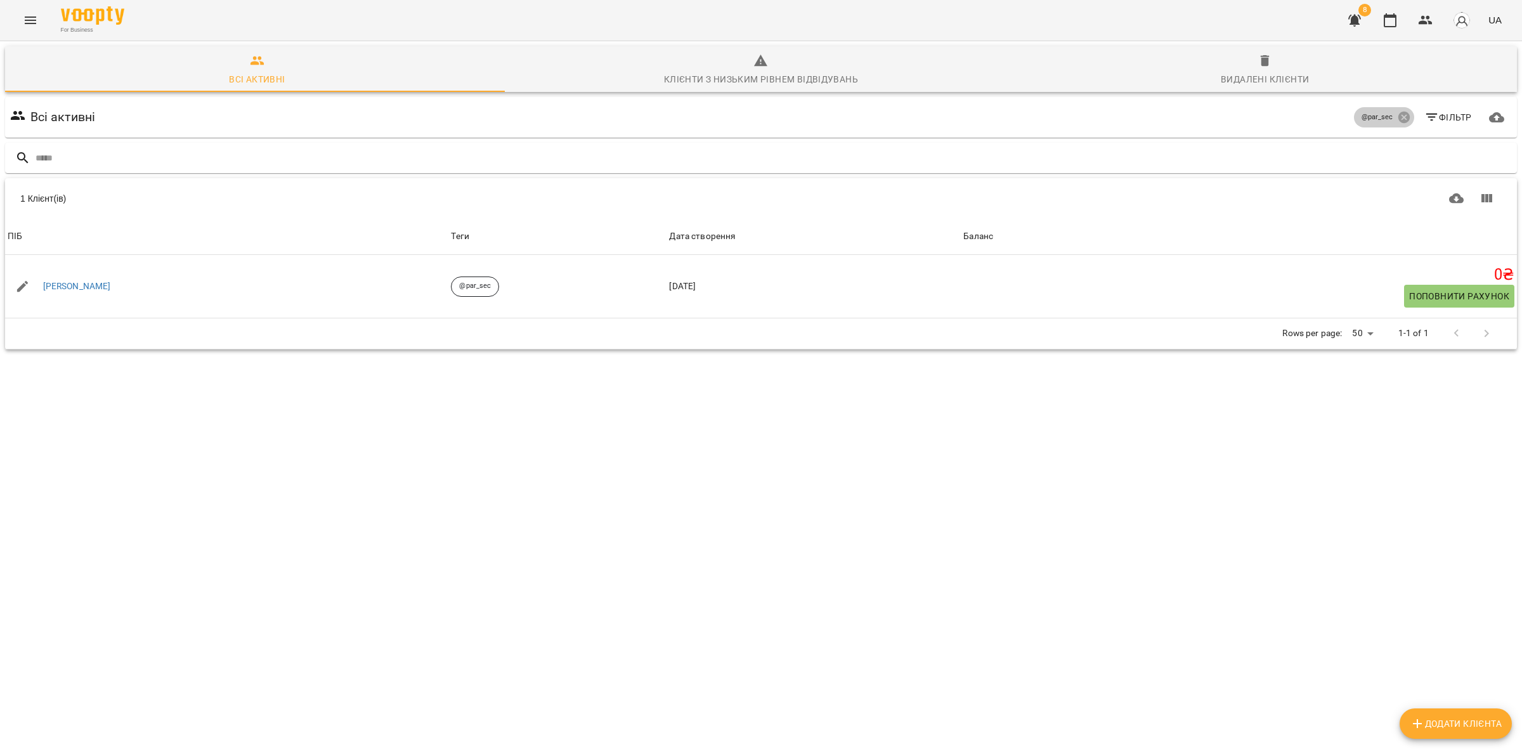
click at [1385, 119] on span "@par_sec" at bounding box center [1377, 117] width 47 height 11
click at [1397, 118] on icon at bounding box center [1404, 117] width 14 height 14
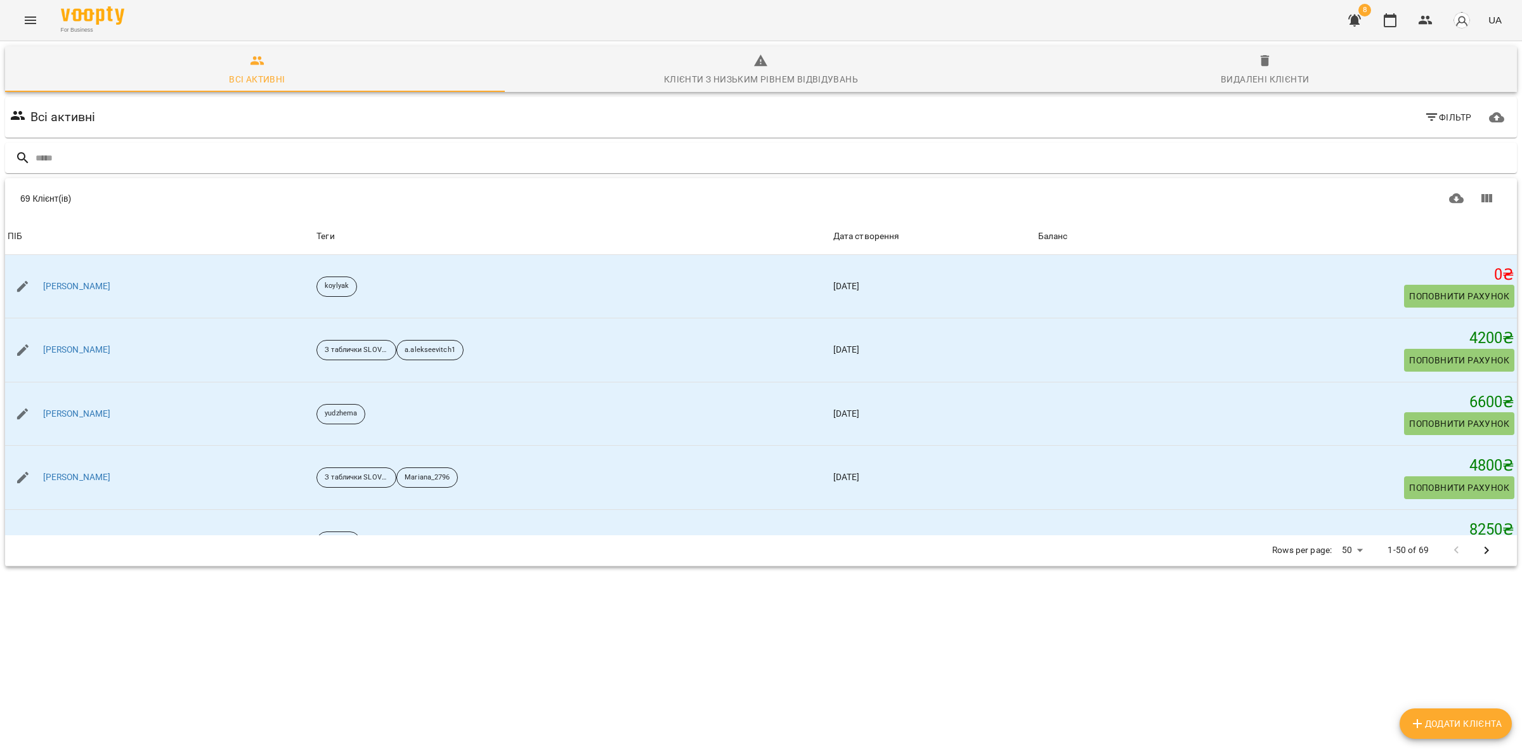
click at [1067, 226] on th "Баланс" at bounding box center [1276, 237] width 481 height 36
click at [1068, 235] on div "Баланс" at bounding box center [1053, 236] width 30 height 15
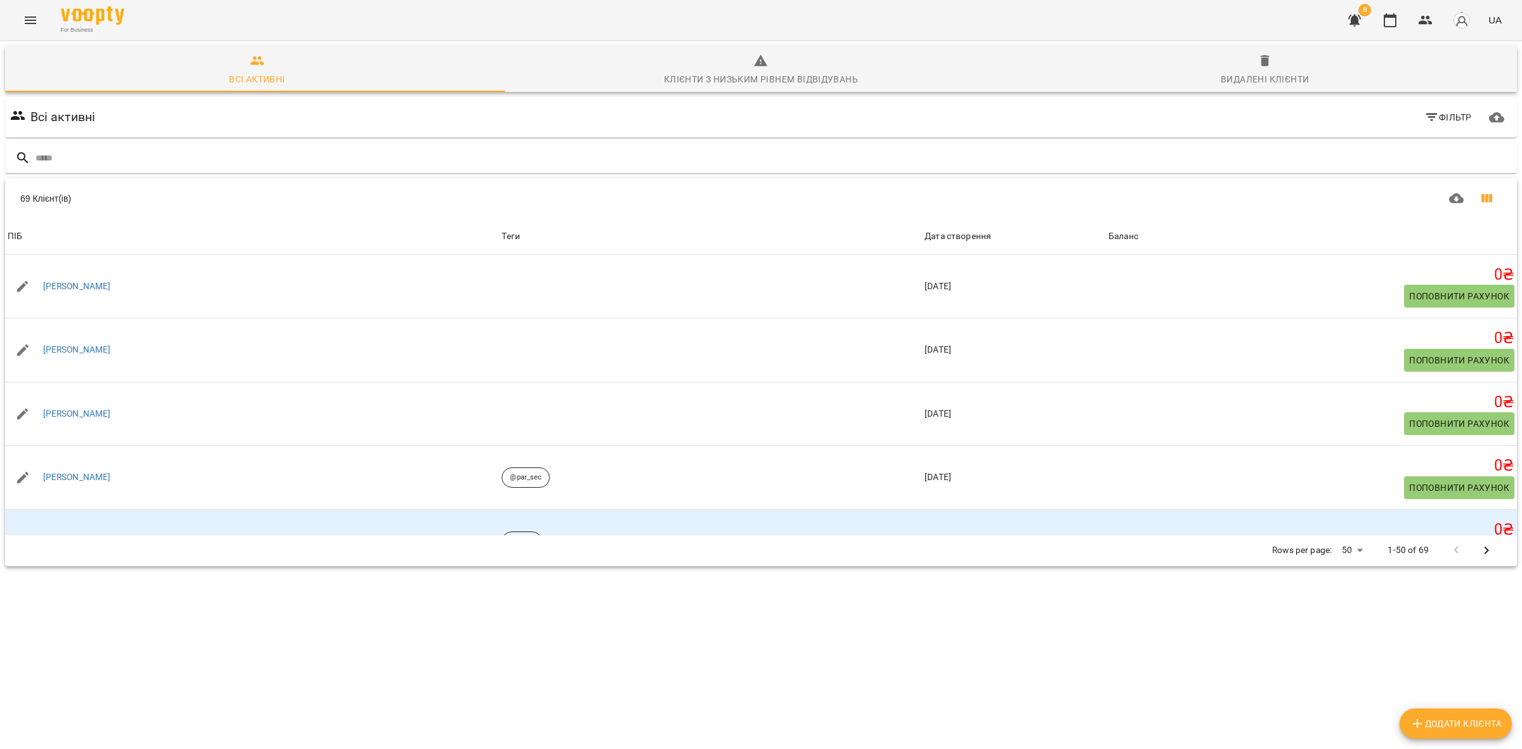
click at [1482, 201] on icon "Показати колонки" at bounding box center [1487, 198] width 11 height 8
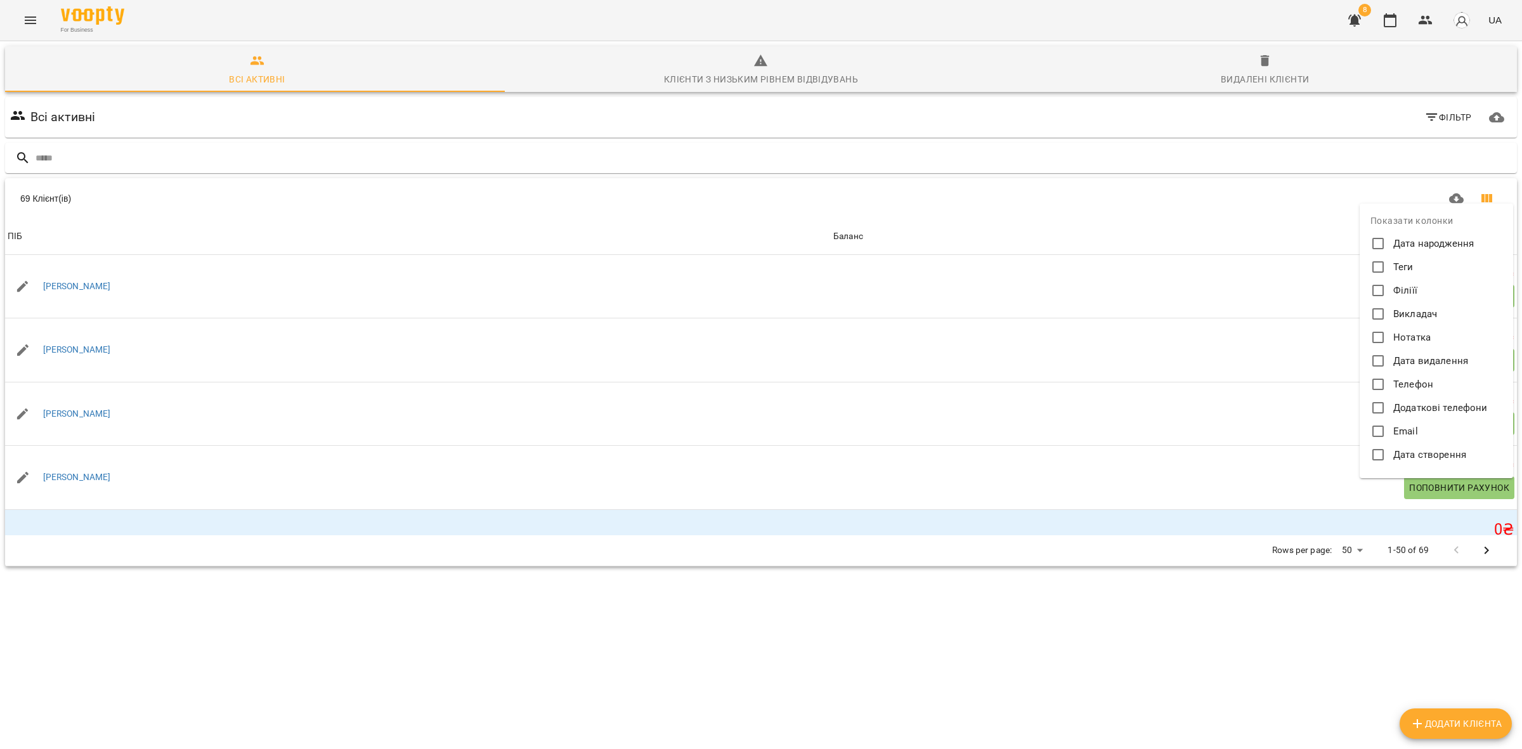
click at [1187, 197] on div at bounding box center [761, 374] width 1522 height 749
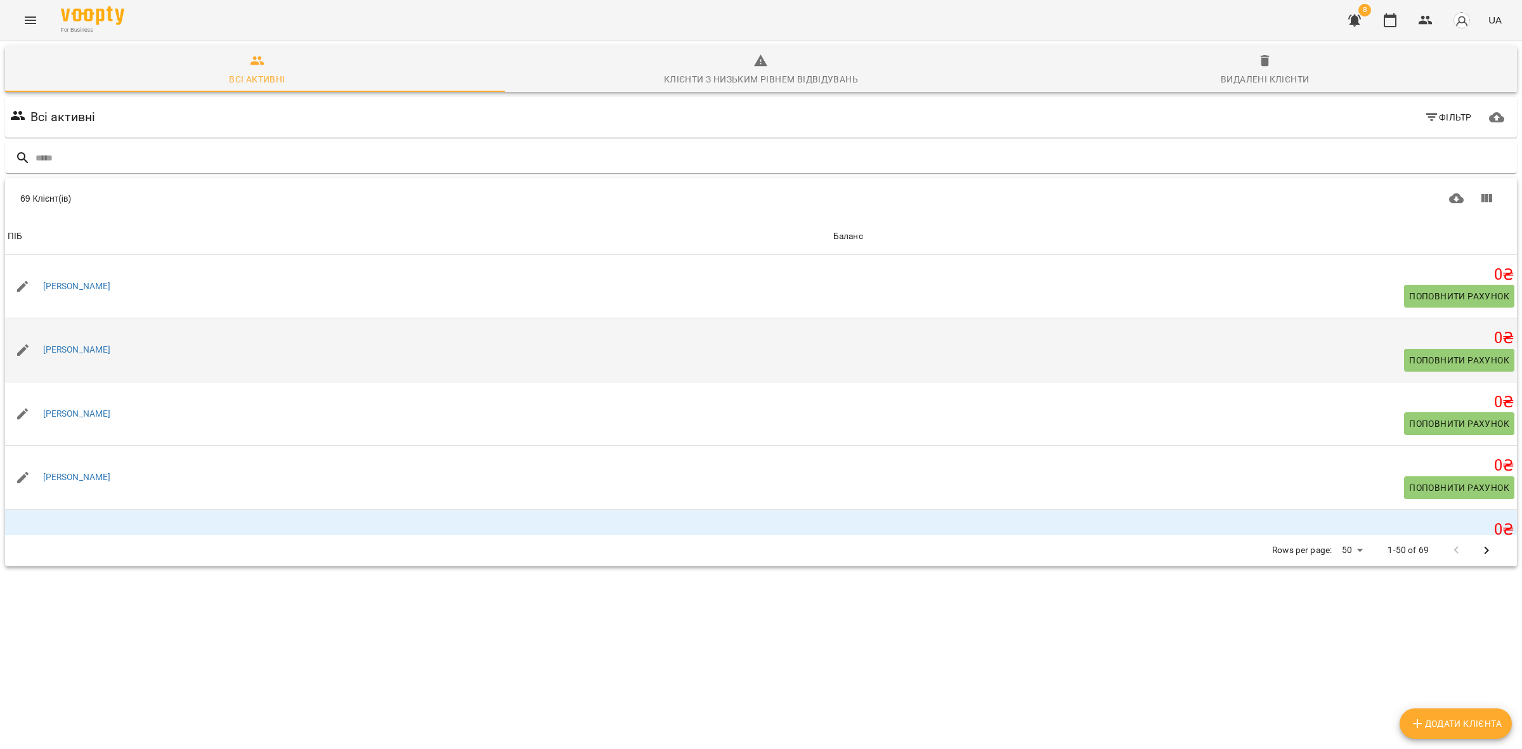
drag, startPoint x: 138, startPoint y: 285, endPoint x: 58, endPoint y: 365, distance: 112.6
click at [37, 286] on div "[PERSON_NAME]" at bounding box center [418, 287] width 826 height 36
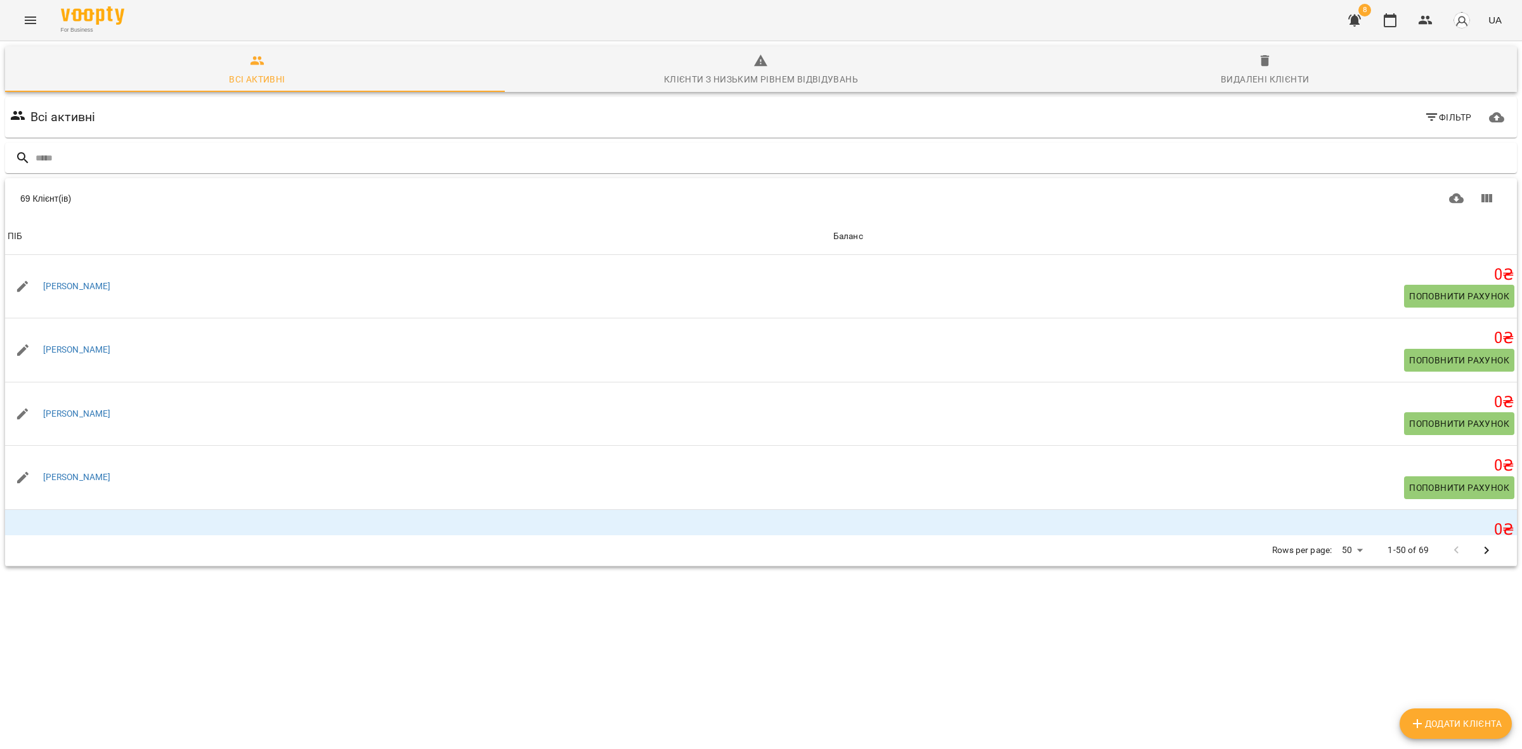
copy link "[PERSON_NAME]"
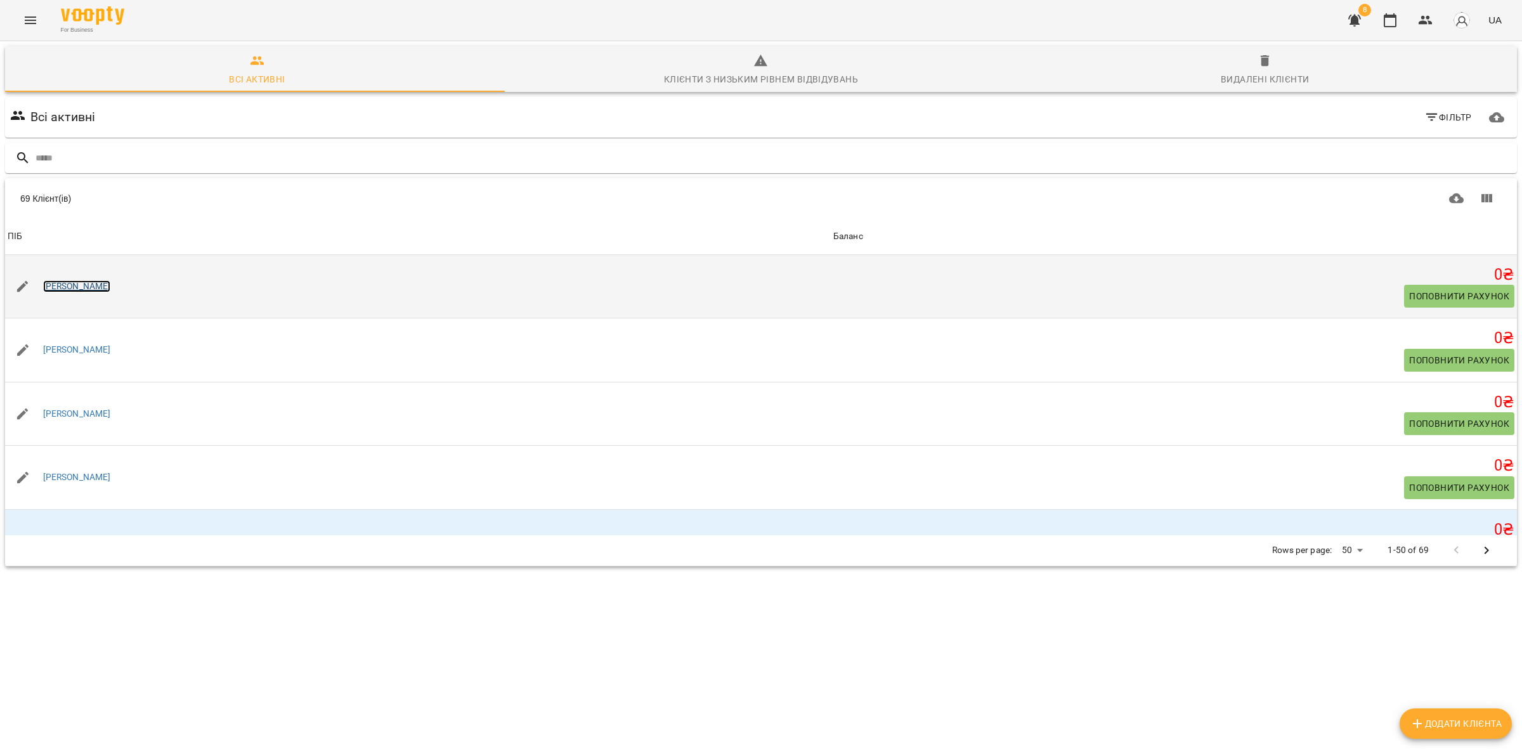
click at [68, 282] on link "[PERSON_NAME]" at bounding box center [77, 286] width 68 height 13
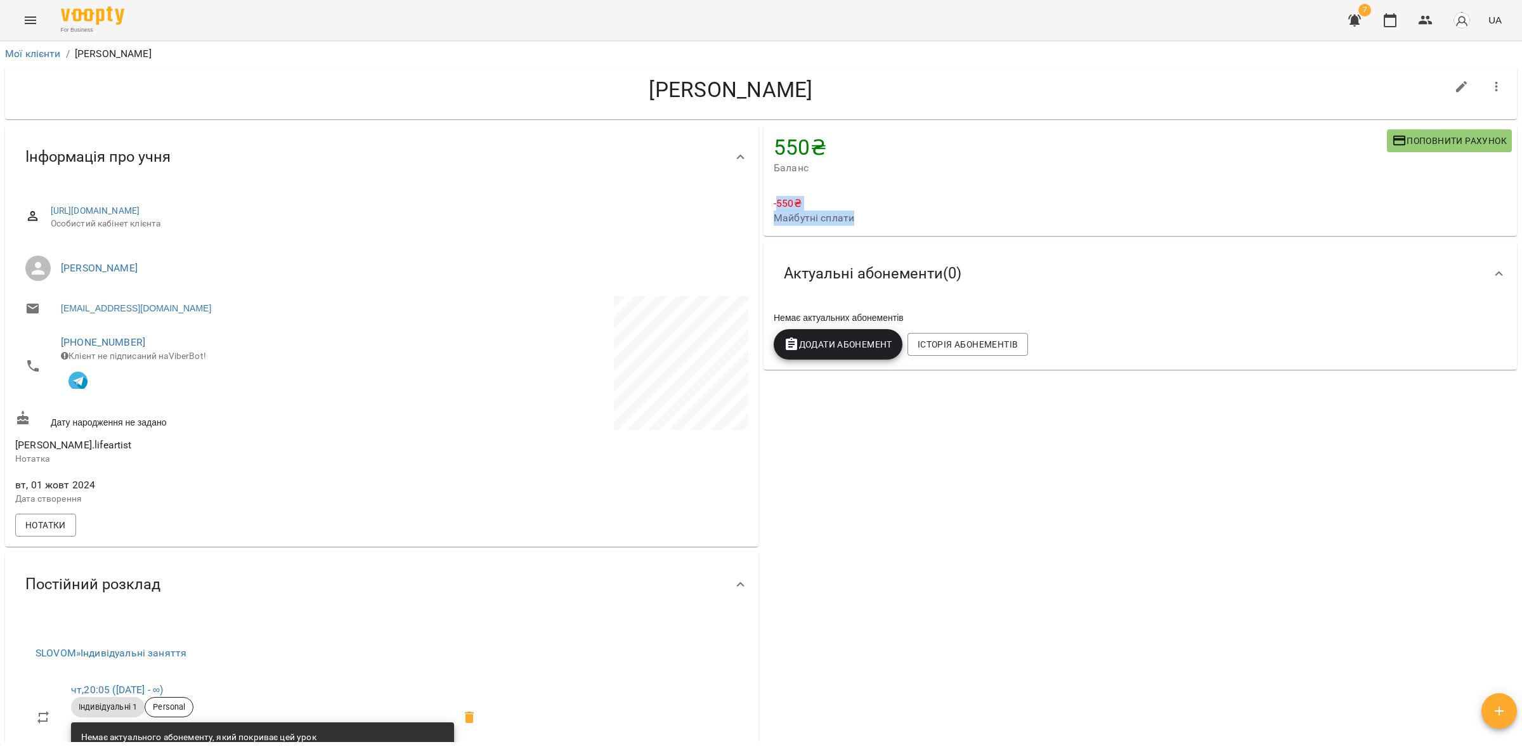
drag, startPoint x: 769, startPoint y: 199, endPoint x: 875, endPoint y: 217, distance: 107.5
click at [870, 216] on div "-550 ₴ Майбутні сплати" at bounding box center [1140, 211] width 733 height 30
click at [898, 211] on span "Майбутні сплати" at bounding box center [1140, 218] width 733 height 15
drag, startPoint x: 1418, startPoint y: 23, endPoint x: 1410, endPoint y: 37, distance: 16.2
click at [1418, 23] on icon "button" at bounding box center [1425, 20] width 15 height 15
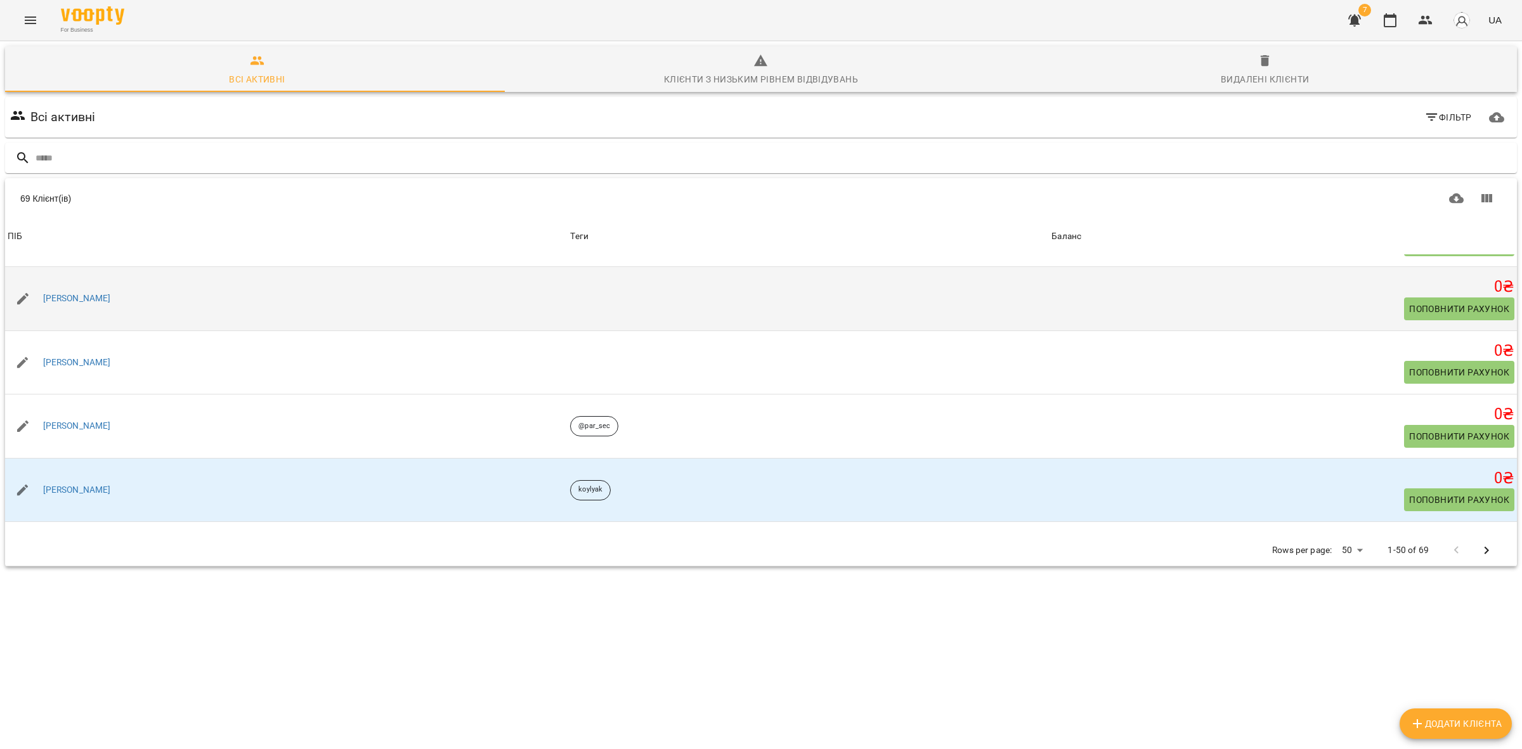
scroll to position [79, 0]
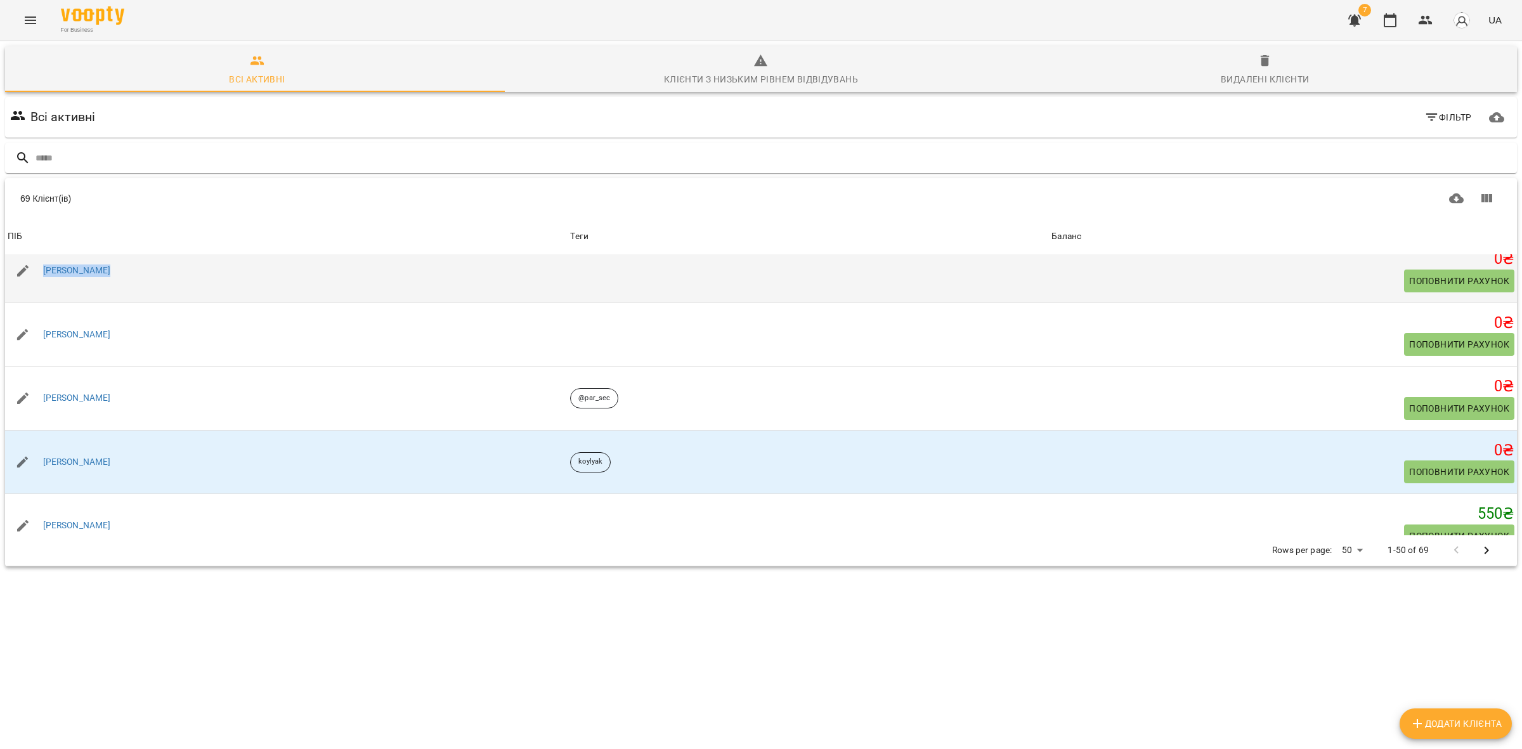
drag, startPoint x: 81, startPoint y: 265, endPoint x: 301, endPoint y: 731, distance: 516.4
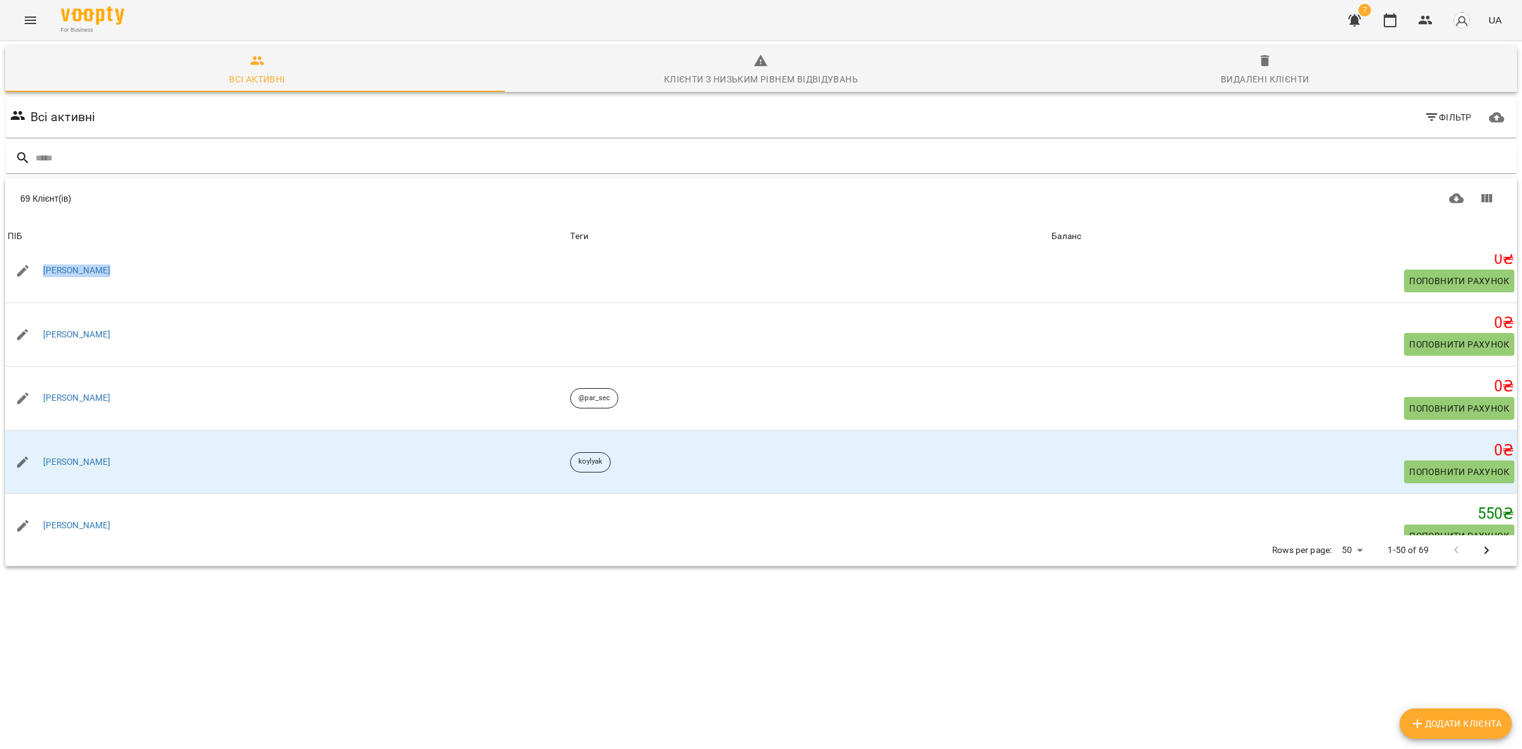
click at [34, 265] on div "[PERSON_NAME]" at bounding box center [286, 271] width 563 height 36
copy link "[PERSON_NAME]"
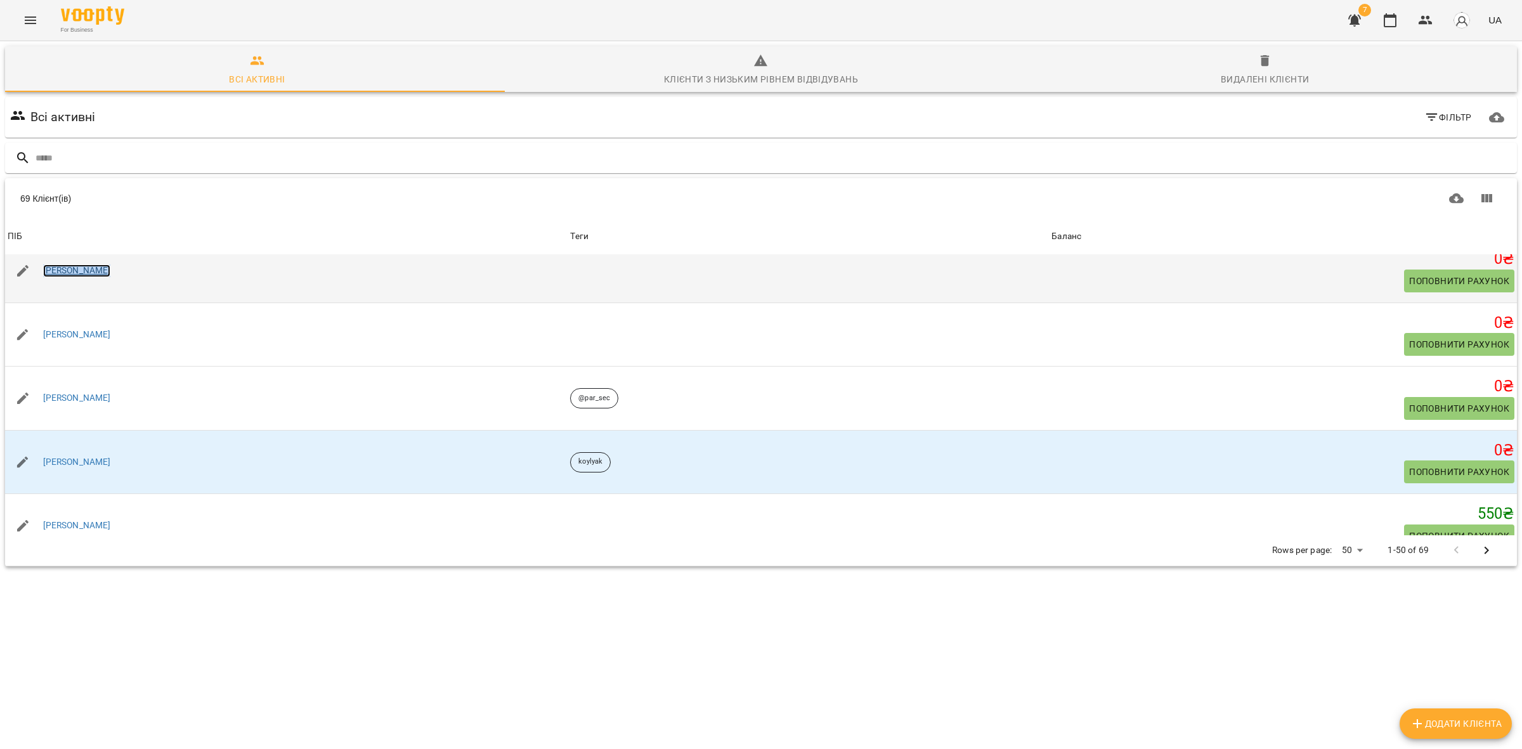
click at [81, 270] on link "[PERSON_NAME]" at bounding box center [77, 271] width 68 height 13
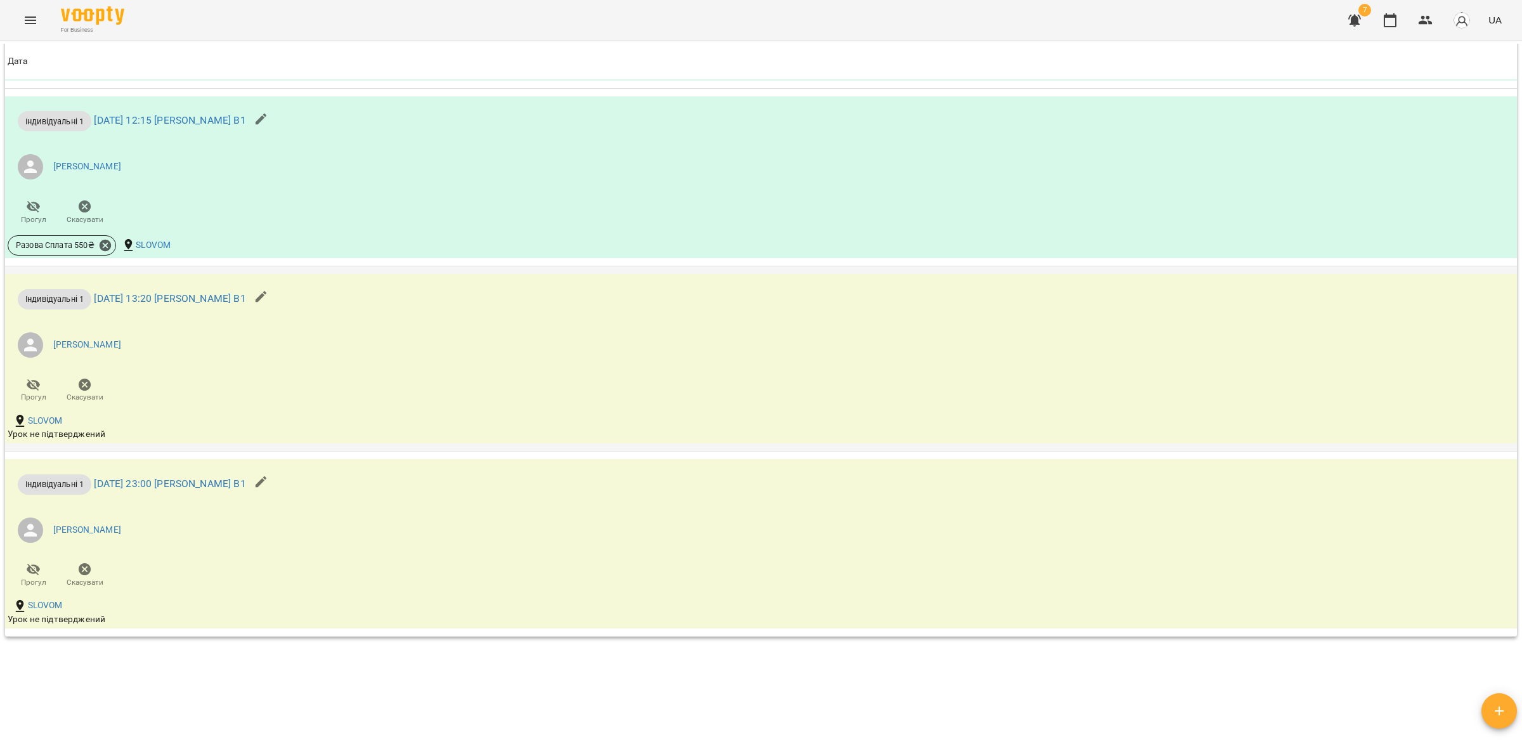
scroll to position [1156, 0]
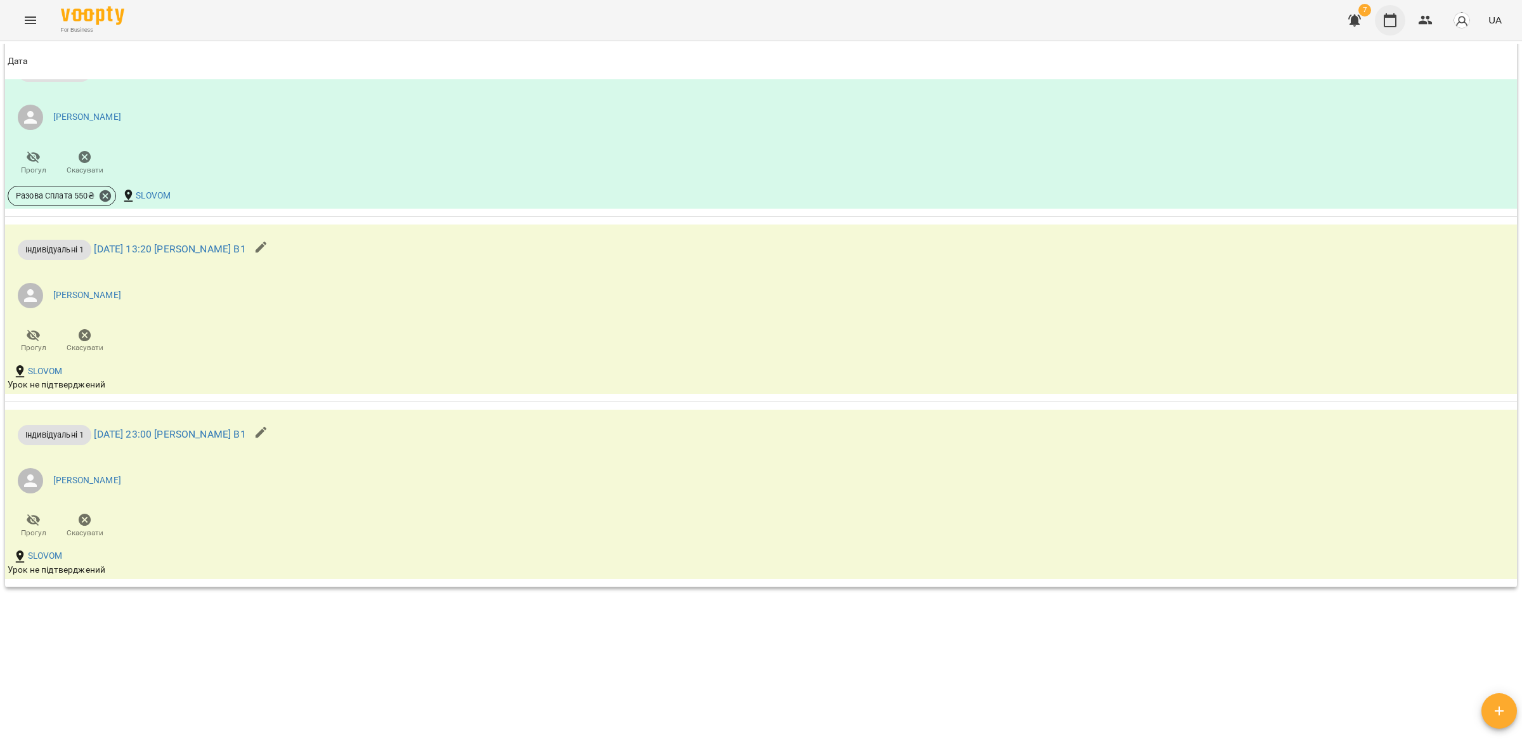
click at [1394, 24] on button "button" at bounding box center [1390, 20] width 30 height 30
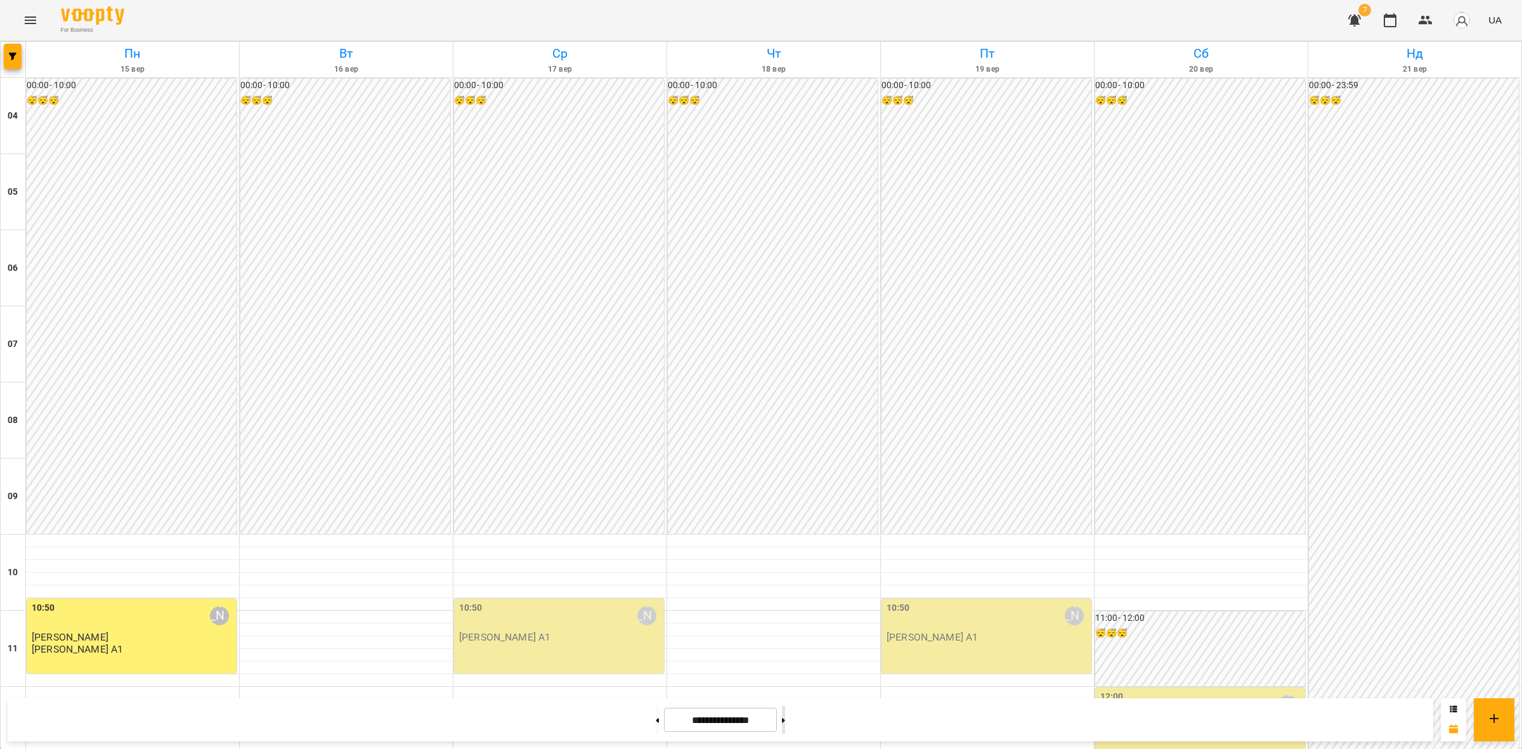
click at [785, 718] on button at bounding box center [783, 720] width 3 height 28
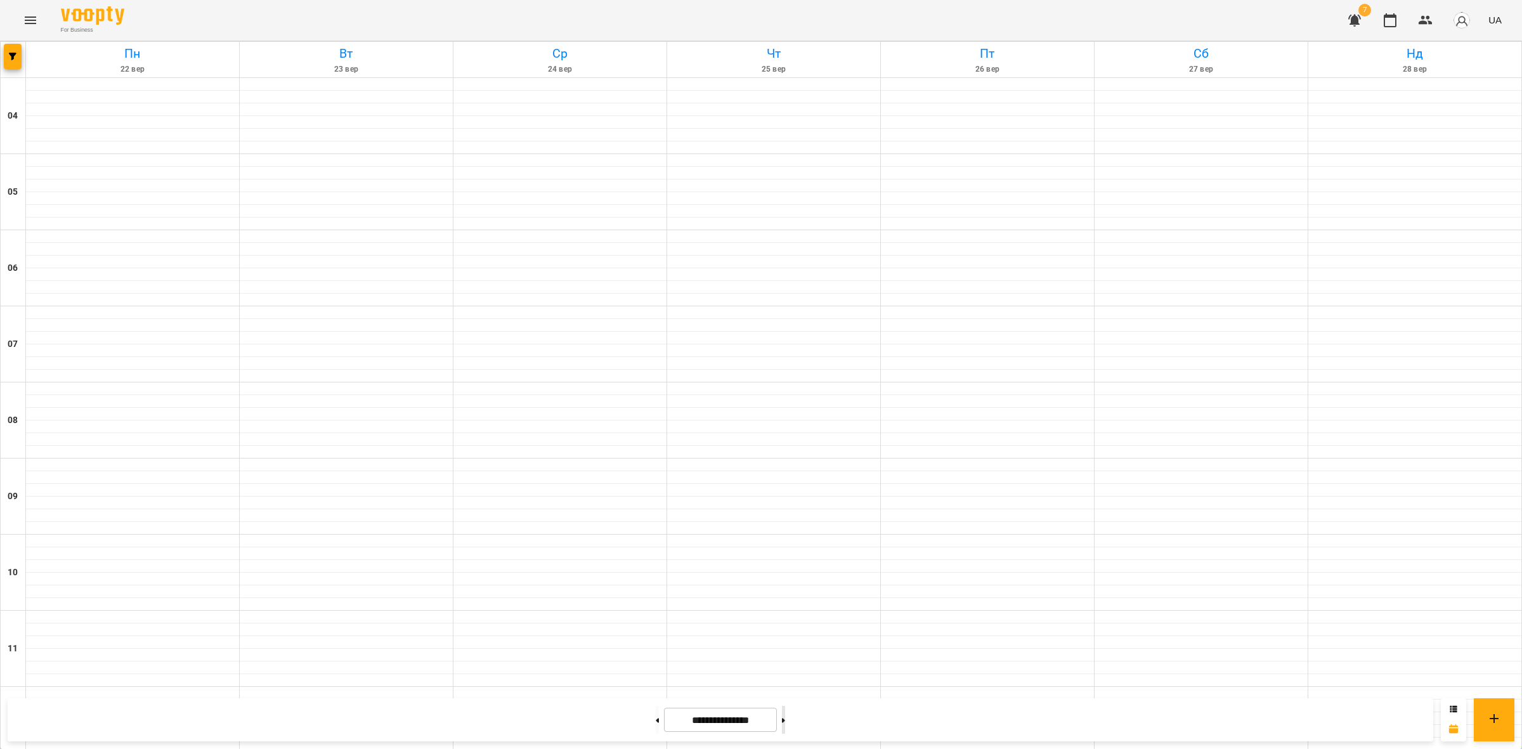
click at [785, 719] on button at bounding box center [783, 720] width 3 height 28
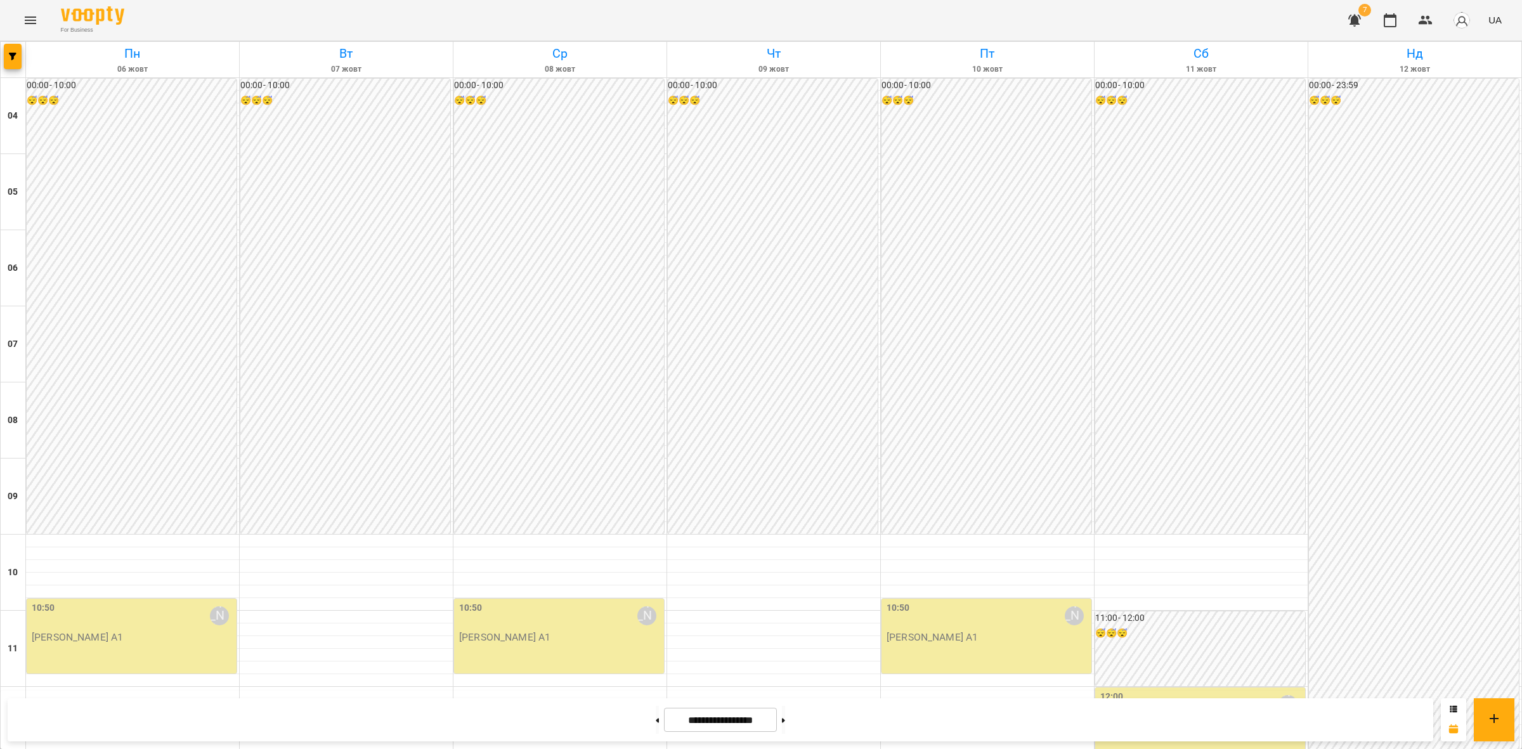
click at [657, 725] on div at bounding box center [657, 720] width 13 height 28
click at [656, 724] on button at bounding box center [657, 720] width 3 height 28
type input "**********"
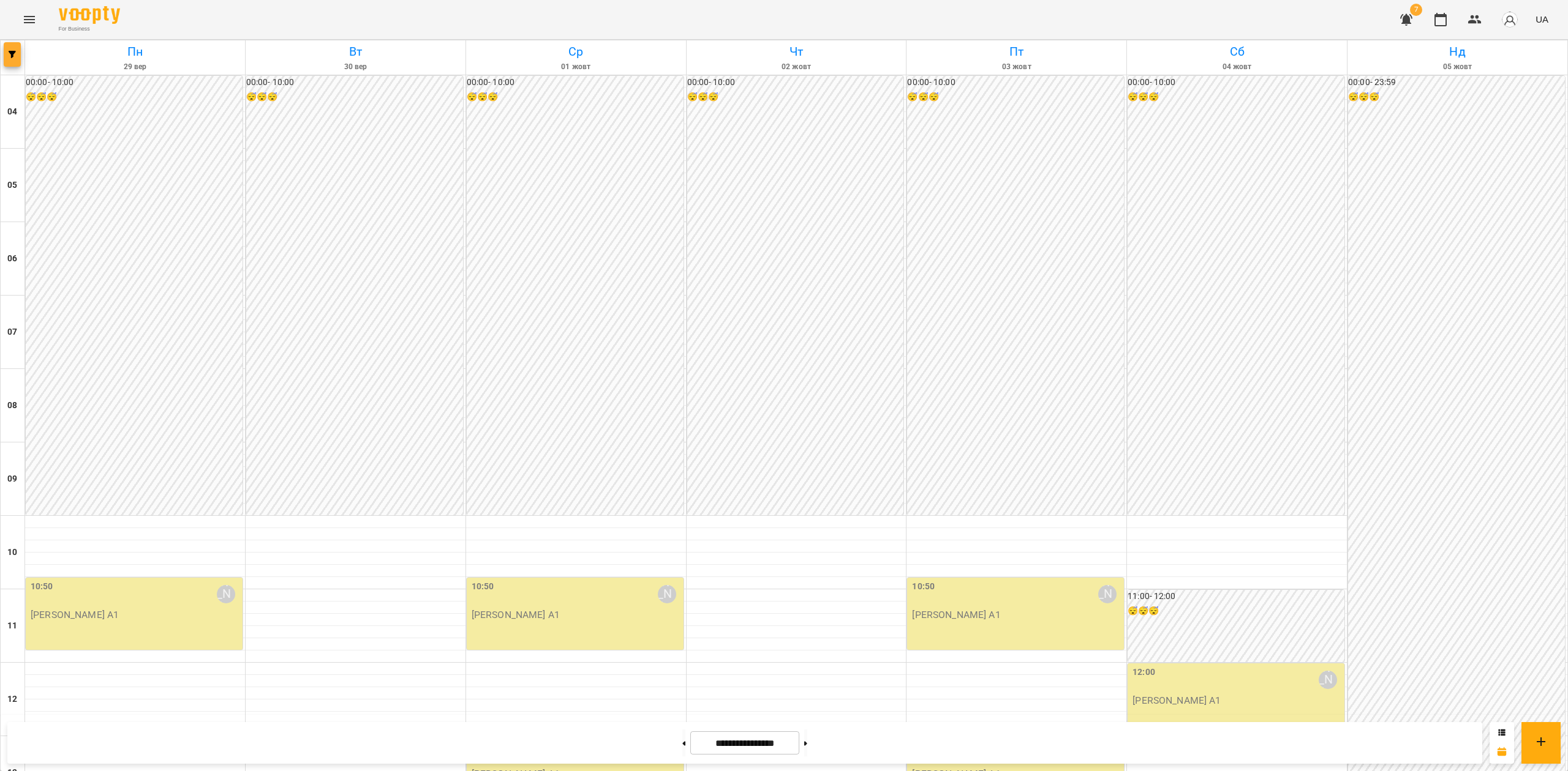
click at [15, 58] on button "button" at bounding box center [13, 54] width 17 height 24
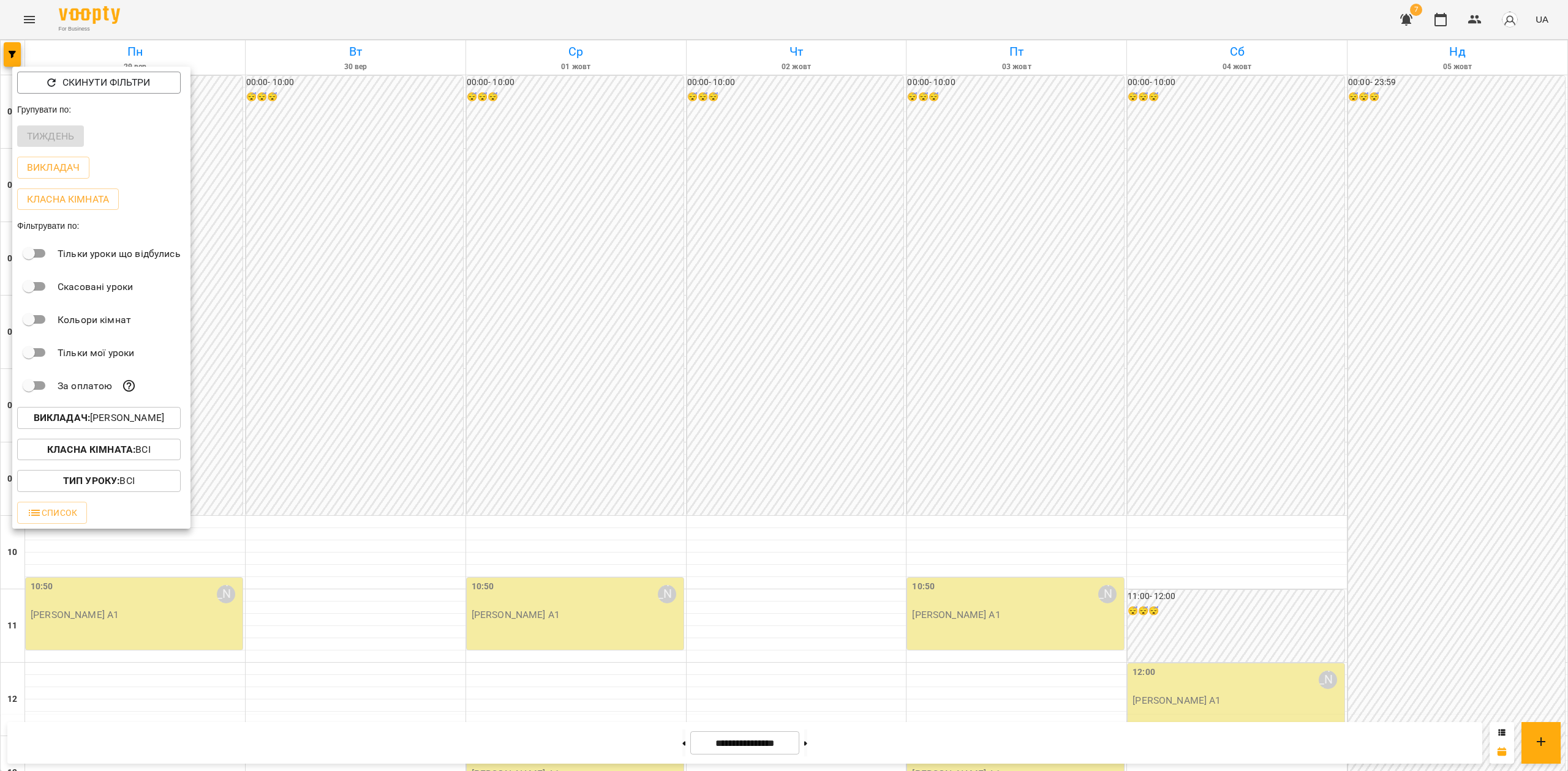
click at [101, 424] on p "Викладач : [PERSON_NAME]" at bounding box center [98, 418] width 130 height 14
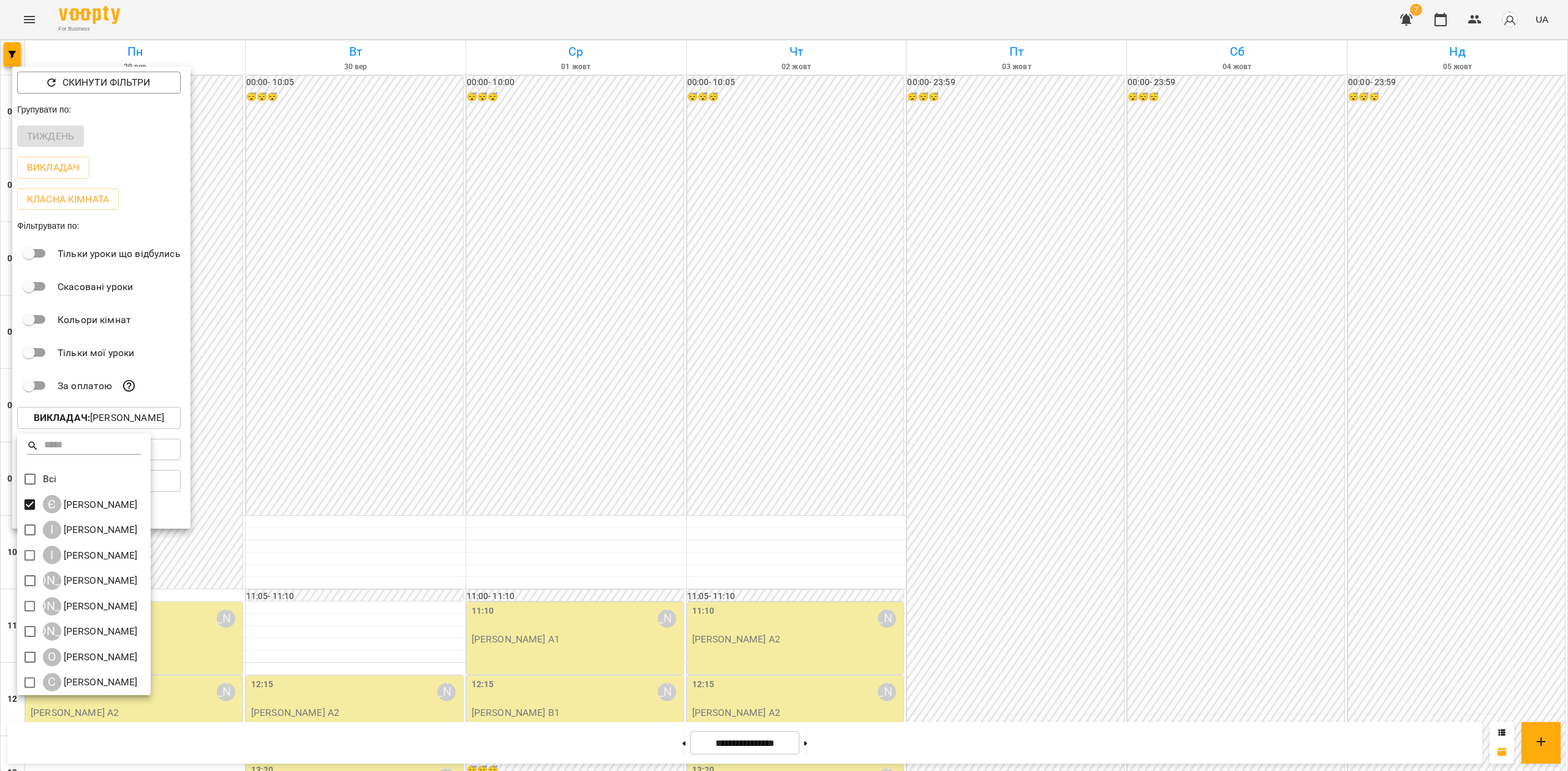
click at [1252, 366] on div at bounding box center [784, 385] width 1568 height 771
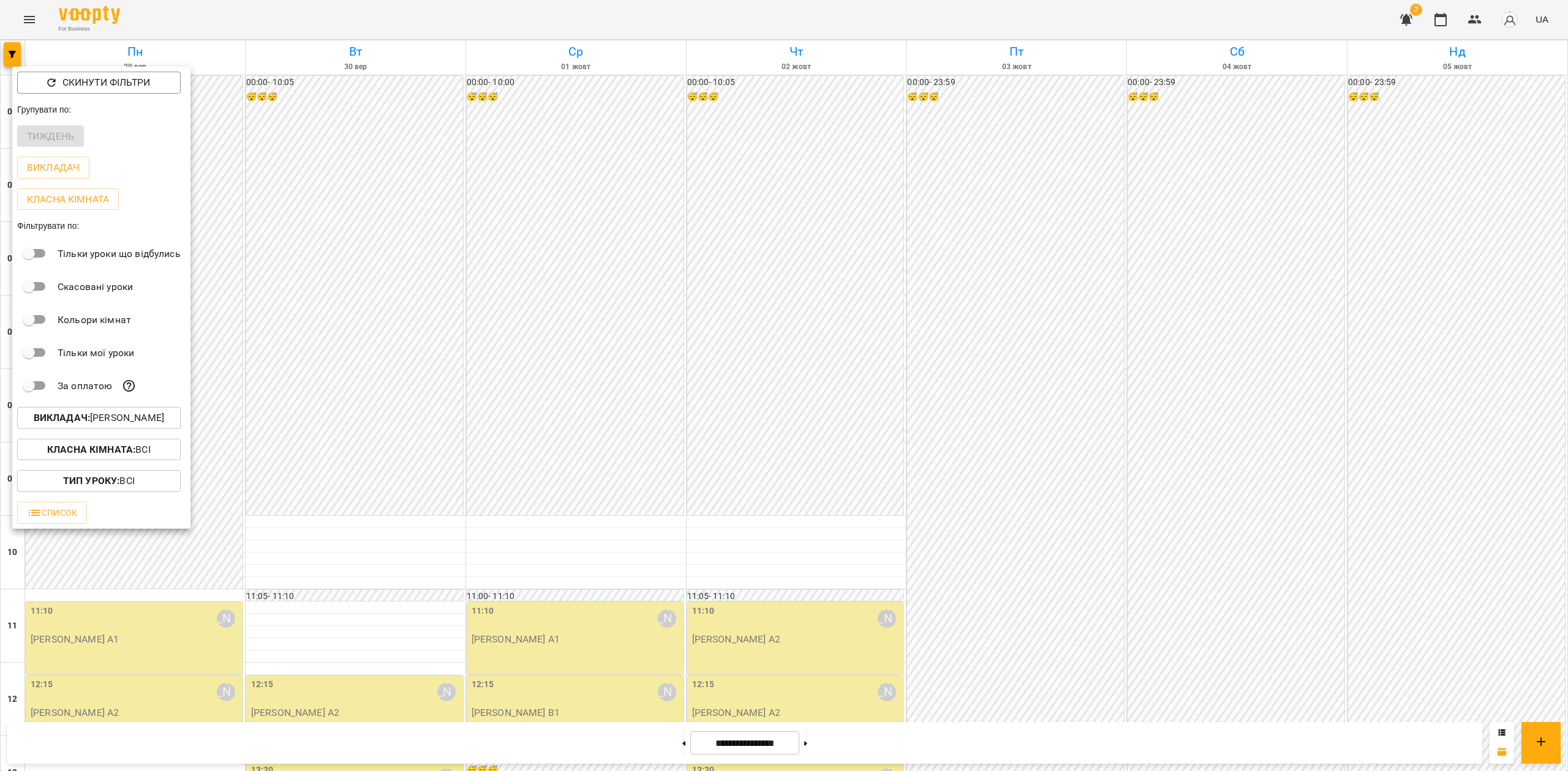
click at [1221, 371] on div at bounding box center [784, 385] width 1568 height 771
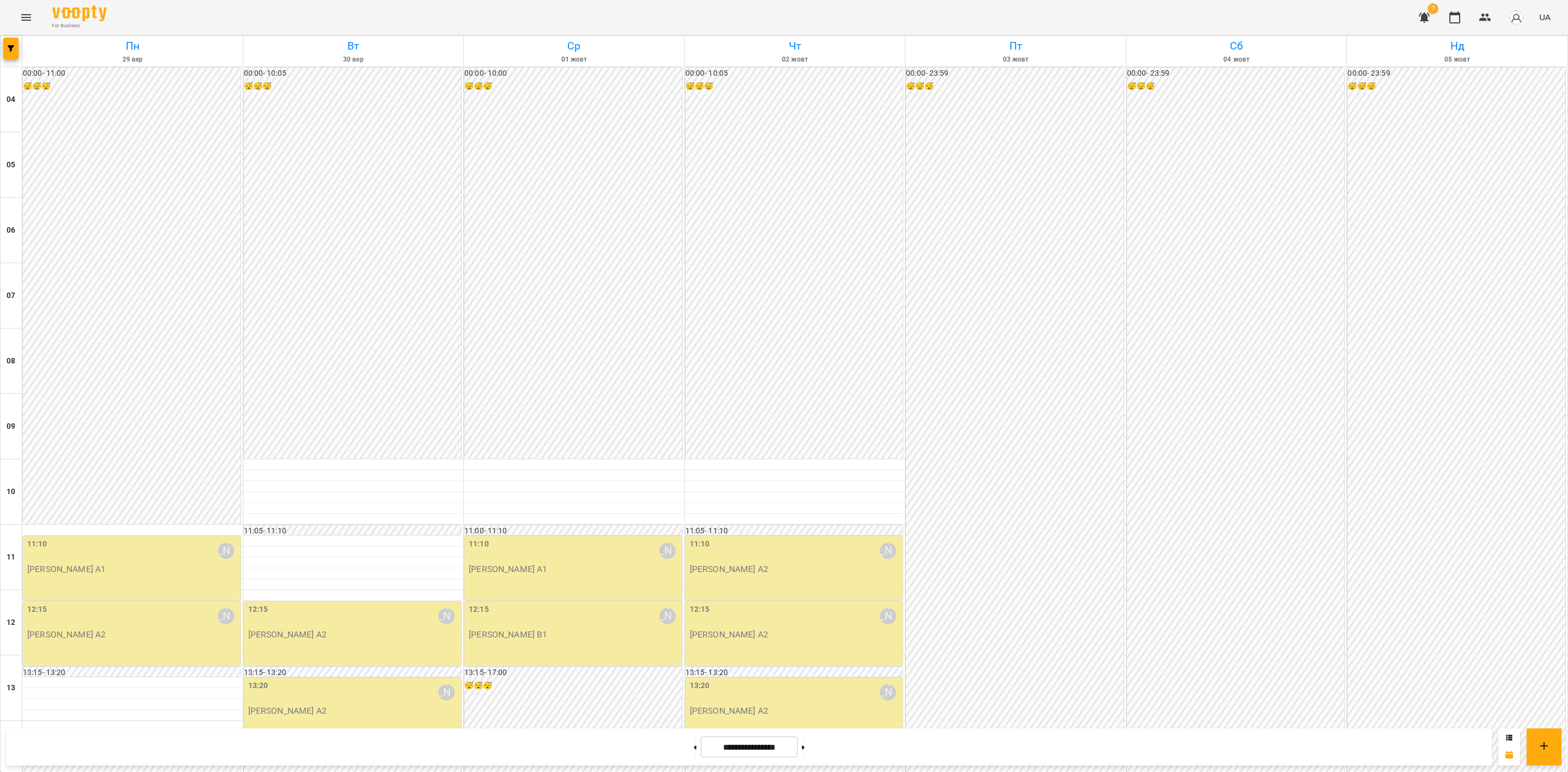
scroll to position [586, 0]
click at [805, 643] on button at bounding box center [802, 747] width 3 height 24
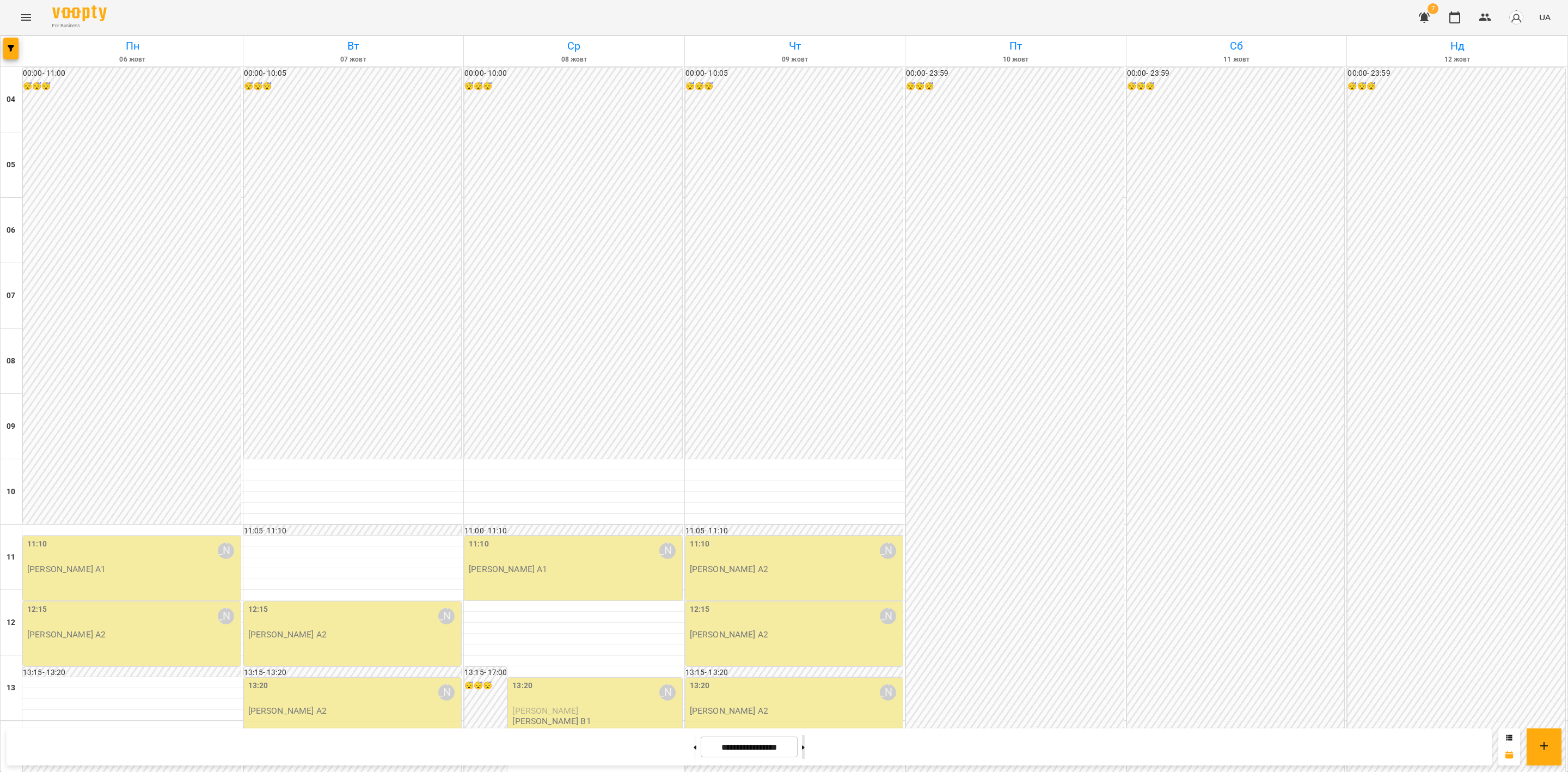
click at [805, 643] on button at bounding box center [802, 747] width 3 height 24
click at [693, 643] on button at bounding box center [694, 747] width 3 height 24
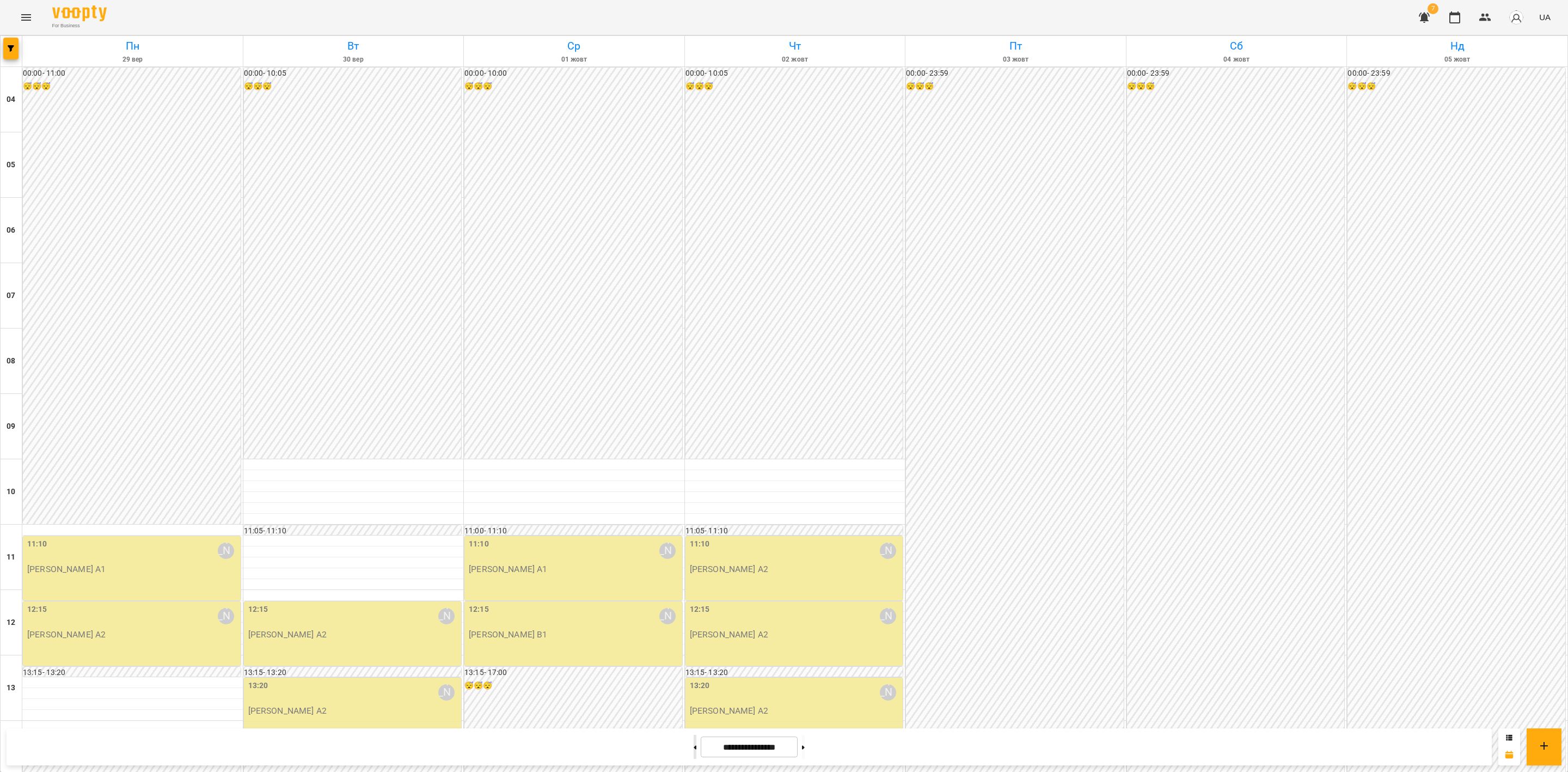
click at [693, 643] on button at bounding box center [694, 747] width 3 height 24
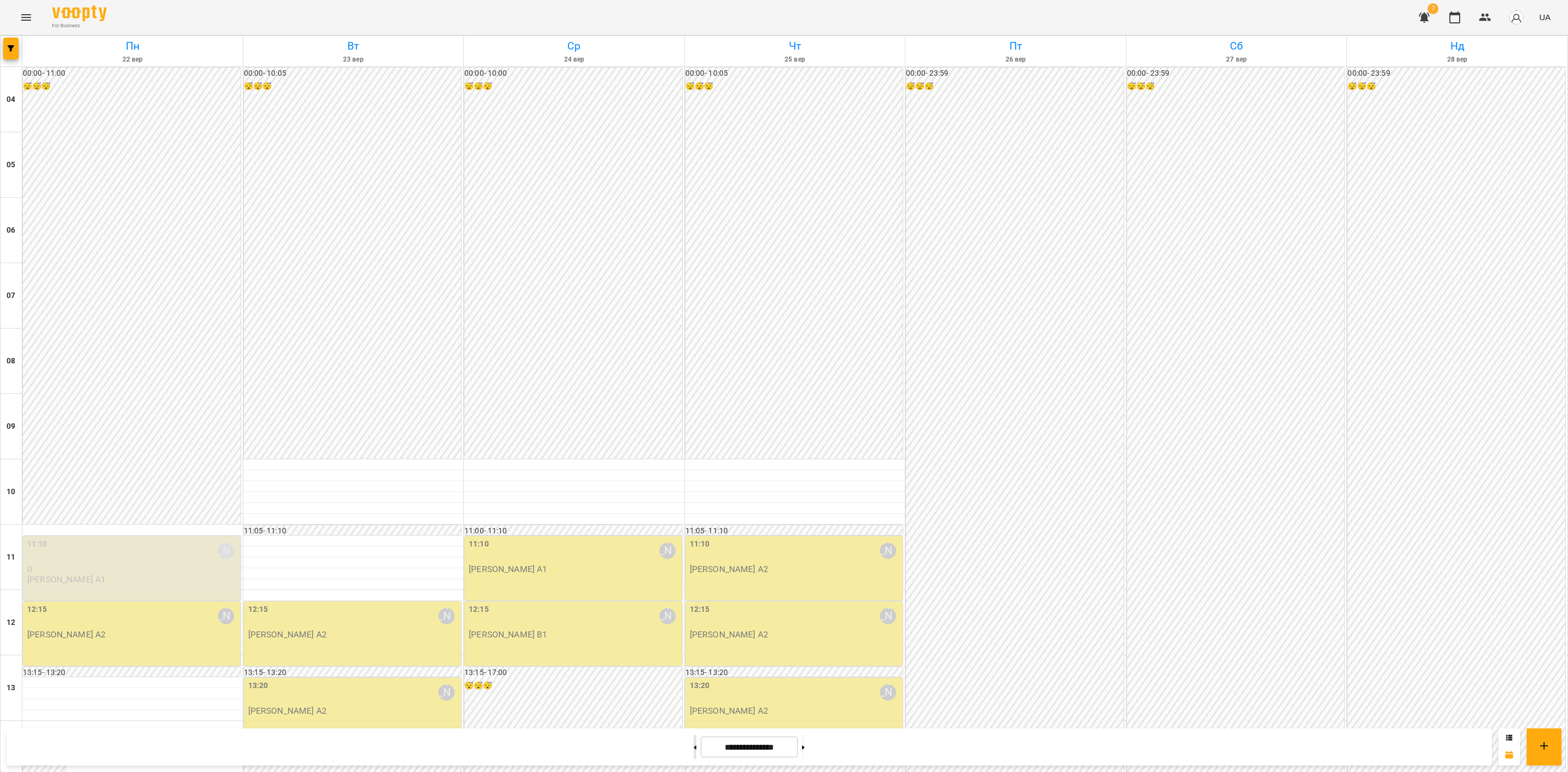
click at [693, 643] on button at bounding box center [694, 747] width 3 height 24
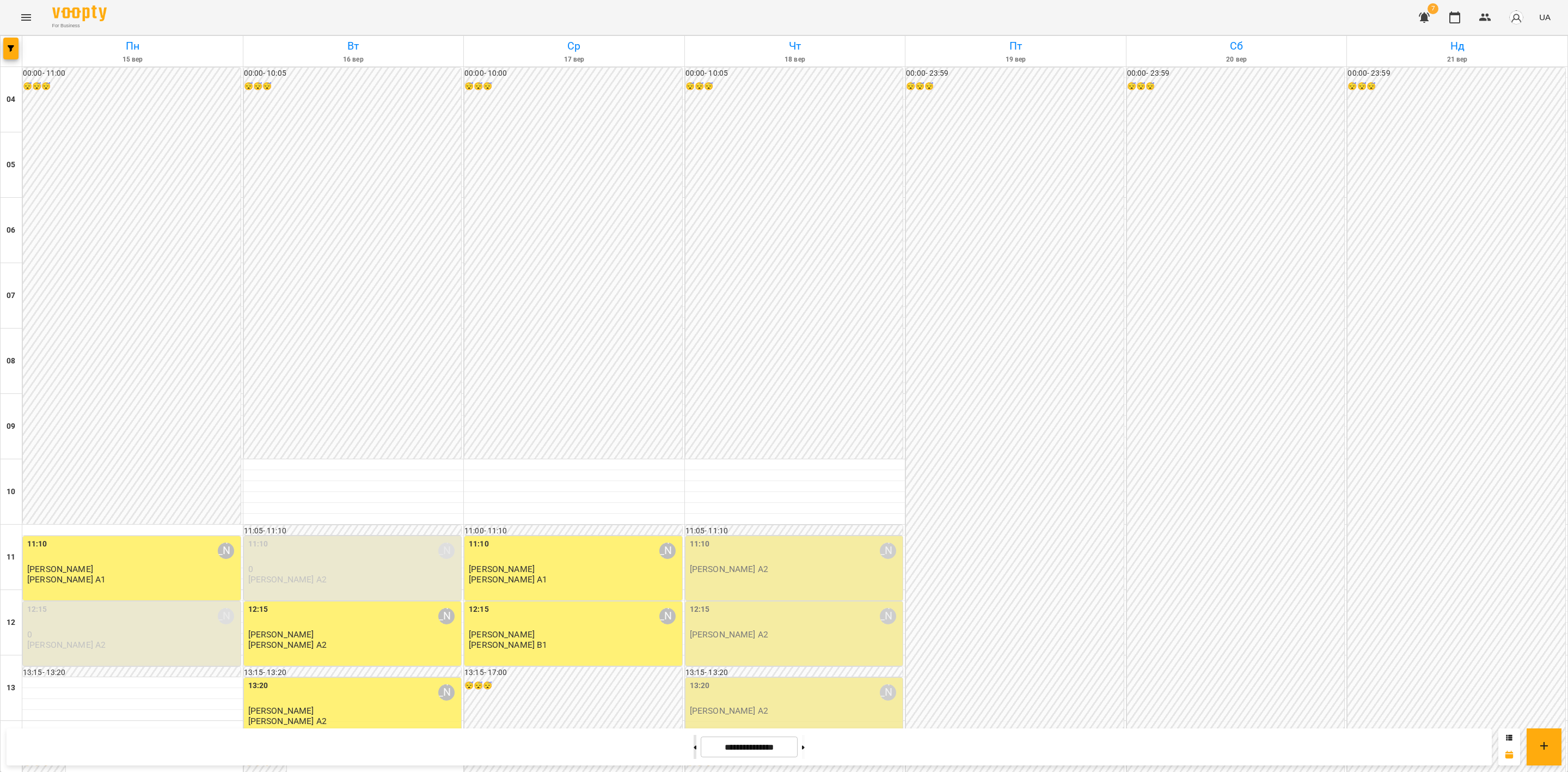
click at [693, 643] on button at bounding box center [694, 747] width 3 height 24
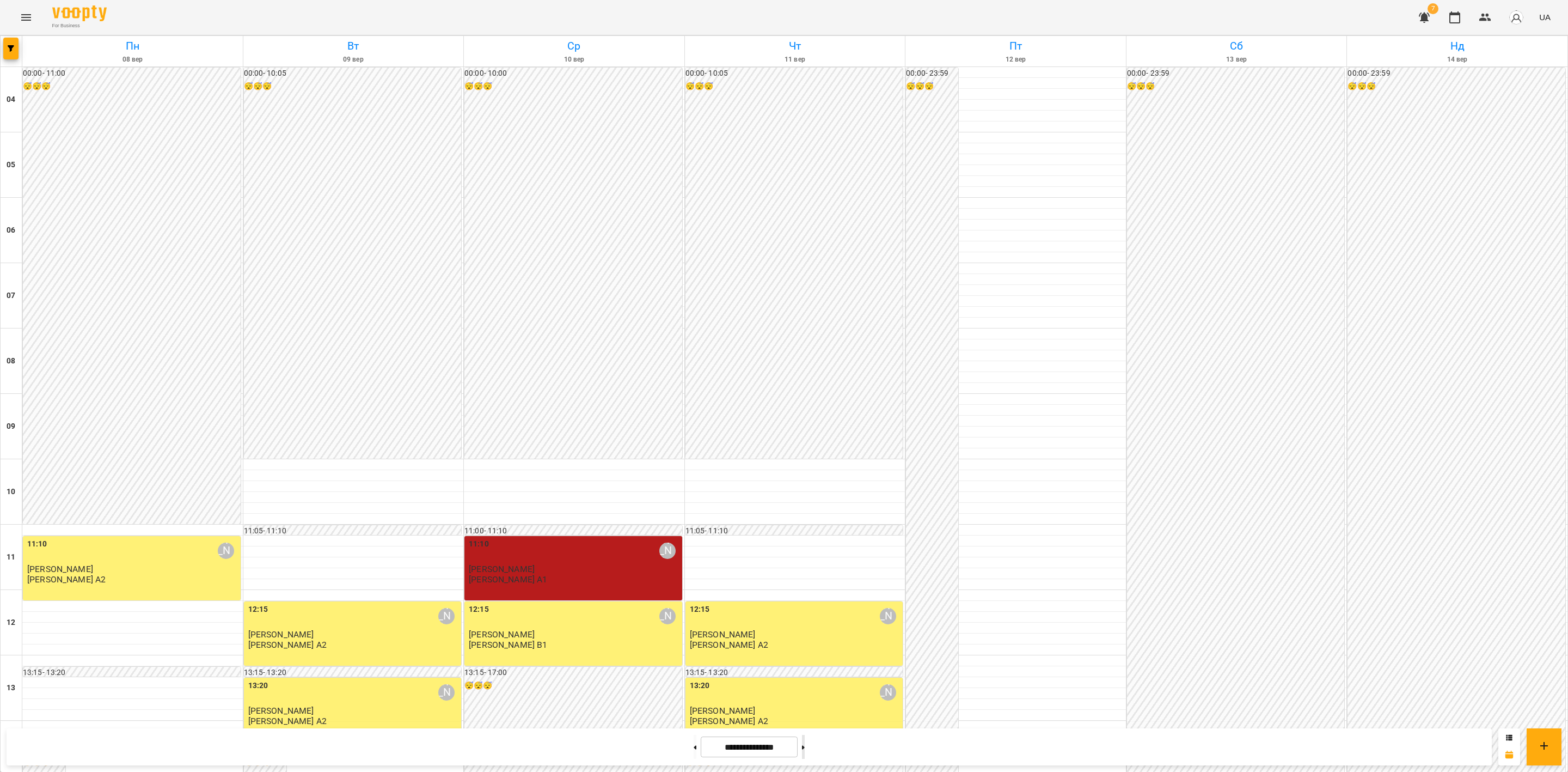
click at [805, 643] on button at bounding box center [802, 747] width 3 height 24
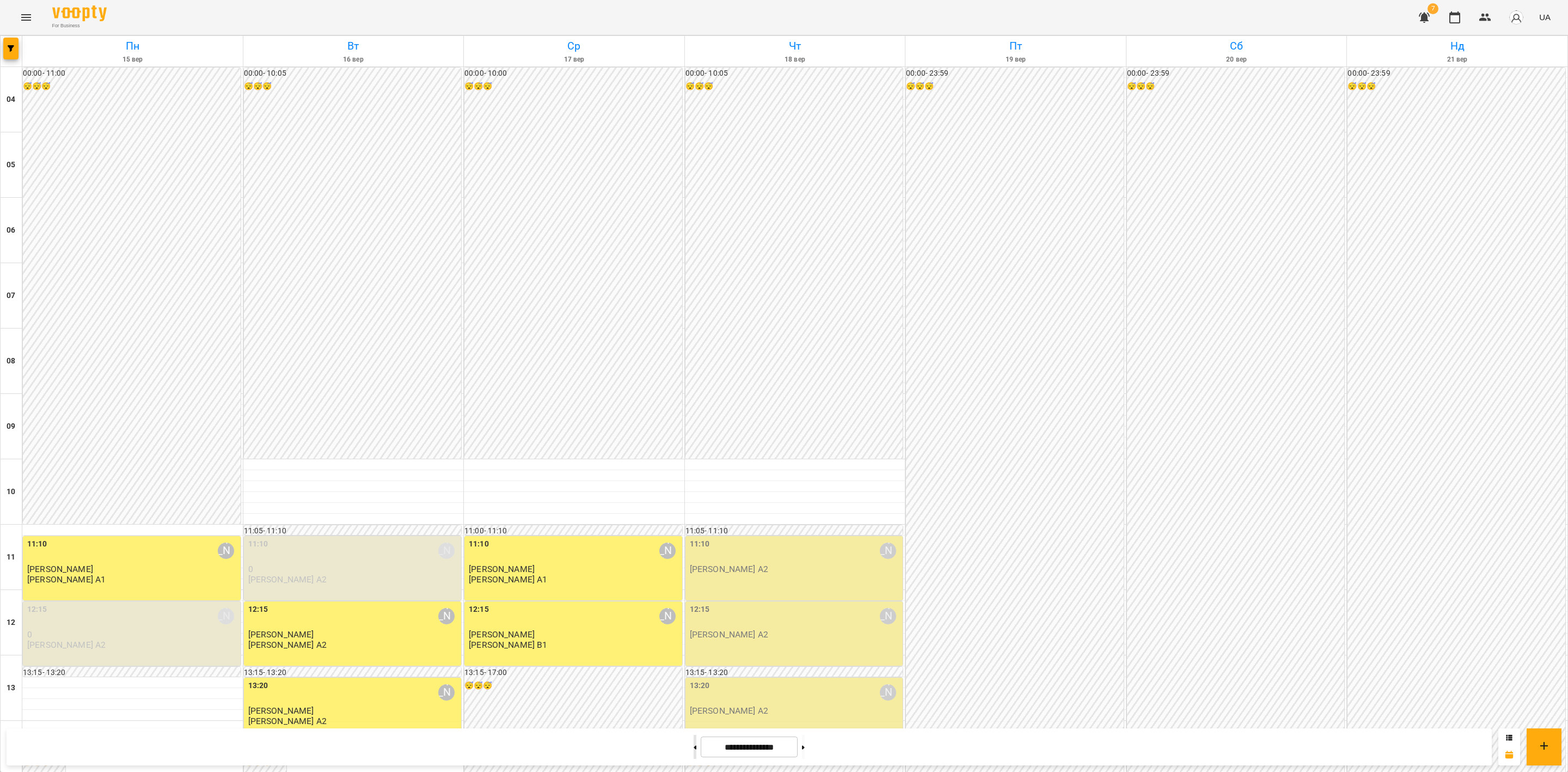
click at [693, 643] on button at bounding box center [694, 747] width 3 height 24
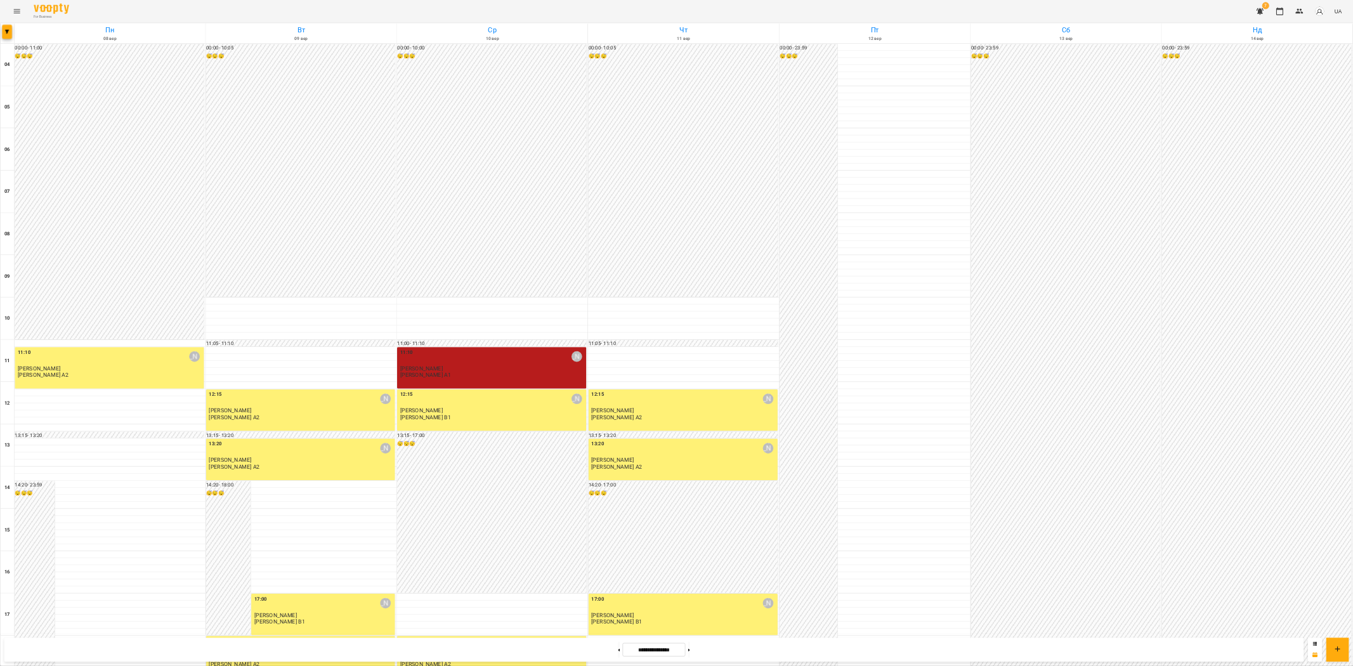
scroll to position [383, 0]
type input "**********"
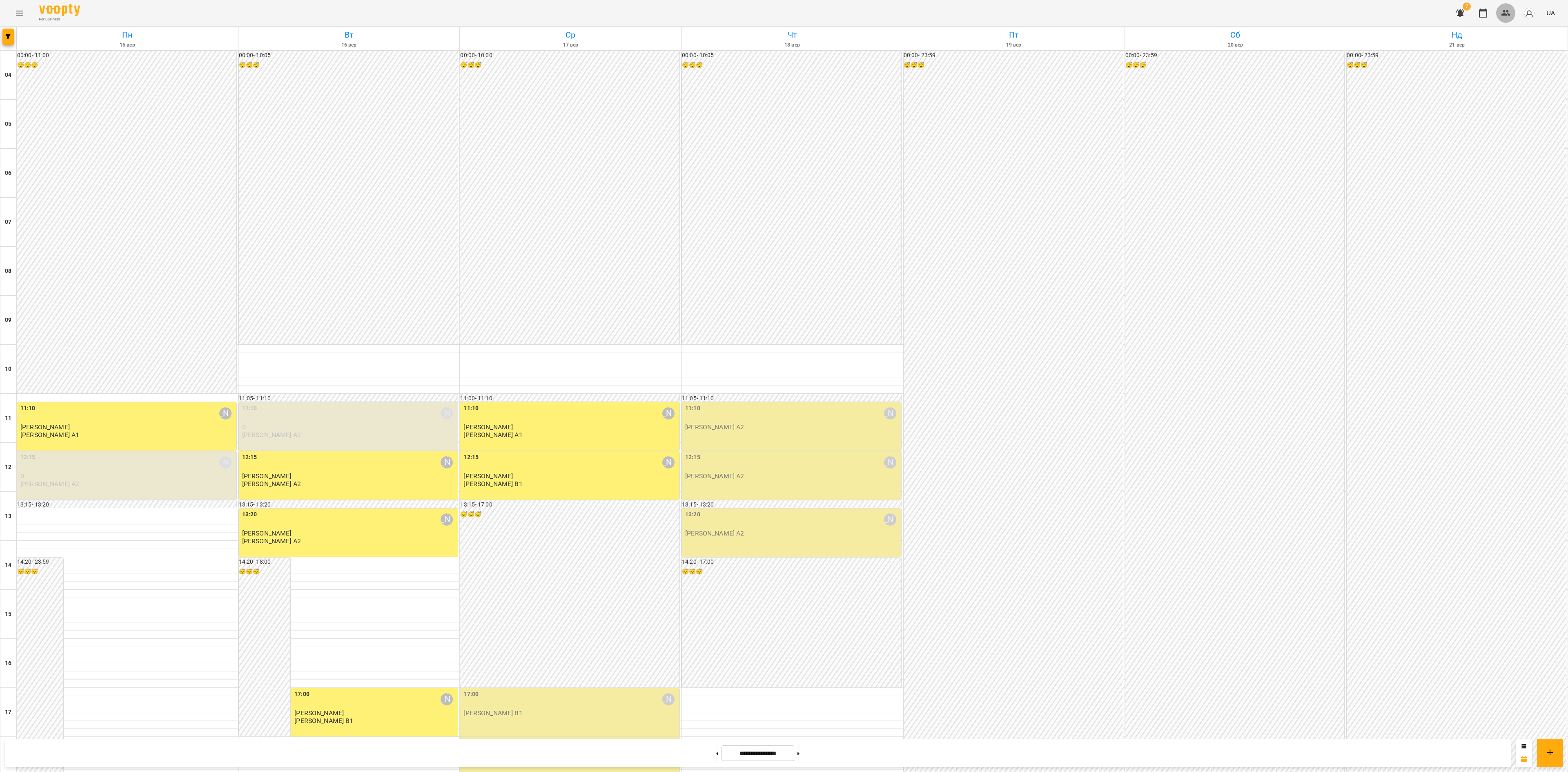
drag, startPoint x: 1507, startPoint y: 7, endPoint x: 1498, endPoint y: 14, distance: 11.4
click at [980, 8] on button "button" at bounding box center [1506, 13] width 19 height 19
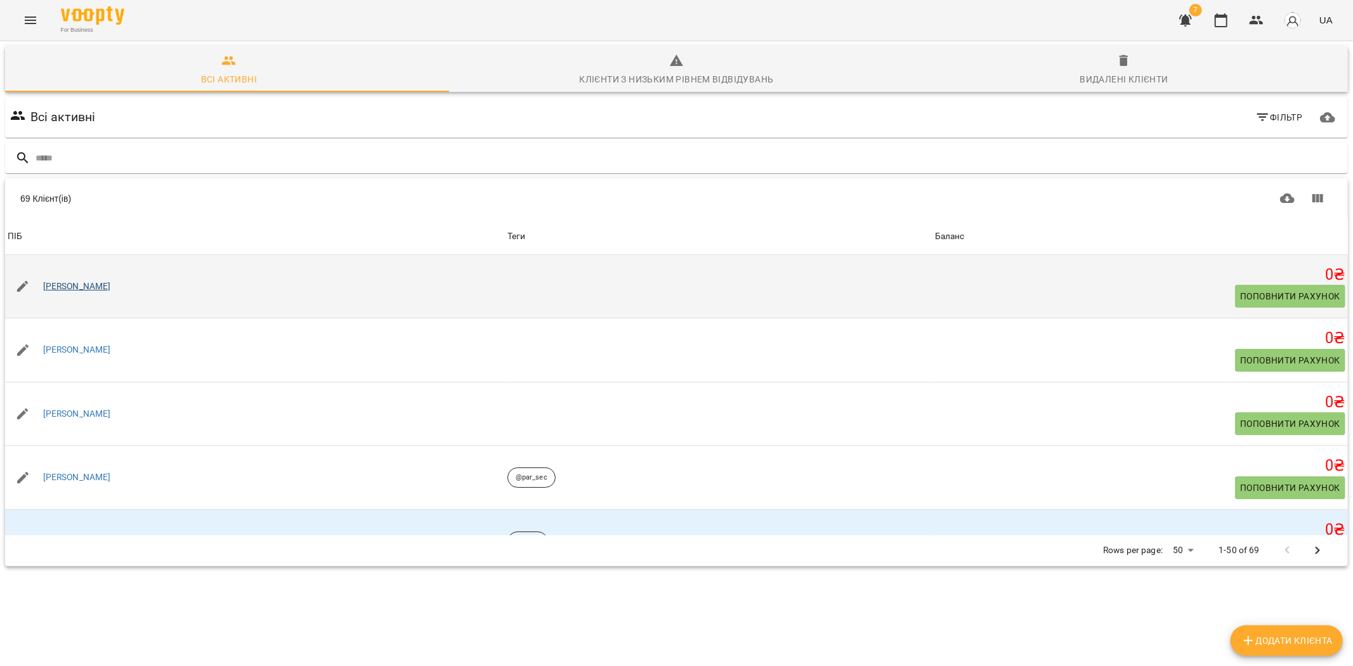
click at [65, 292] on div "[PERSON_NAME]" at bounding box center [77, 287] width 73 height 18
click at [73, 280] on link "[PERSON_NAME]" at bounding box center [77, 286] width 68 height 13
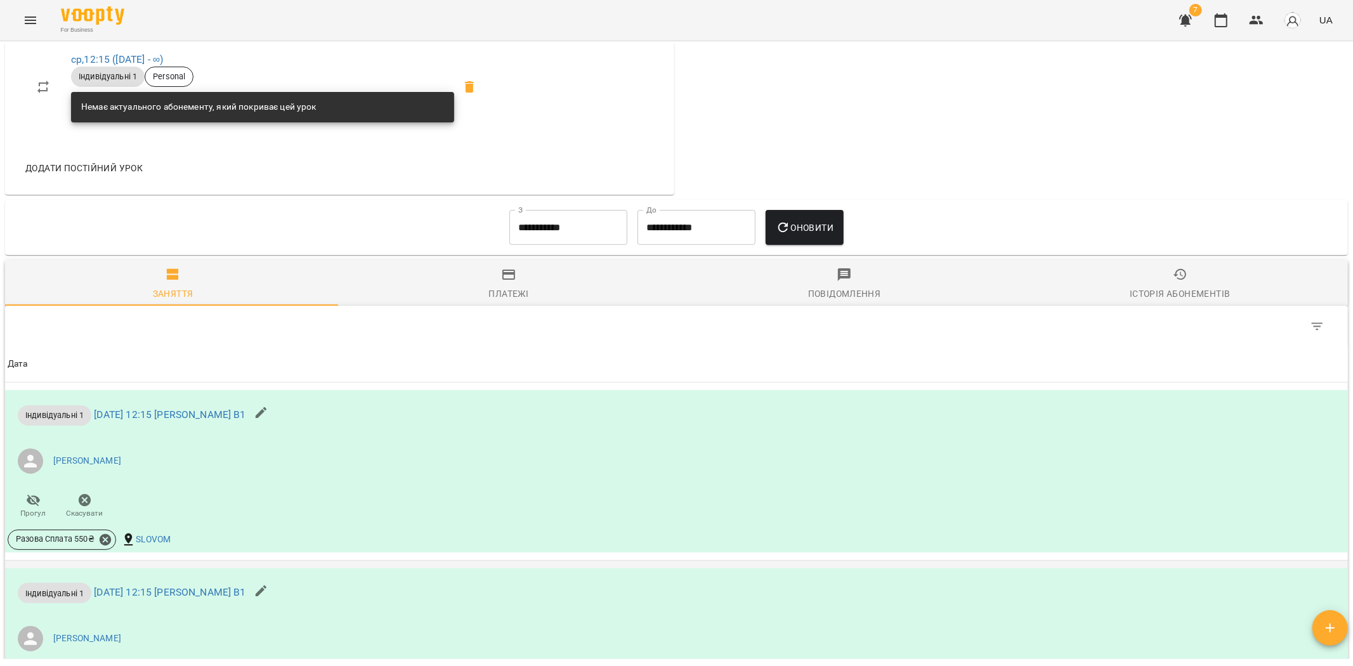
scroll to position [605, 0]
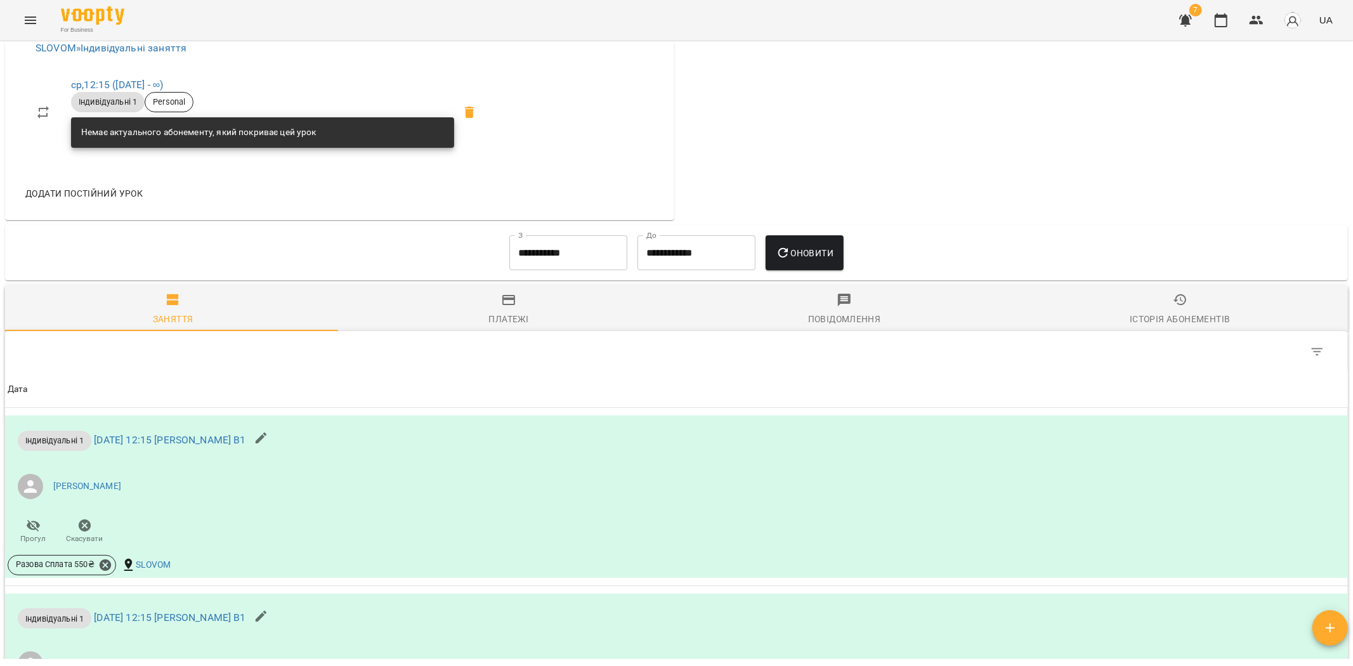
click at [544, 256] on input "**********" at bounding box center [568, 253] width 118 height 36
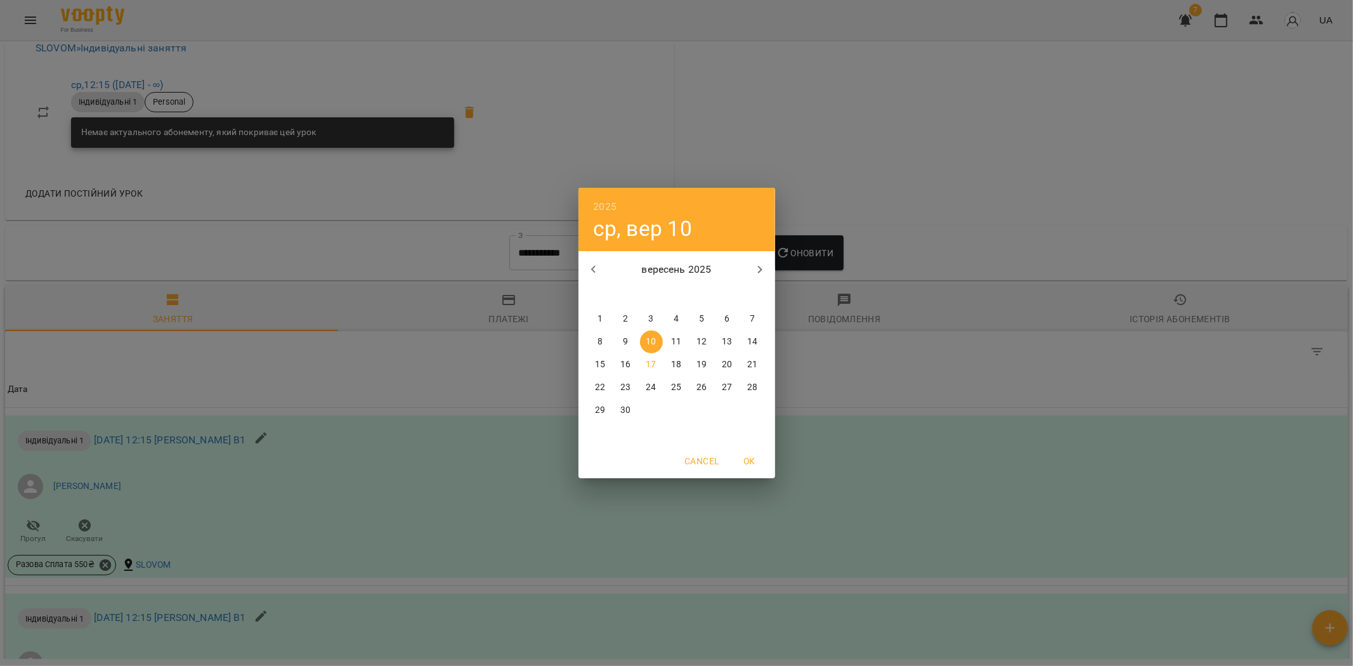
click at [589, 259] on button "button" at bounding box center [594, 269] width 30 height 30
drag, startPoint x: 696, startPoint y: 320, endPoint x: 722, endPoint y: 314, distance: 26.8
click at [696, 320] on span "1" at bounding box center [702, 319] width 23 height 13
type input "**********"
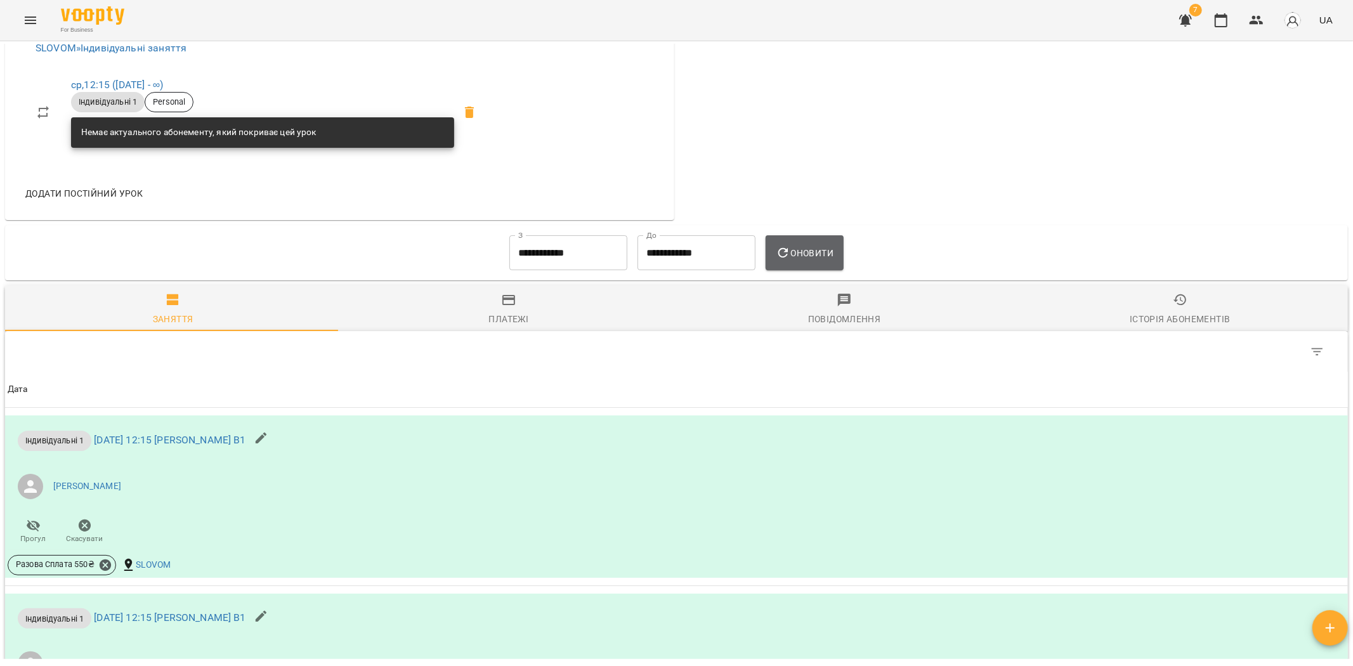
click at [793, 269] on button "Оновити" at bounding box center [805, 253] width 78 height 36
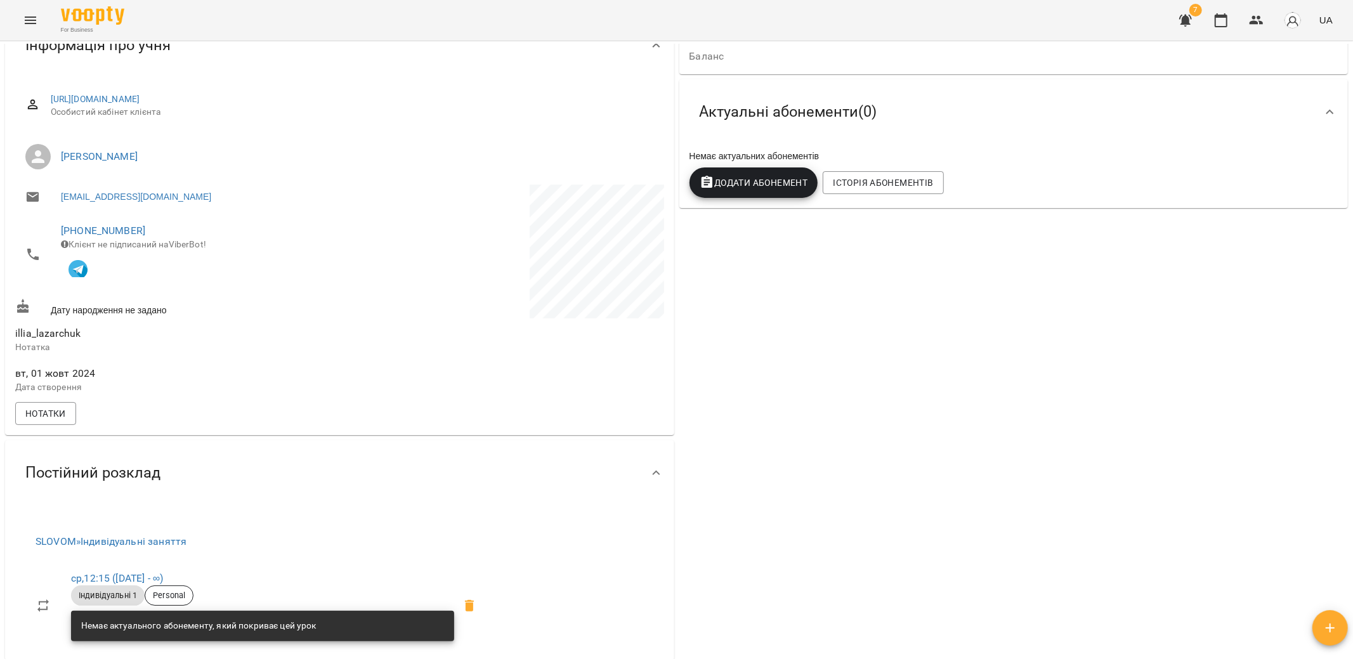
scroll to position [0, 0]
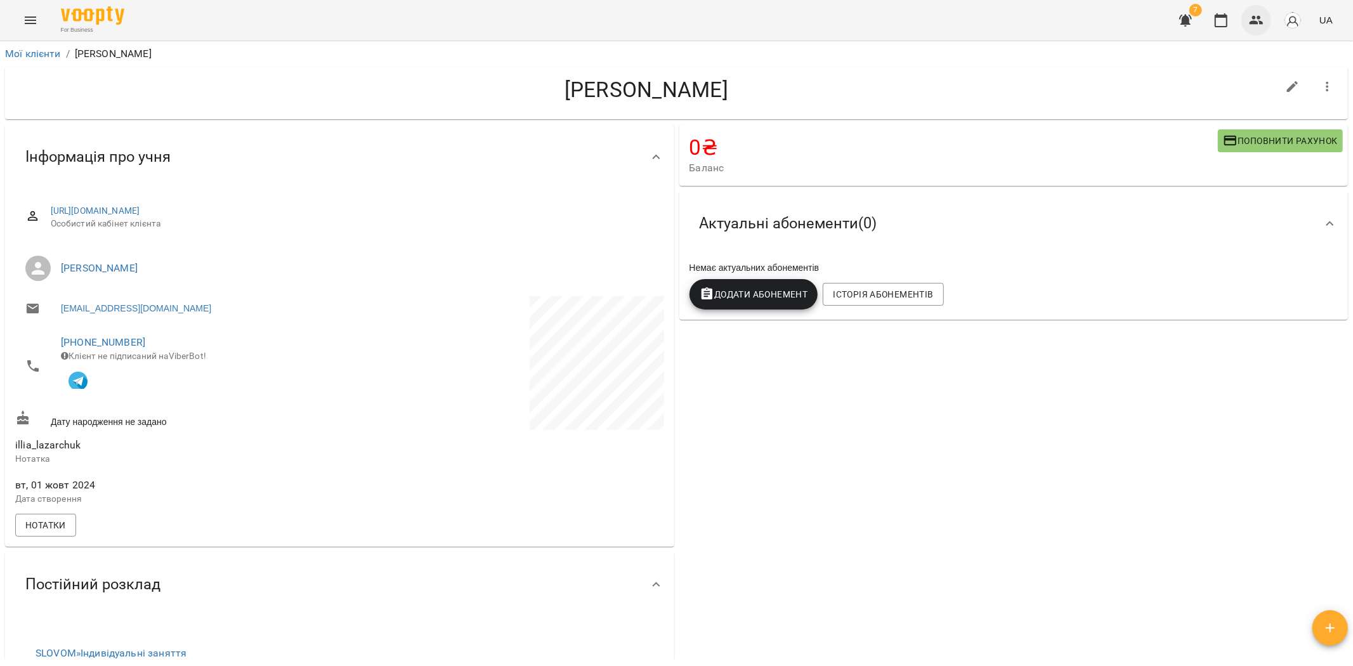
click at [1260, 19] on icon "button" at bounding box center [1256, 20] width 15 height 15
